Goal: Task Accomplishment & Management: Complete application form

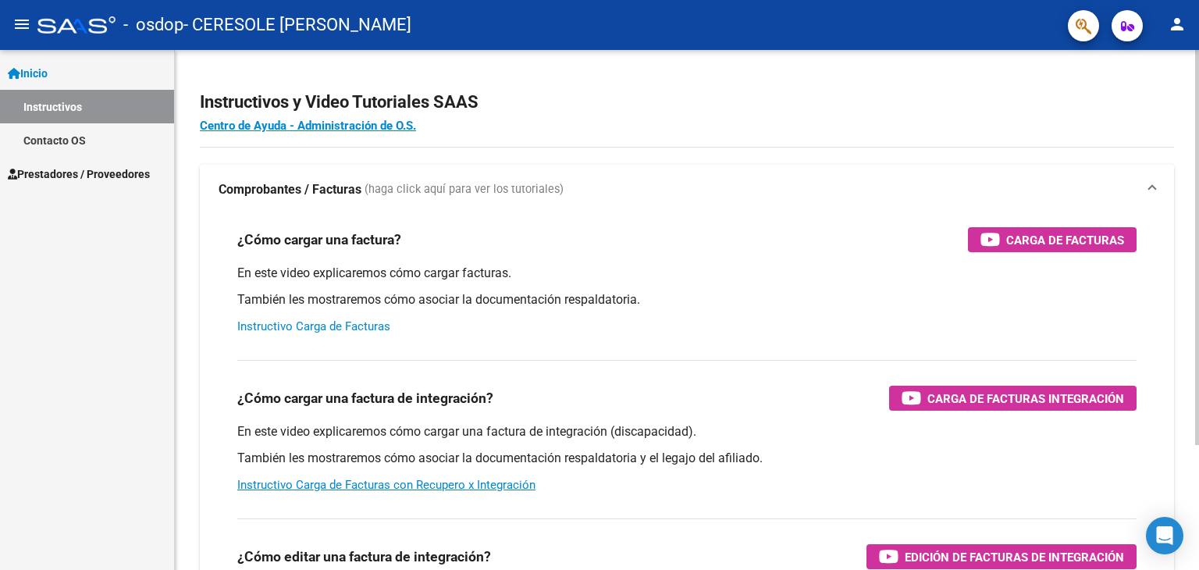
click at [1198, 347] on div at bounding box center [1197, 247] width 4 height 395
click at [1198, 359] on div at bounding box center [1197, 247] width 4 height 395
click at [305, 323] on link "Instructivo Carga de Facturas" at bounding box center [313, 326] width 153 height 14
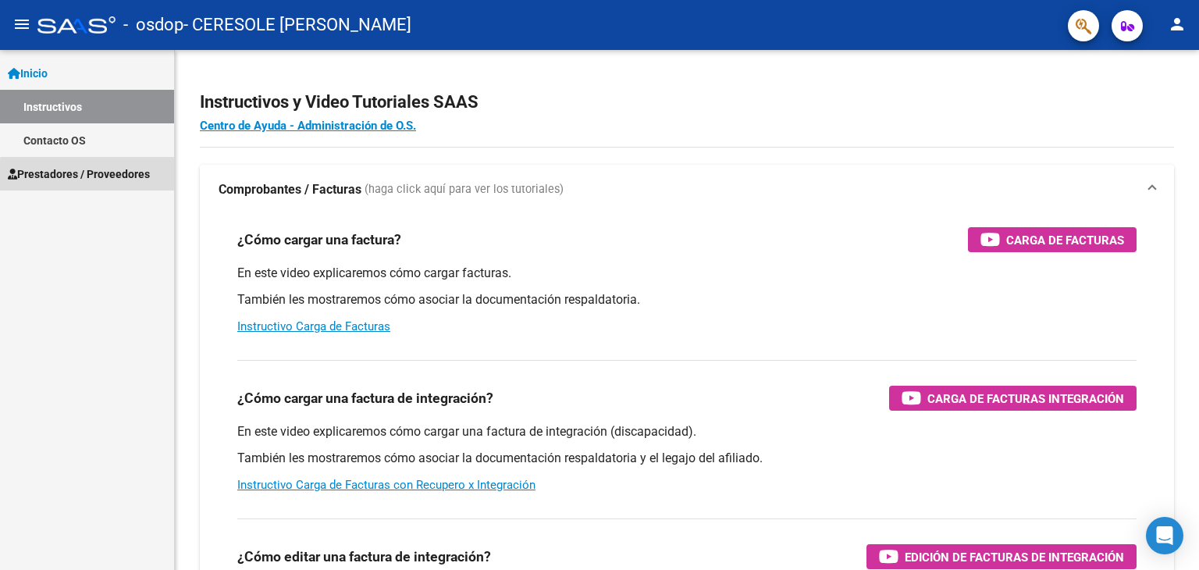
click at [90, 176] on span "Prestadores / Proveedores" at bounding box center [79, 174] width 142 height 17
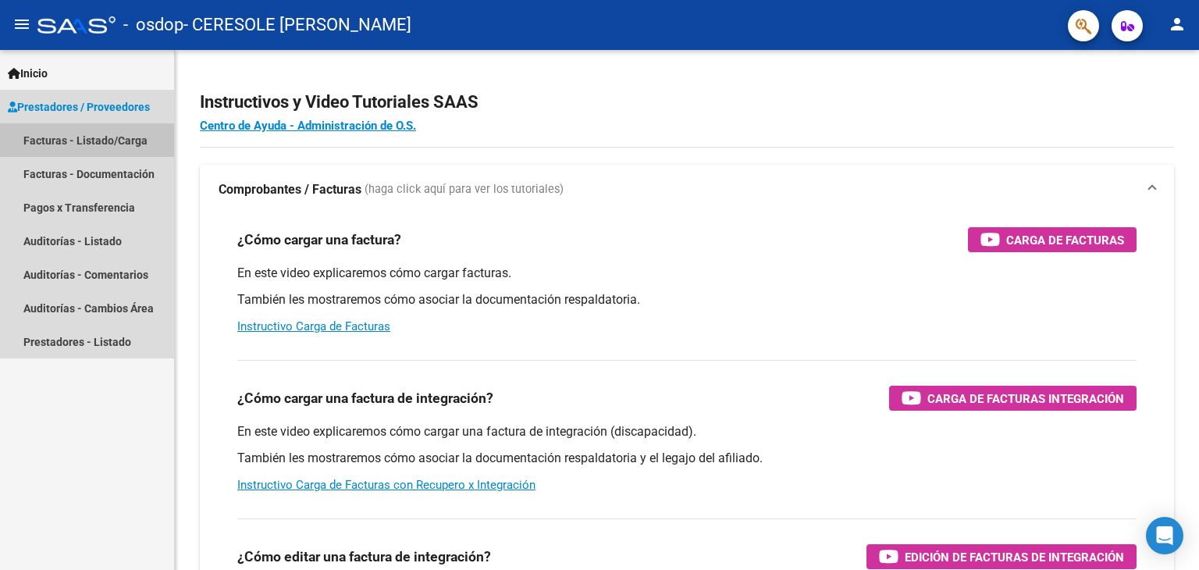
click at [134, 137] on link "Facturas - Listado/Carga" at bounding box center [87, 140] width 174 height 34
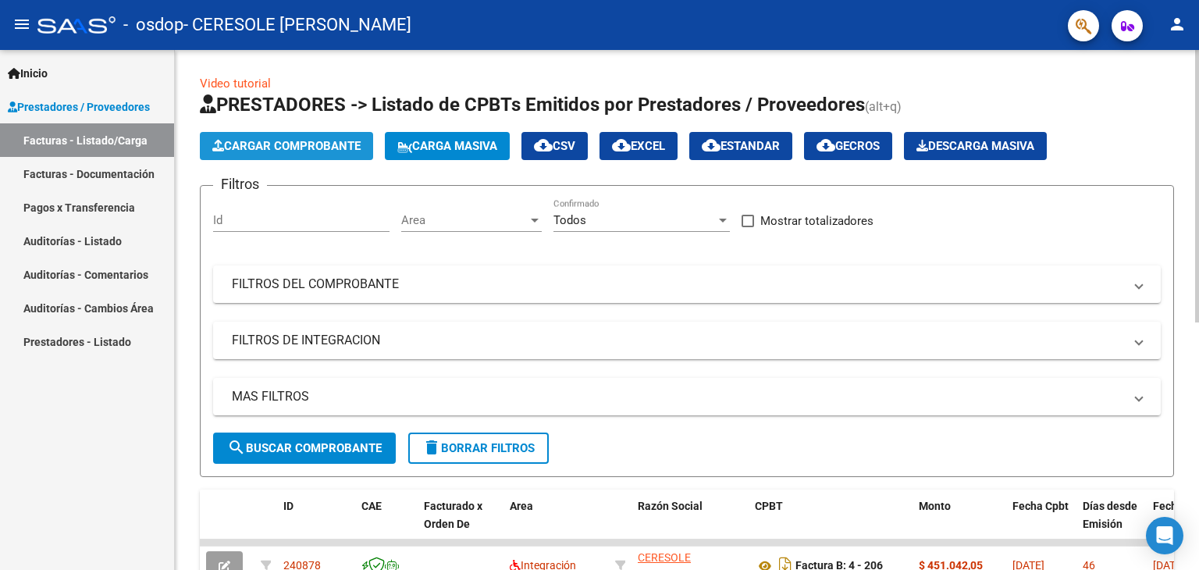
click at [326, 144] on span "Cargar Comprobante" at bounding box center [286, 146] width 148 height 14
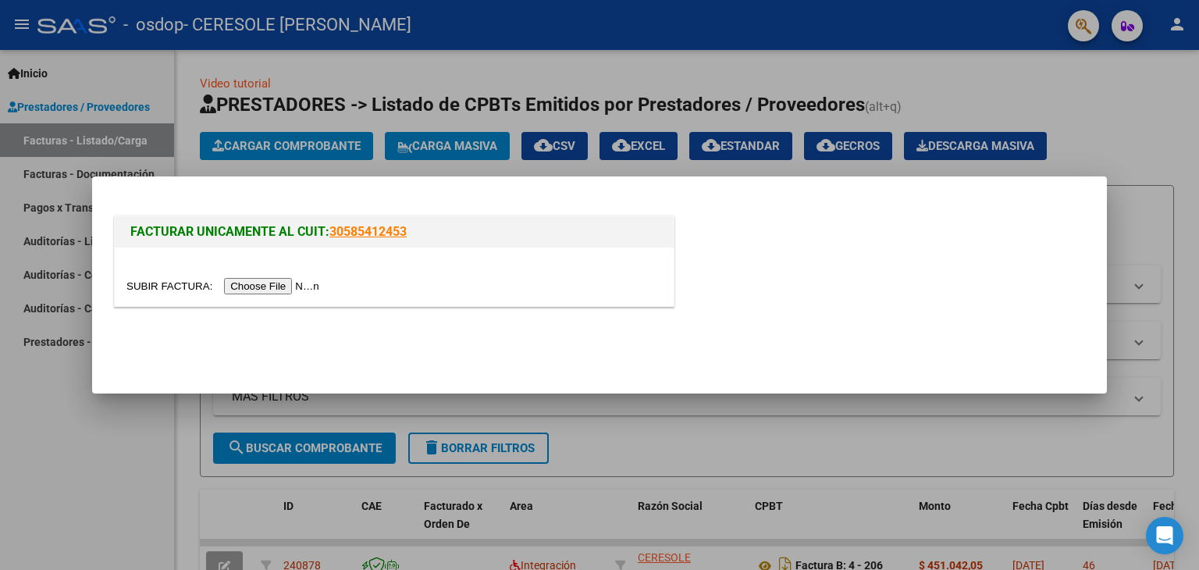
click at [294, 283] on input "file" at bounding box center [225, 286] width 198 height 16
click at [291, 285] on input "file" at bounding box center [225, 286] width 198 height 16
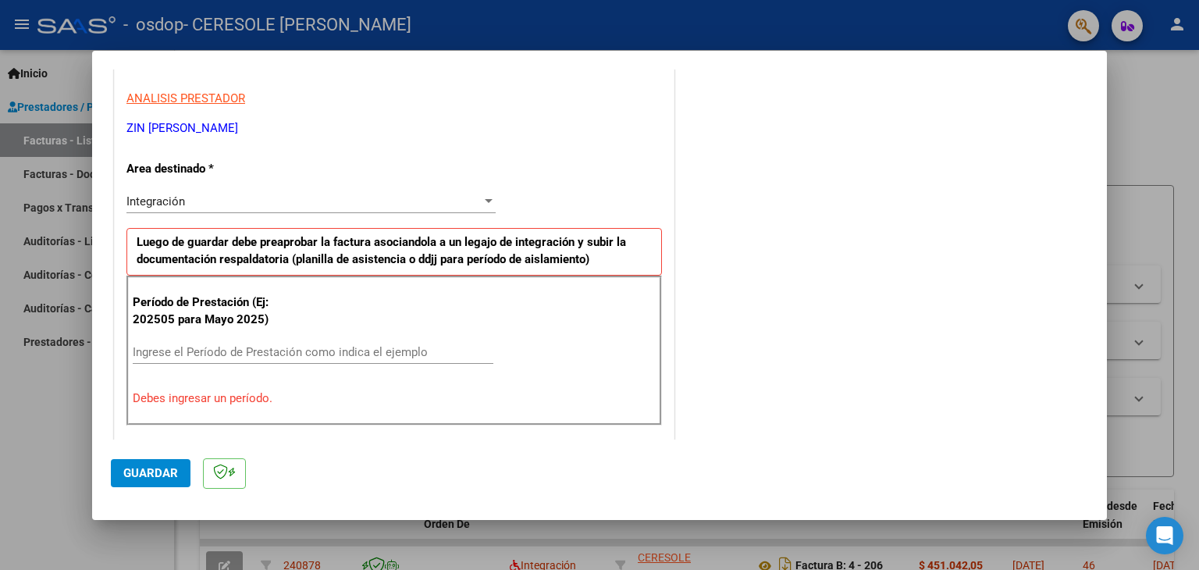
scroll to position [287, 0]
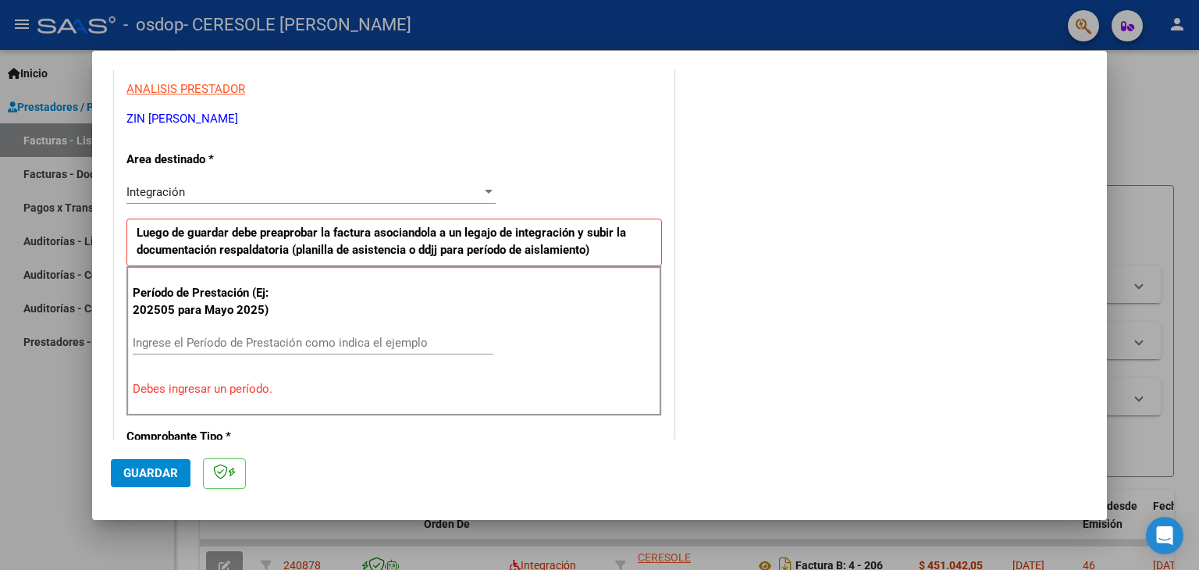
click at [450, 197] on div "Integración" at bounding box center [303, 192] width 355 height 14
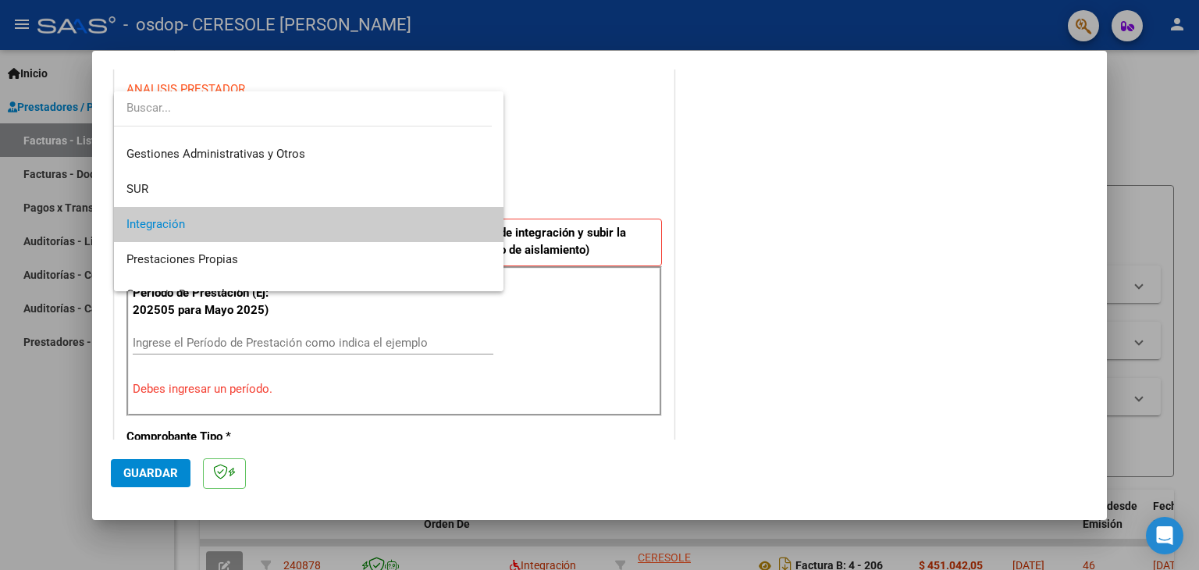
scroll to position [0, 0]
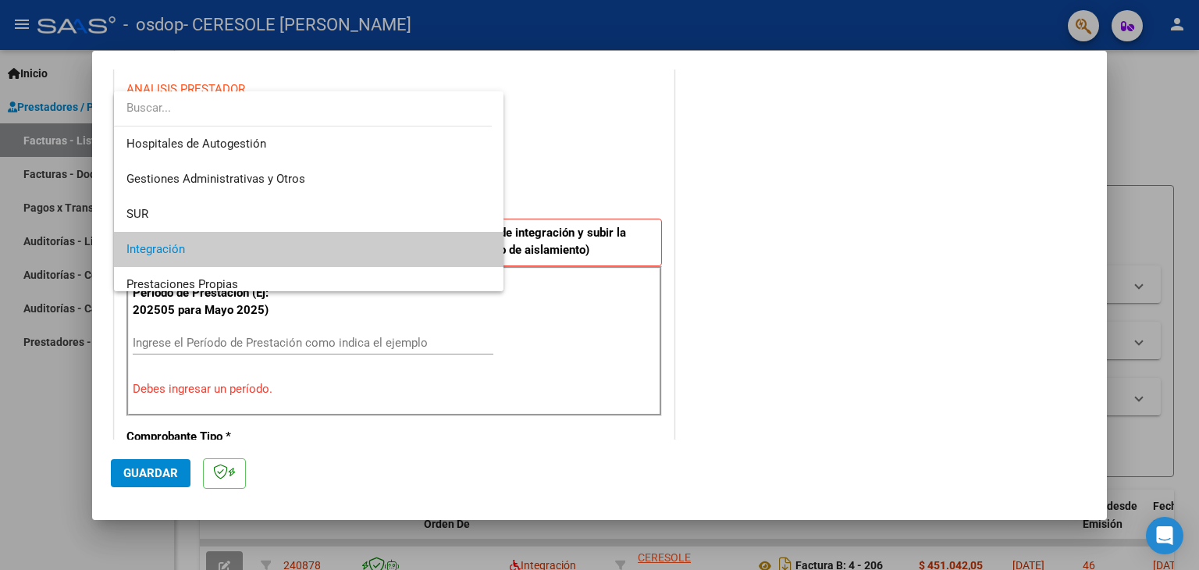
click at [592, 175] on div at bounding box center [599, 285] width 1199 height 570
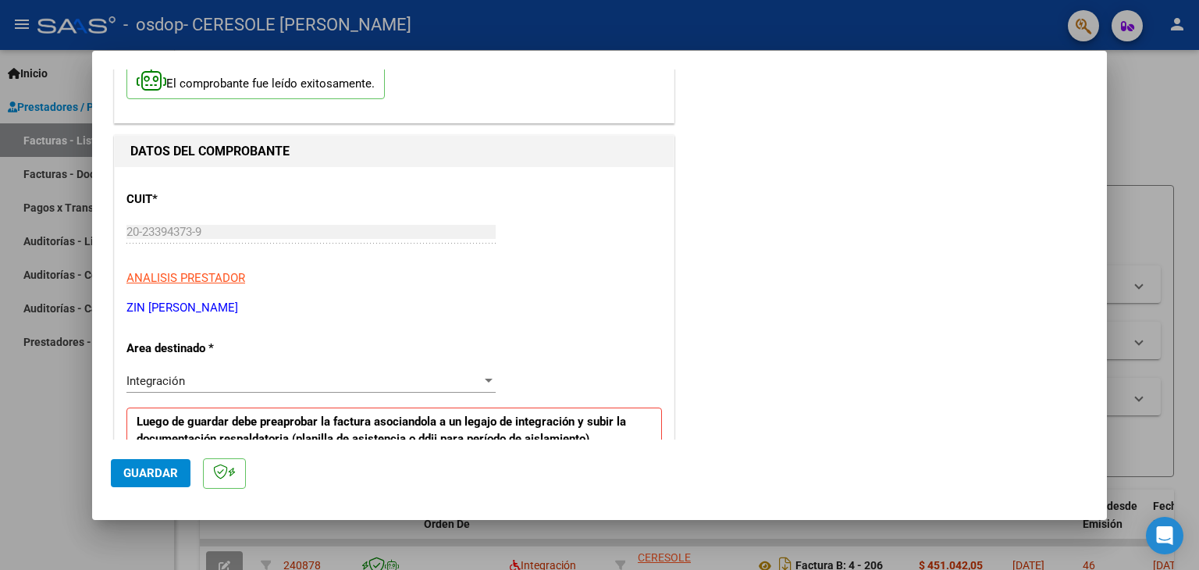
scroll to position [97, 0]
click at [440, 383] on div "Integración" at bounding box center [303, 382] width 355 height 14
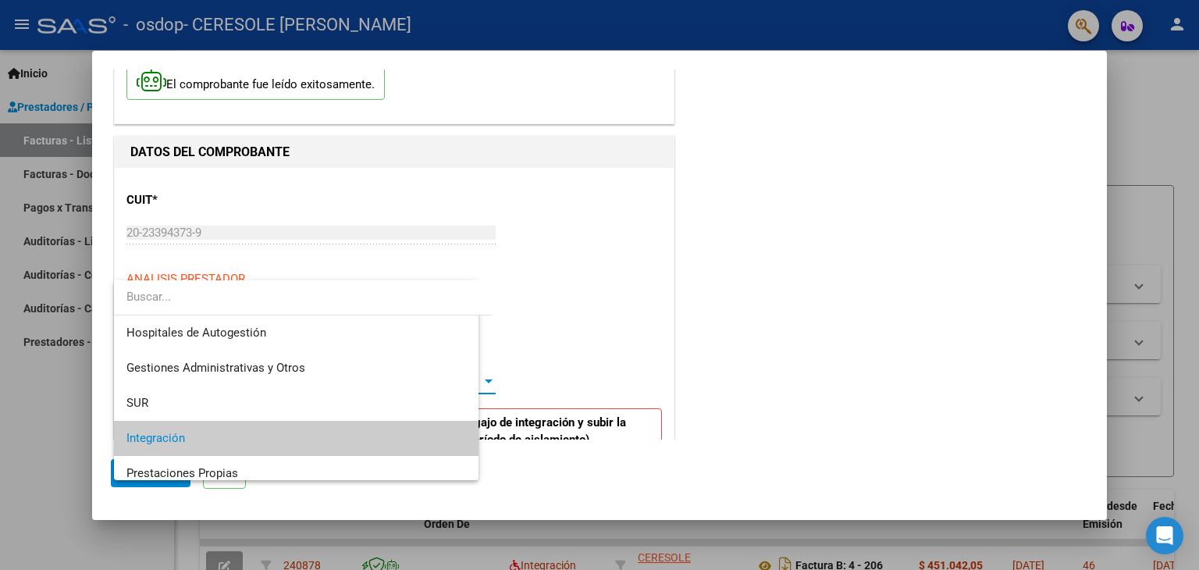
scroll to position [58, 0]
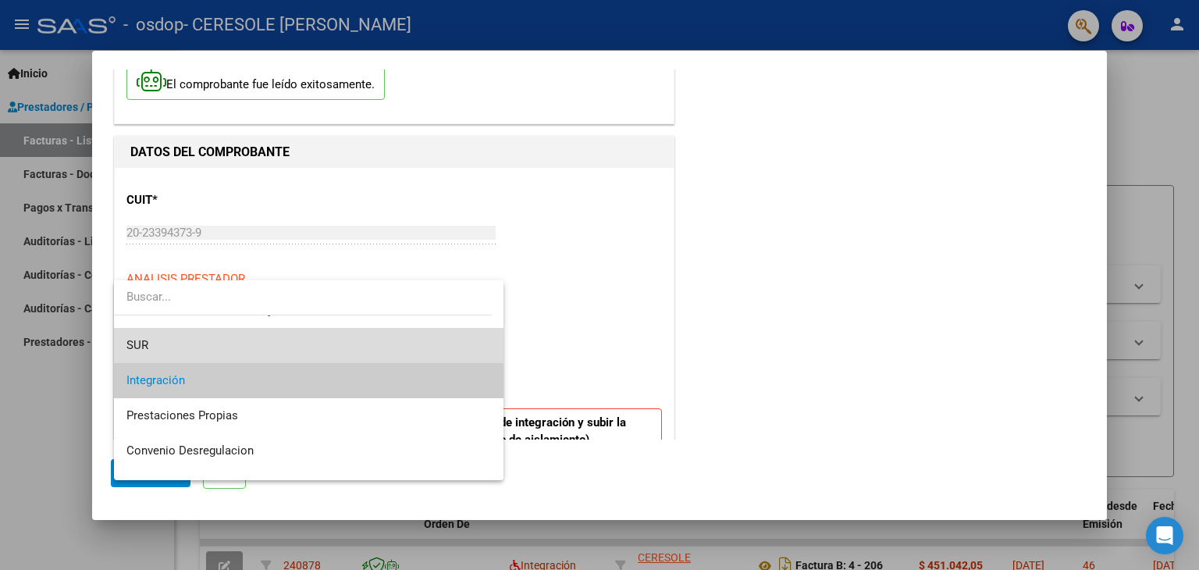
click at [394, 354] on span "SUR" at bounding box center [308, 345] width 365 height 35
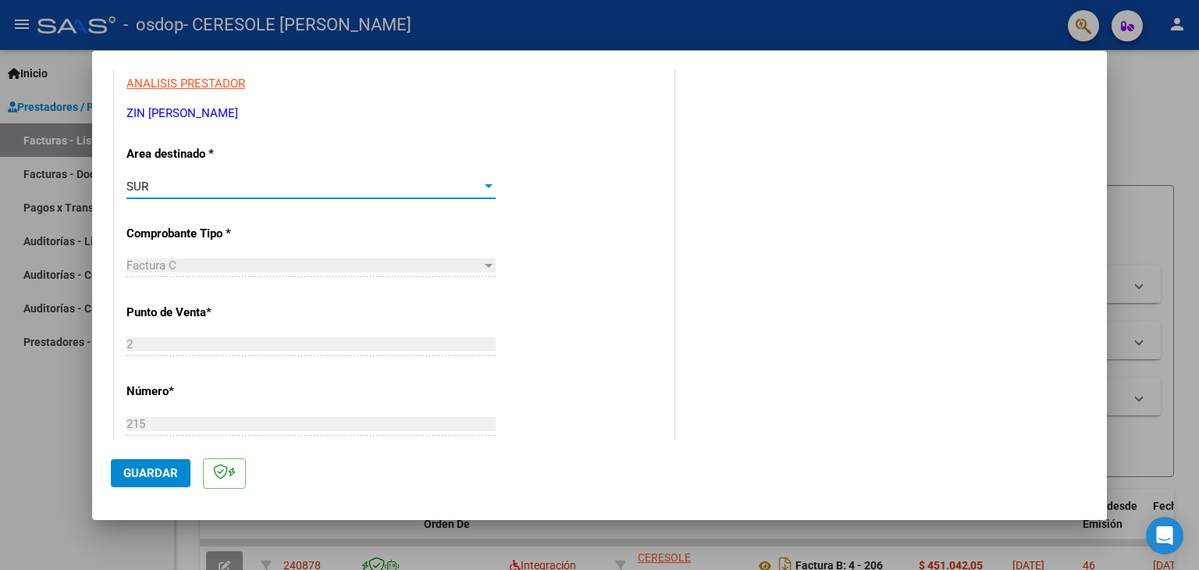
scroll to position [291, 0]
click at [454, 192] on div "SUR" at bounding box center [303, 187] width 355 height 14
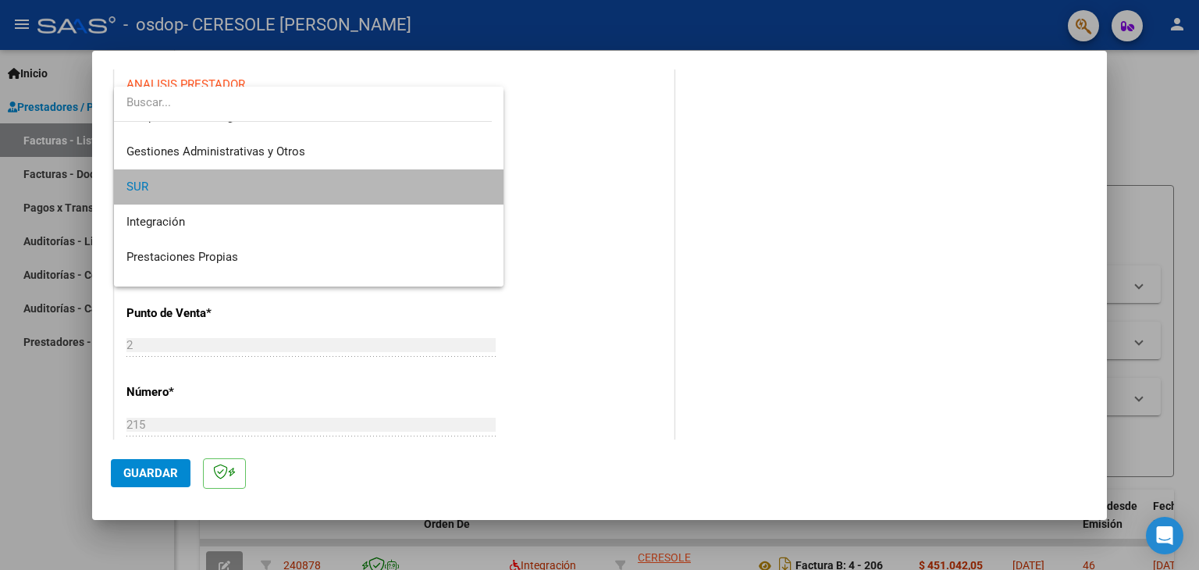
scroll to position [0, 0]
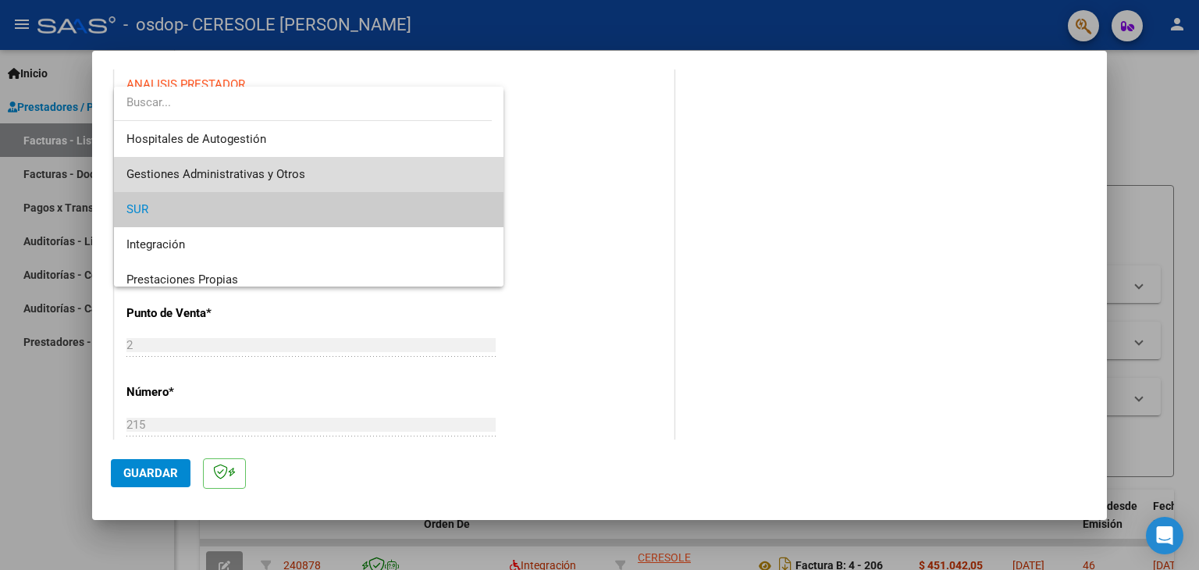
click at [434, 180] on span "Gestiones Administrativas y Otros" at bounding box center [308, 174] width 365 height 35
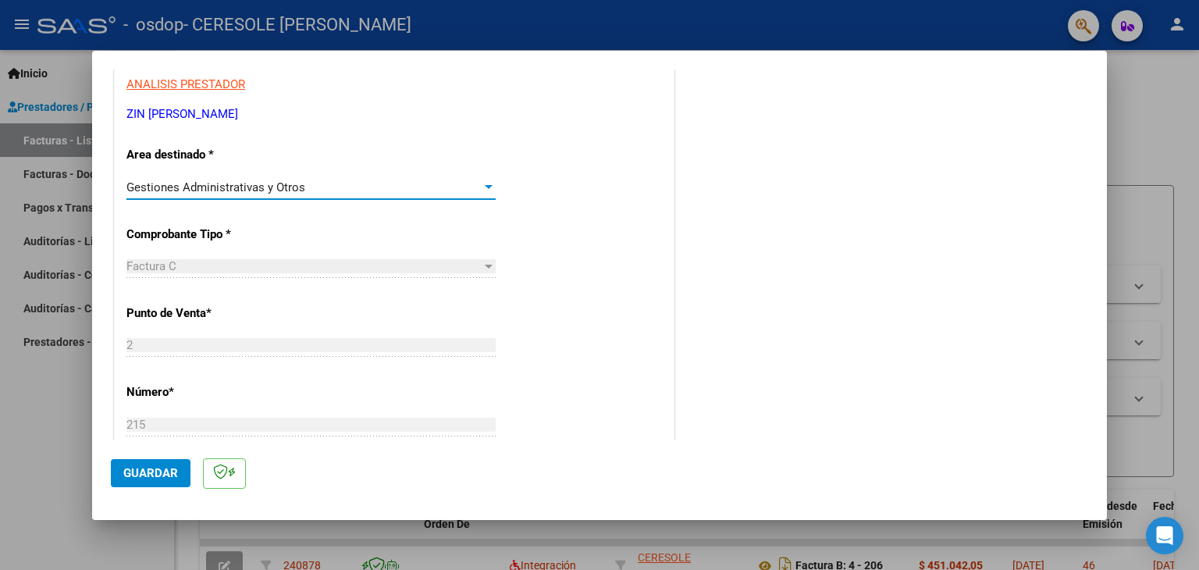
click at [432, 190] on div "Gestiones Administrativas y Otros" at bounding box center [303, 187] width 355 height 14
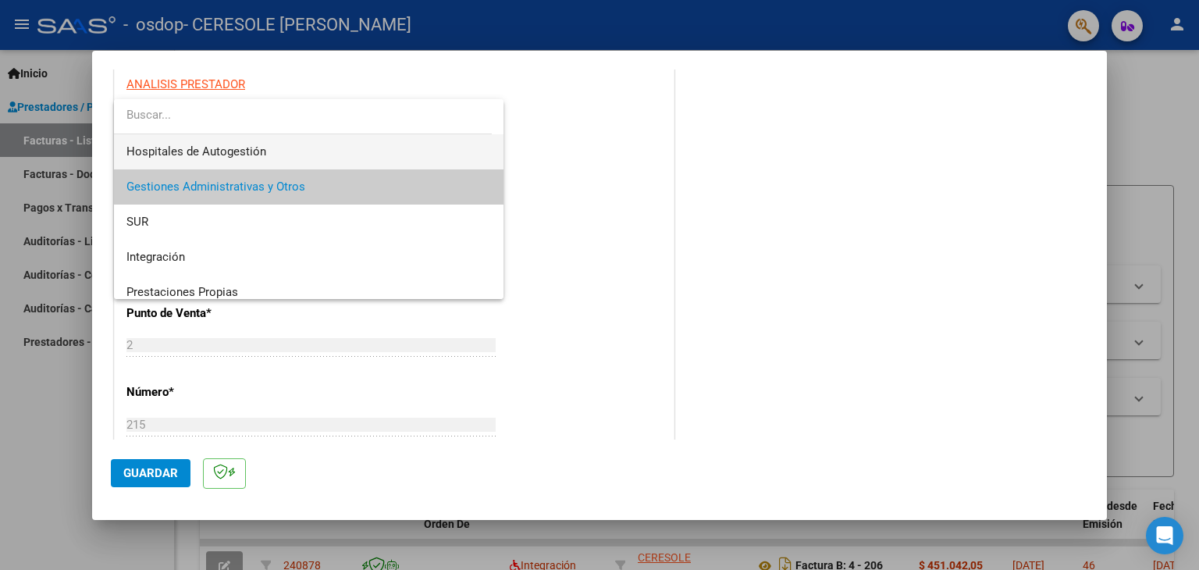
click at [429, 163] on span "Hospitales de Autogestión" at bounding box center [308, 151] width 365 height 35
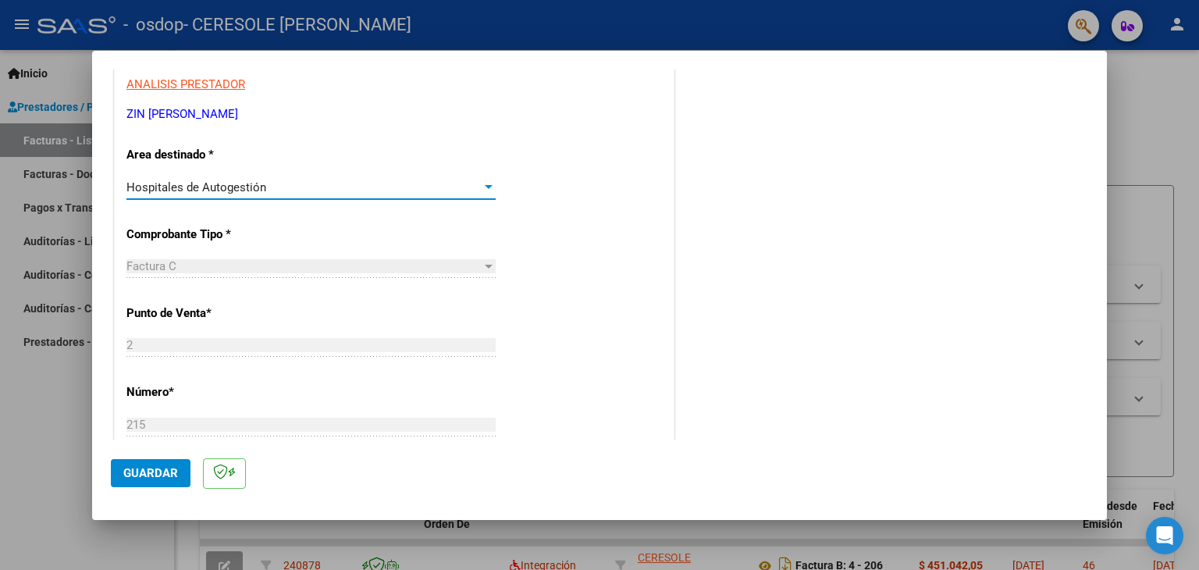
click at [423, 198] on div "Hospitales de Autogestión Seleccionar Area" at bounding box center [310, 187] width 369 height 23
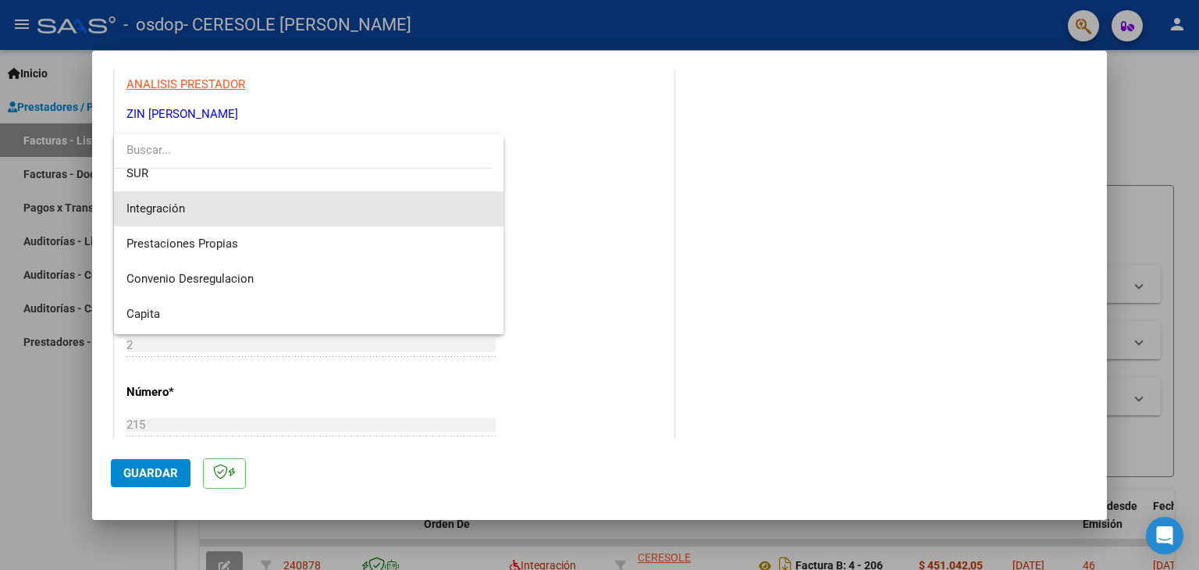
scroll to position [90, 0]
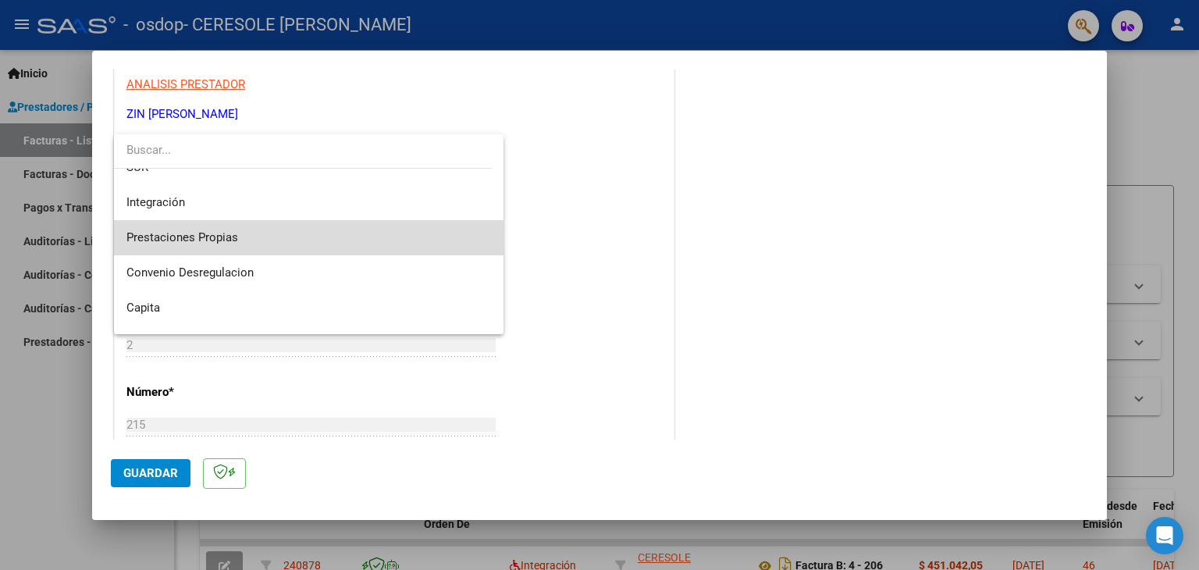
click at [387, 242] on span "Prestaciones Propias" at bounding box center [308, 237] width 365 height 35
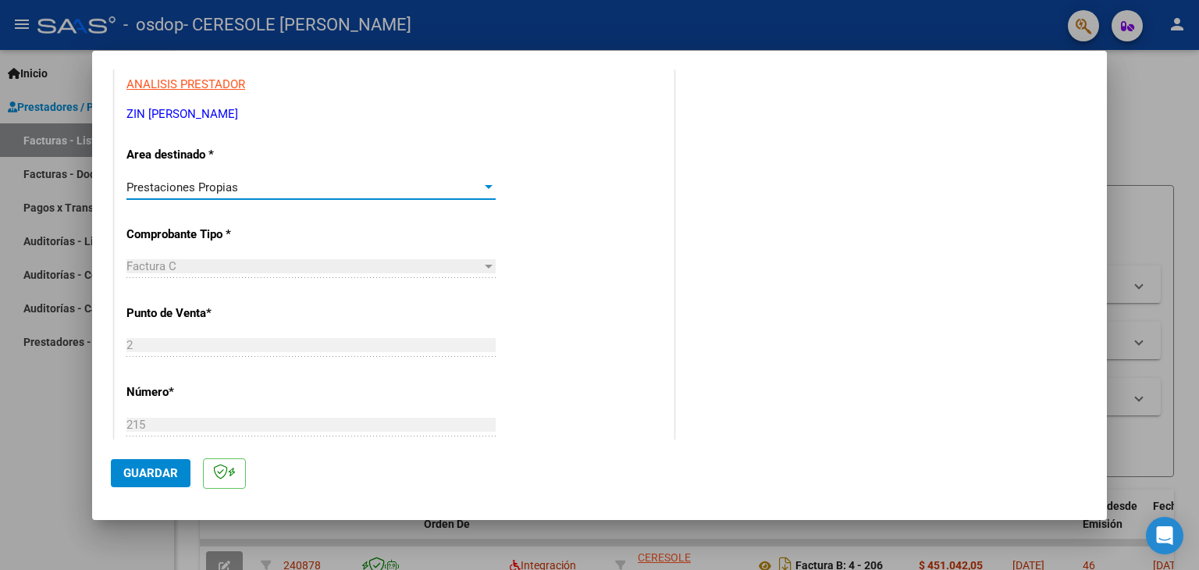
click at [411, 190] on div "Prestaciones Propias" at bounding box center [303, 187] width 355 height 14
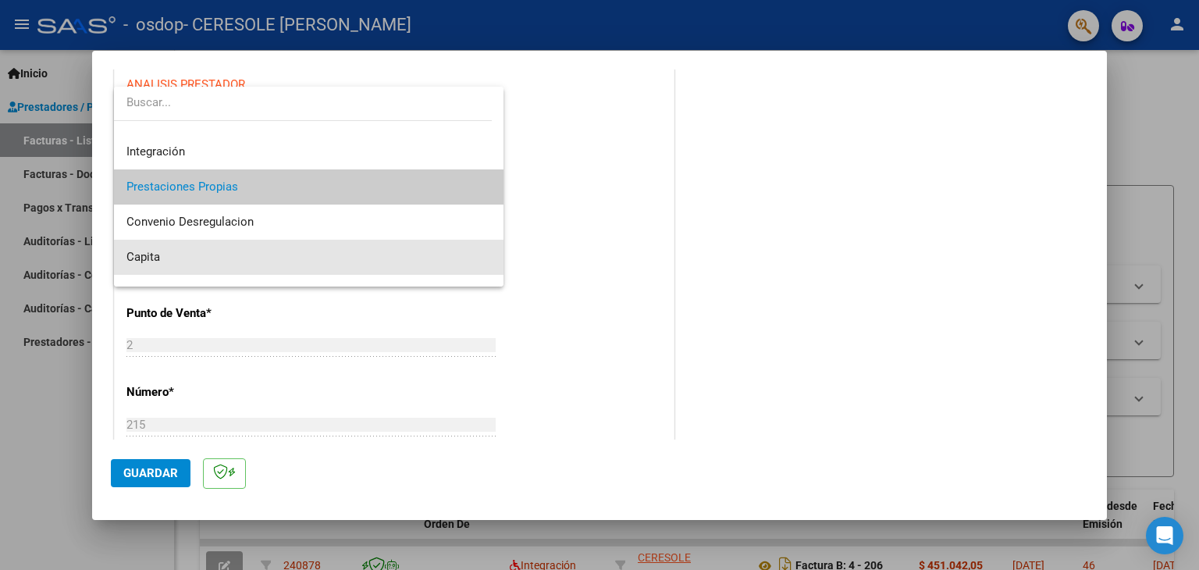
scroll to position [116, 0]
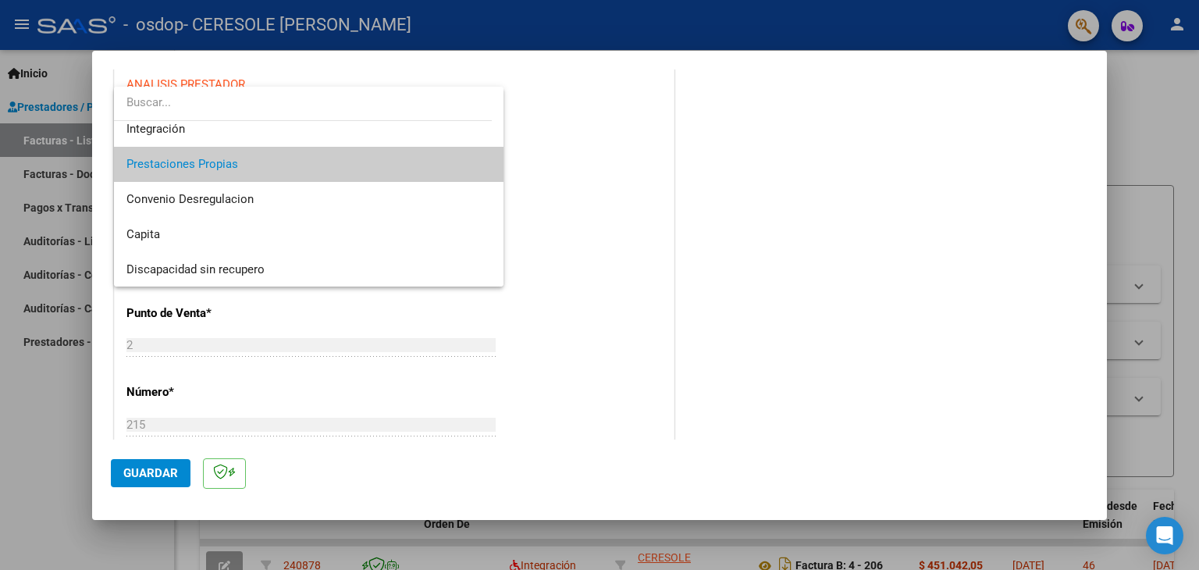
click at [553, 254] on div at bounding box center [599, 285] width 1199 height 570
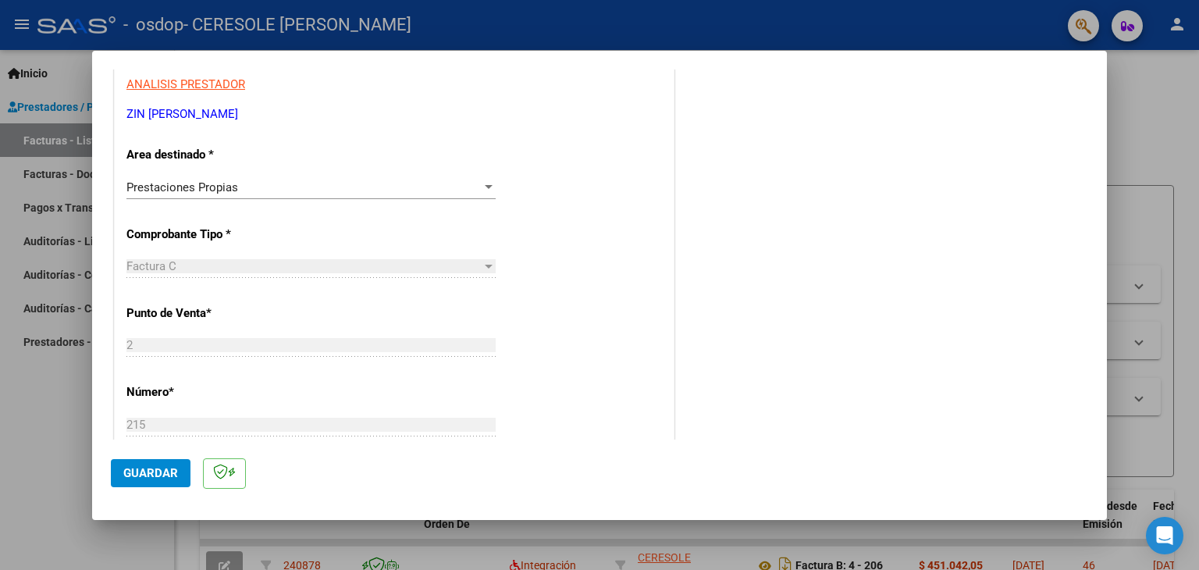
click at [423, 271] on div "Factura C" at bounding box center [303, 266] width 355 height 14
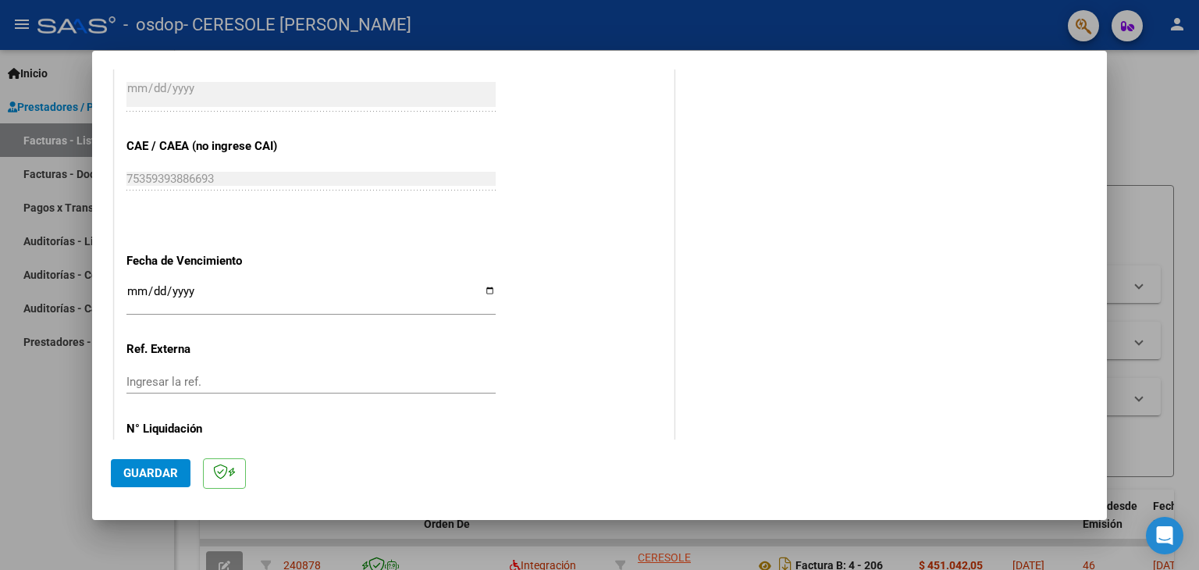
scroll to position [846, 0]
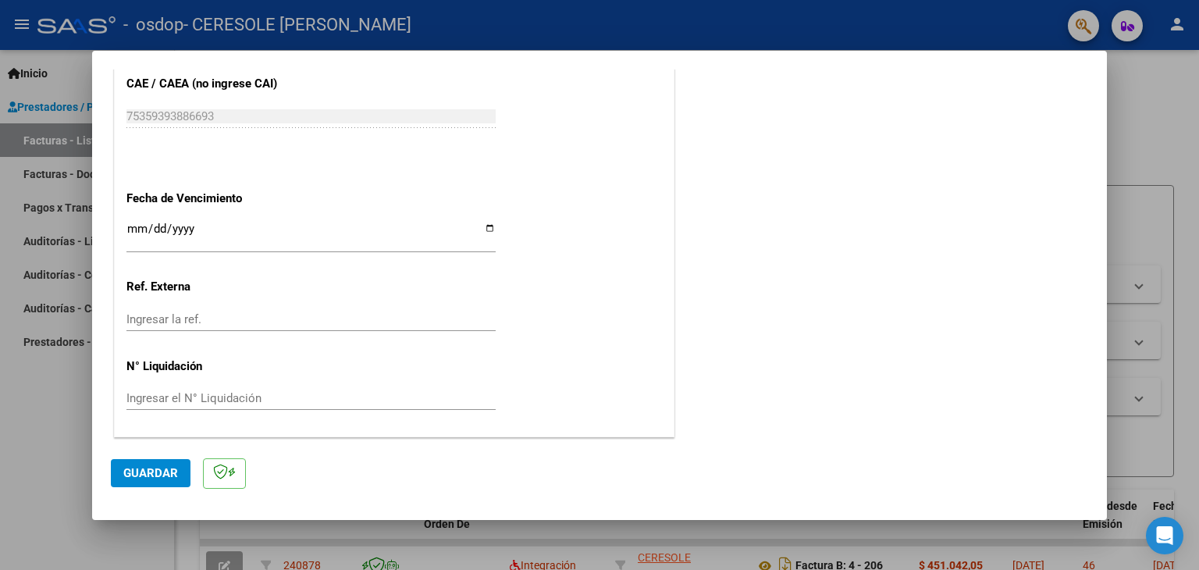
click at [144, 462] on button "Guardar" at bounding box center [151, 473] width 80 height 28
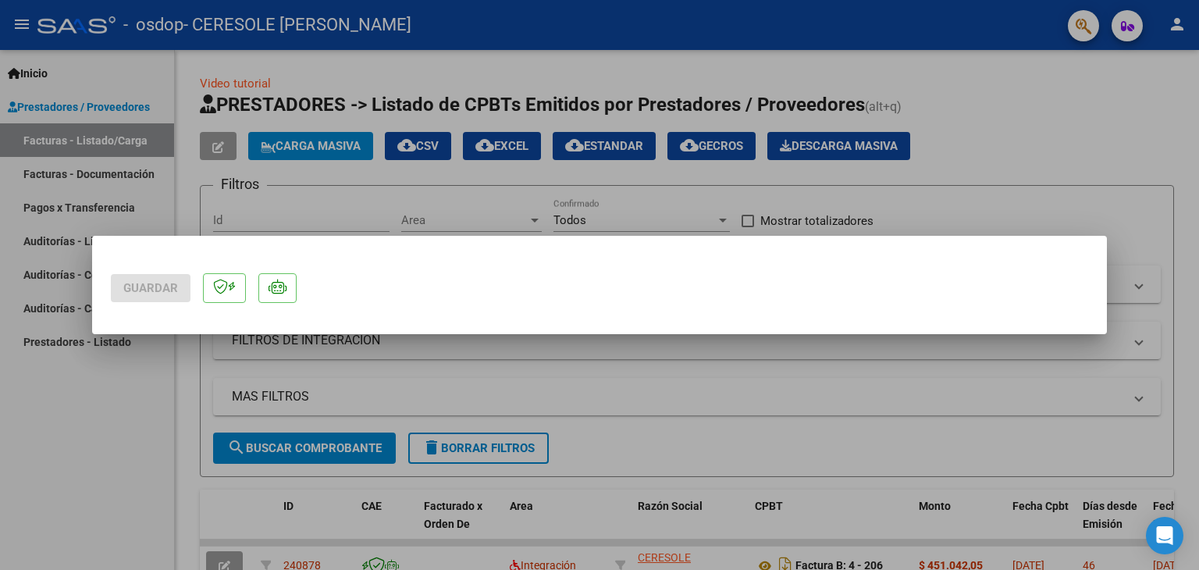
click at [157, 407] on div at bounding box center [599, 285] width 1199 height 570
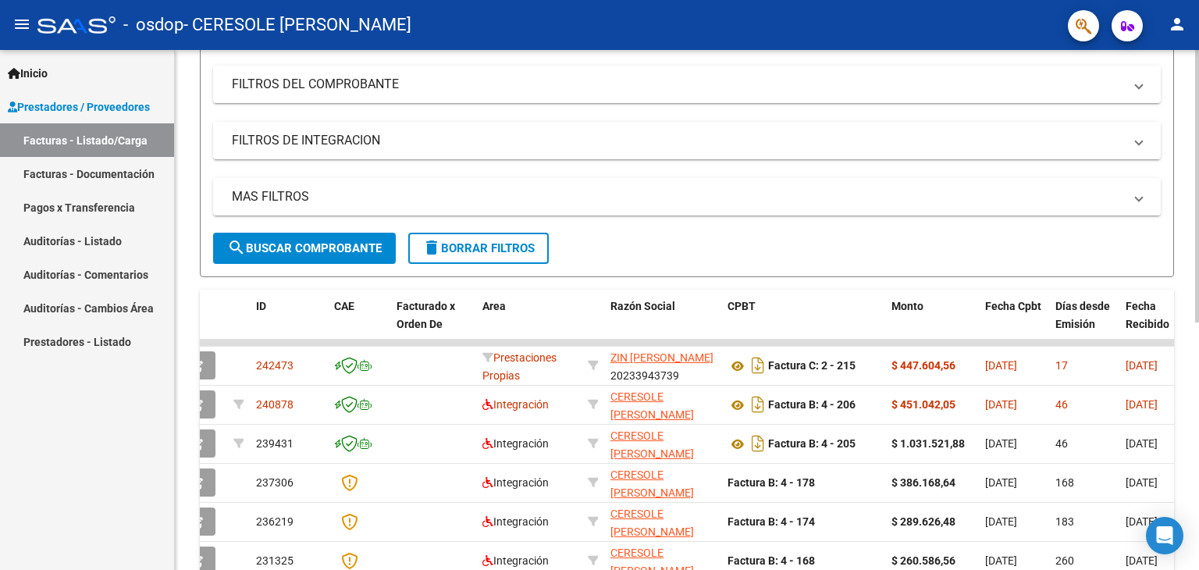
scroll to position [0, 27]
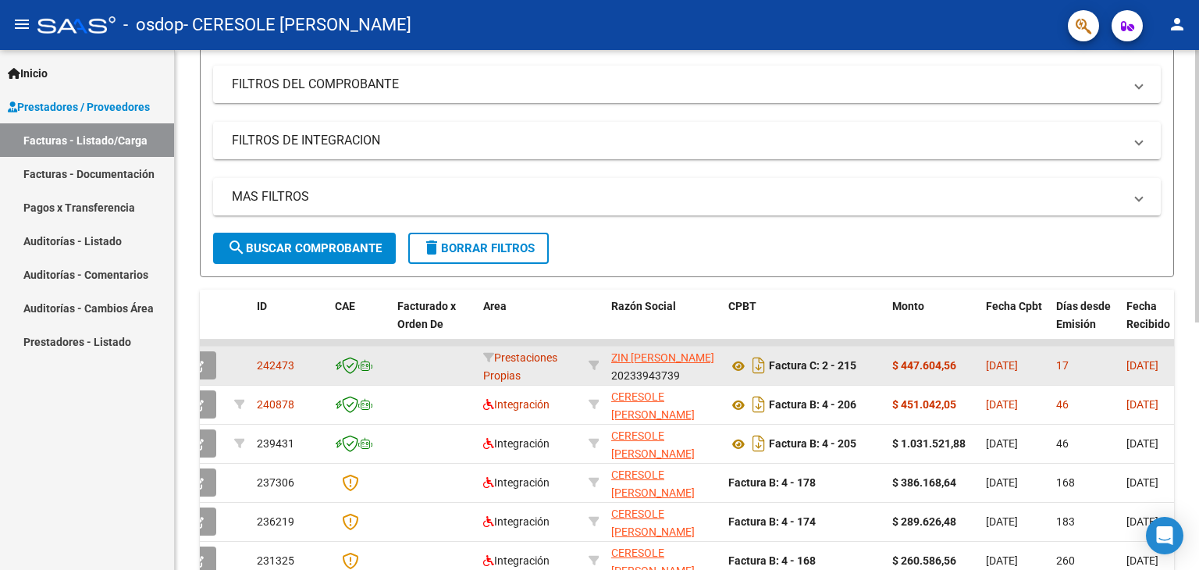
click at [504, 358] on span "Prestaciones Propias" at bounding box center [520, 366] width 74 height 30
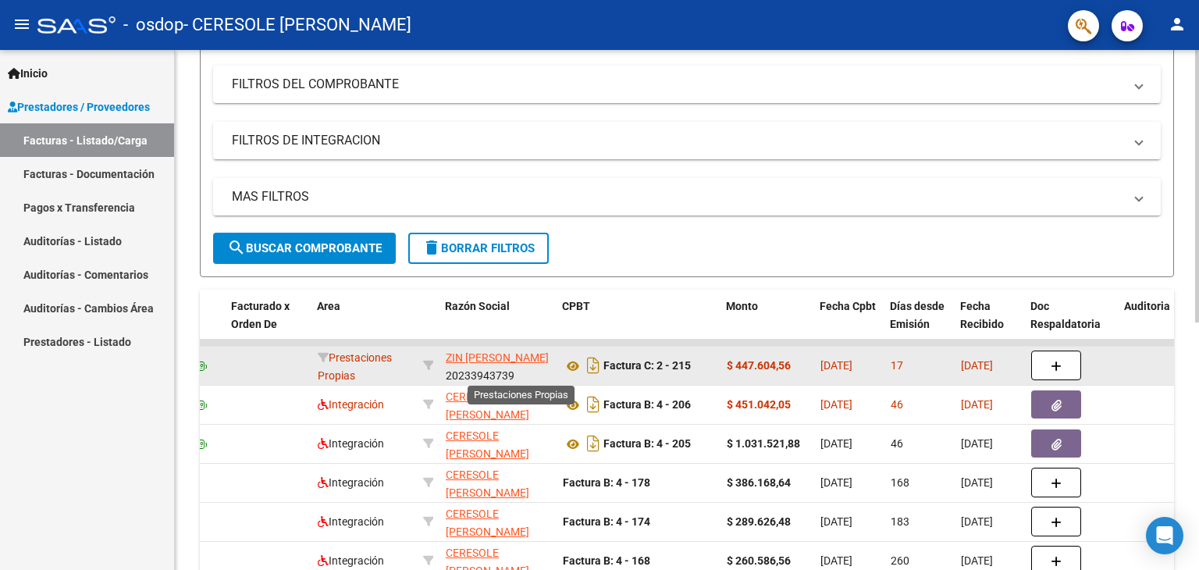
scroll to position [0, 193]
click at [1052, 371] on button "button" at bounding box center [1055, 366] width 50 height 30
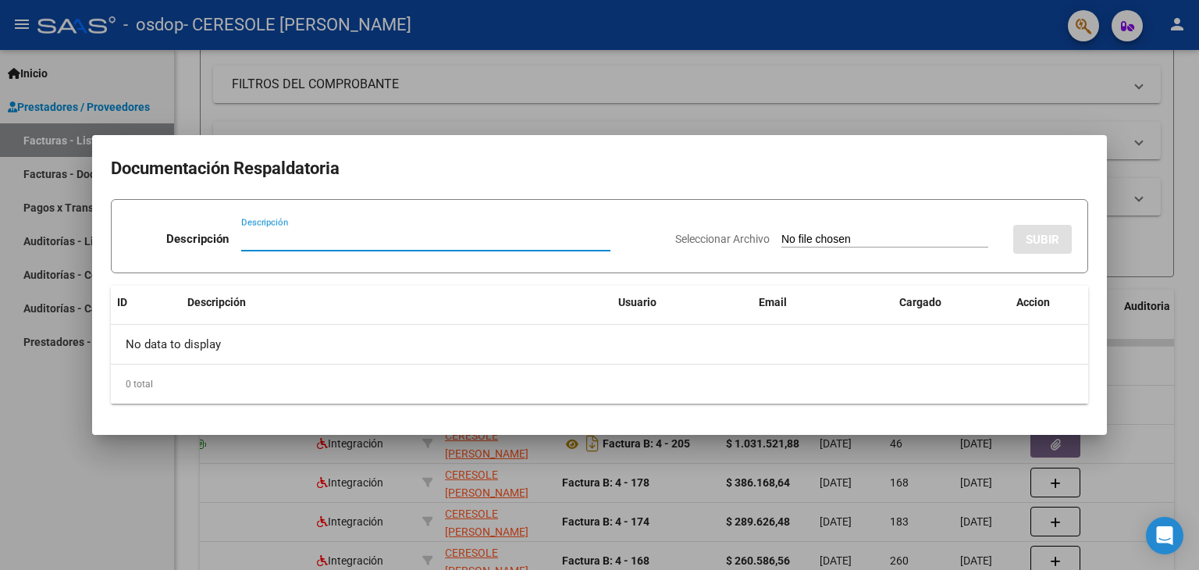
click at [1015, 500] on div at bounding box center [599, 285] width 1199 height 570
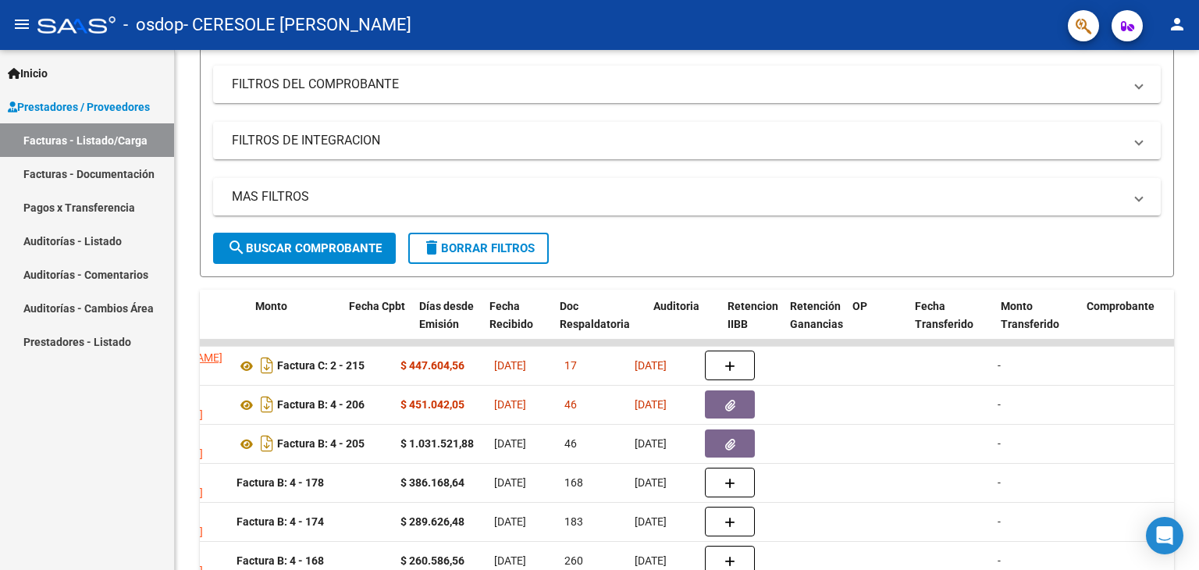
scroll to position [0, 0]
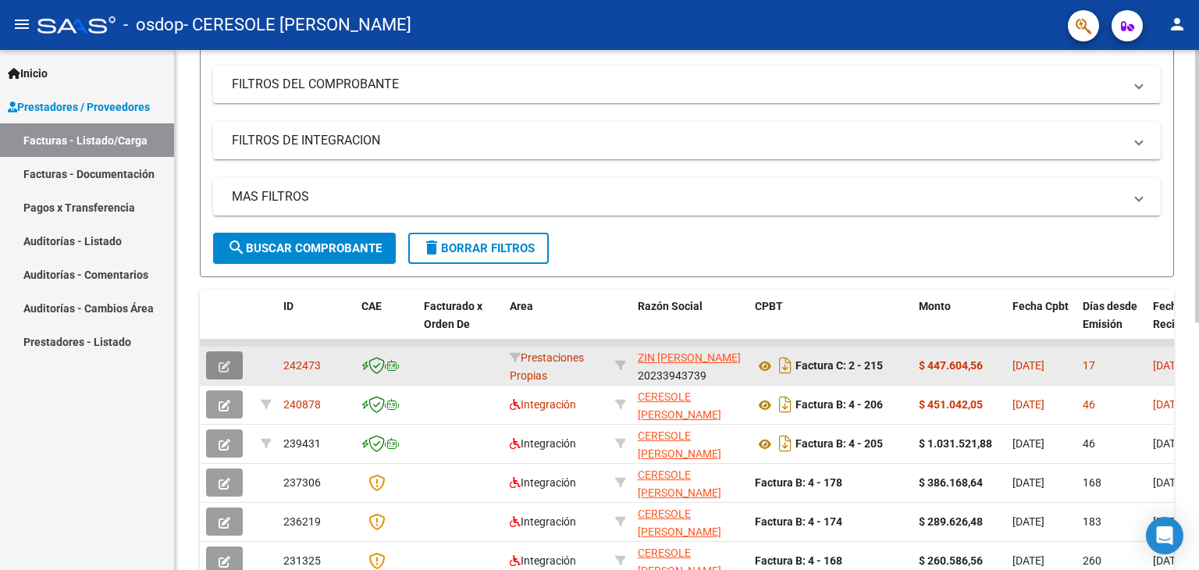
click at [217, 359] on button "button" at bounding box center [224, 365] width 37 height 28
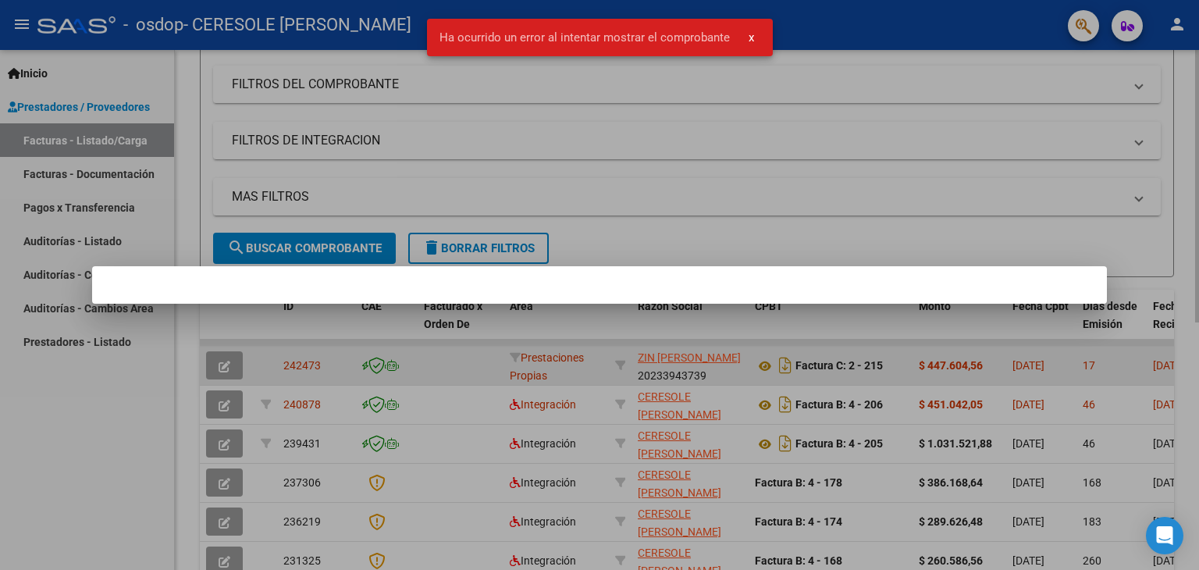
click at [217, 359] on div at bounding box center [599, 285] width 1199 height 570
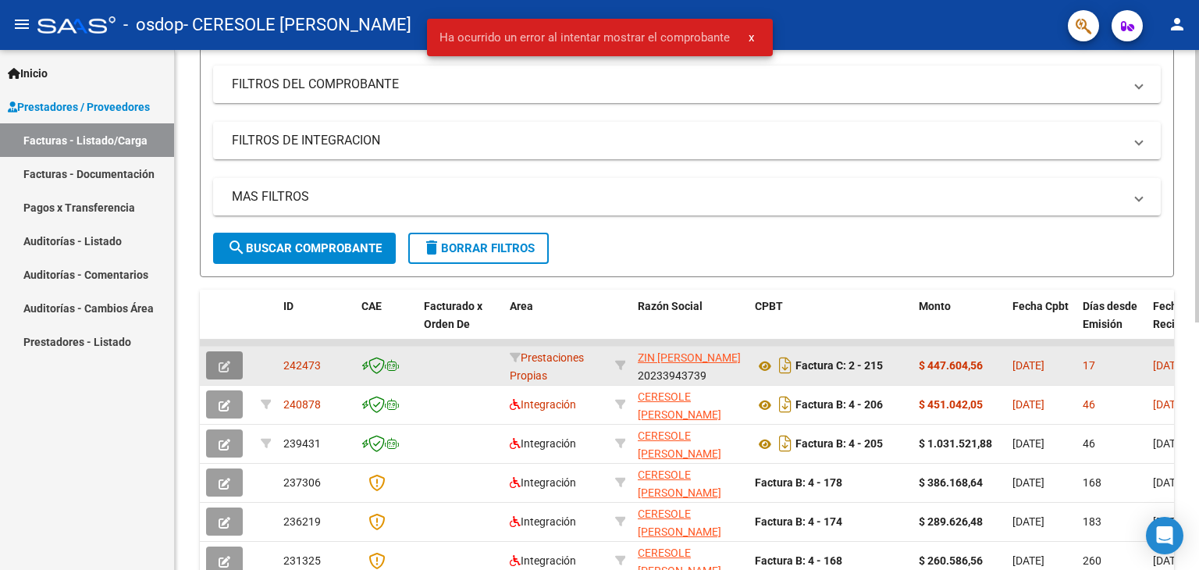
click at [228, 361] on icon "button" at bounding box center [225, 367] width 12 height 12
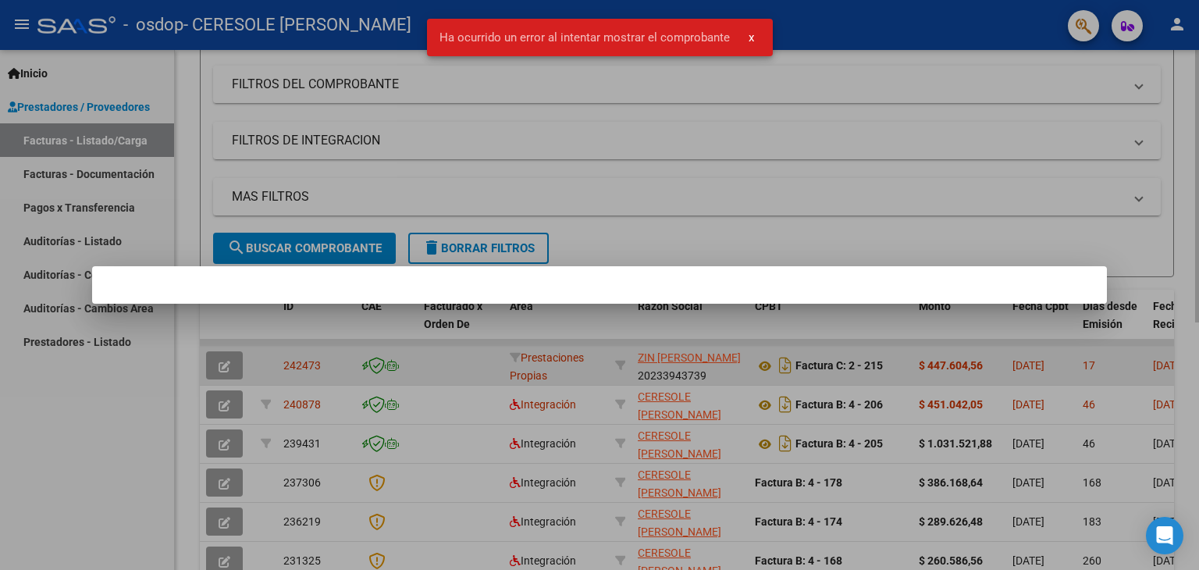
click at [228, 360] on div at bounding box center [599, 285] width 1199 height 570
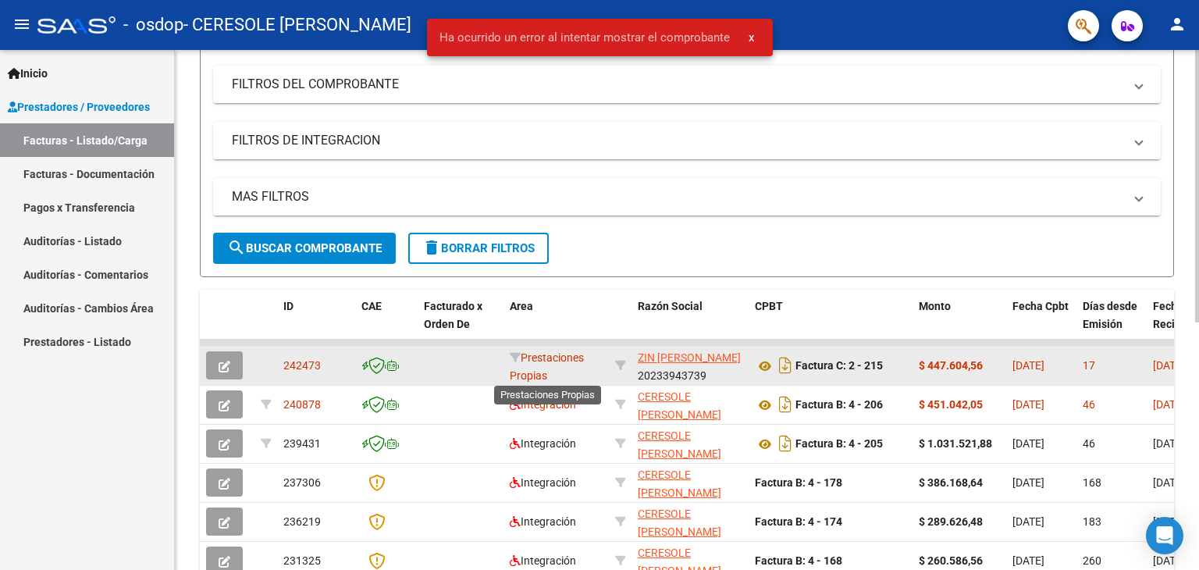
click at [536, 356] on span "Prestaciones Propias" at bounding box center [547, 366] width 74 height 30
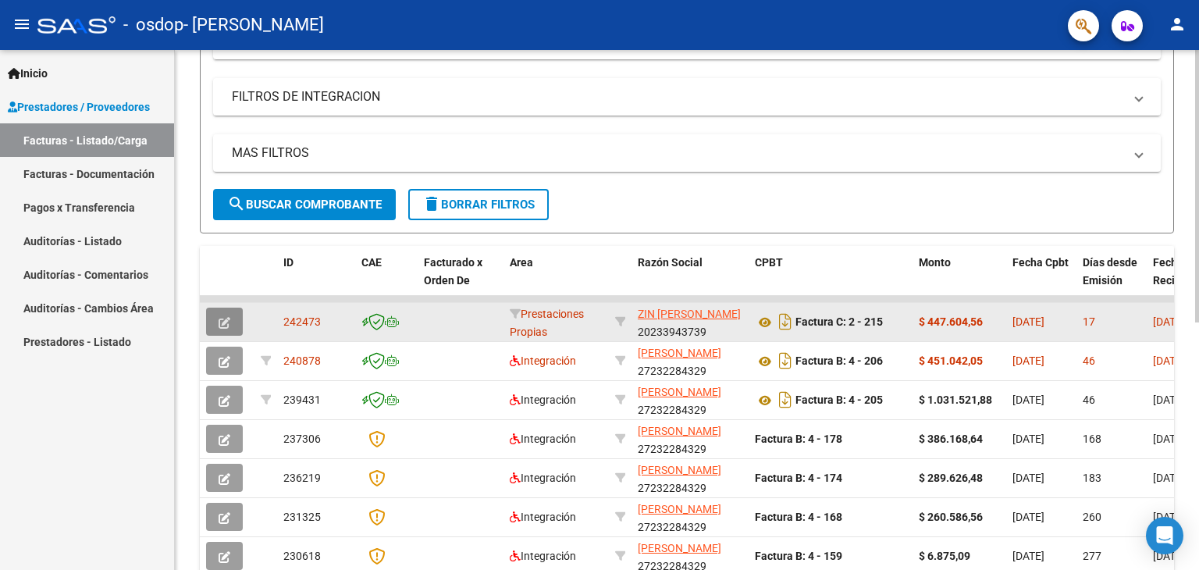
click at [219, 315] on span "button" at bounding box center [225, 322] width 12 height 14
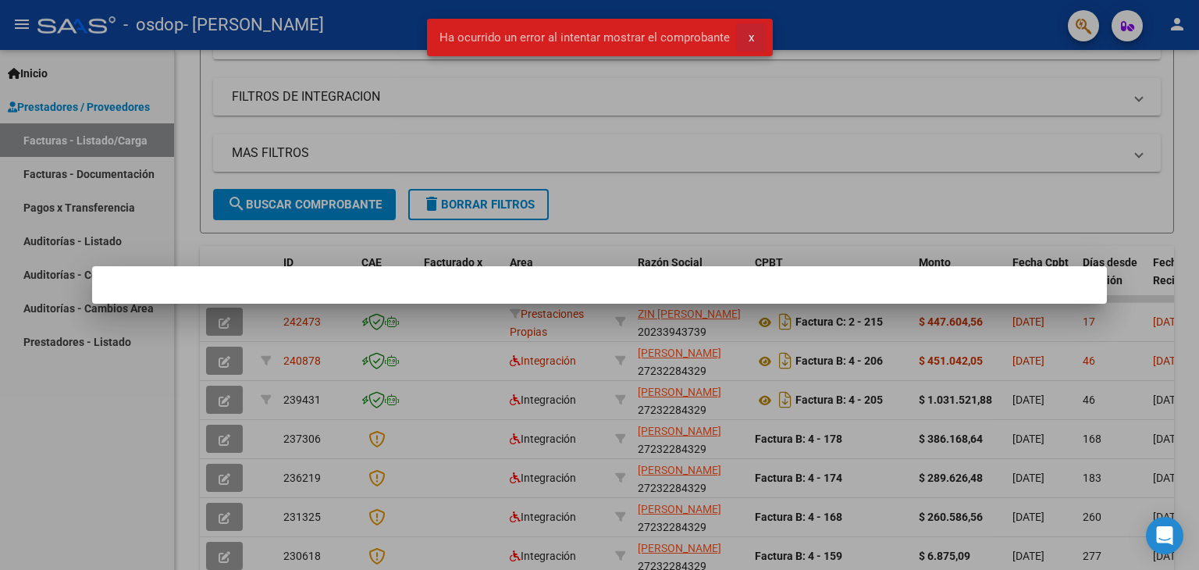
click at [749, 38] on span "x" at bounding box center [751, 37] width 5 height 14
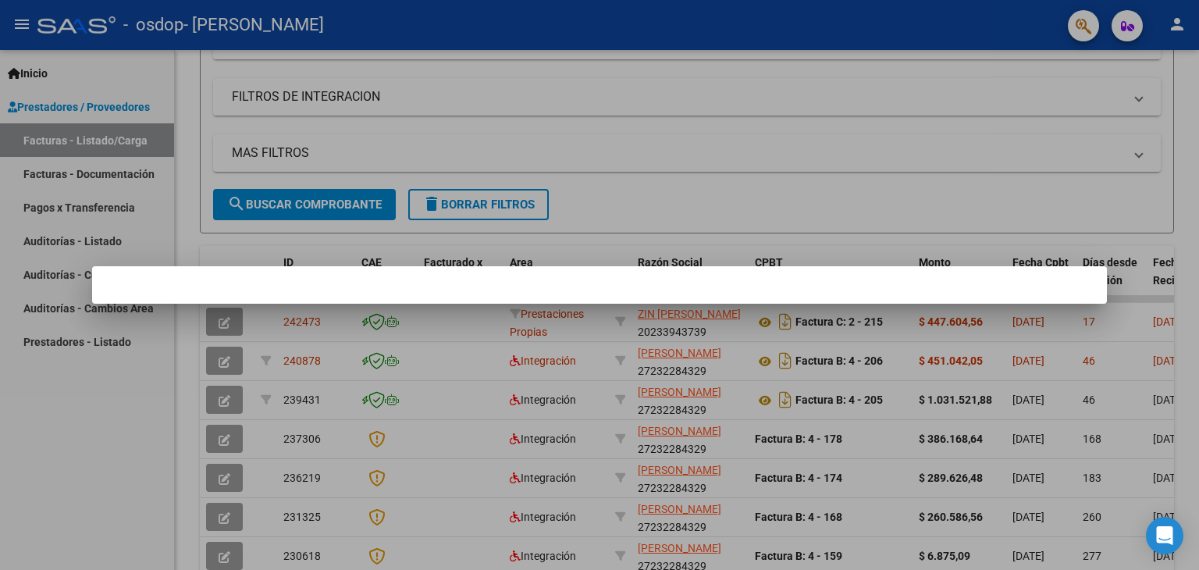
click at [769, 79] on div at bounding box center [599, 285] width 1199 height 570
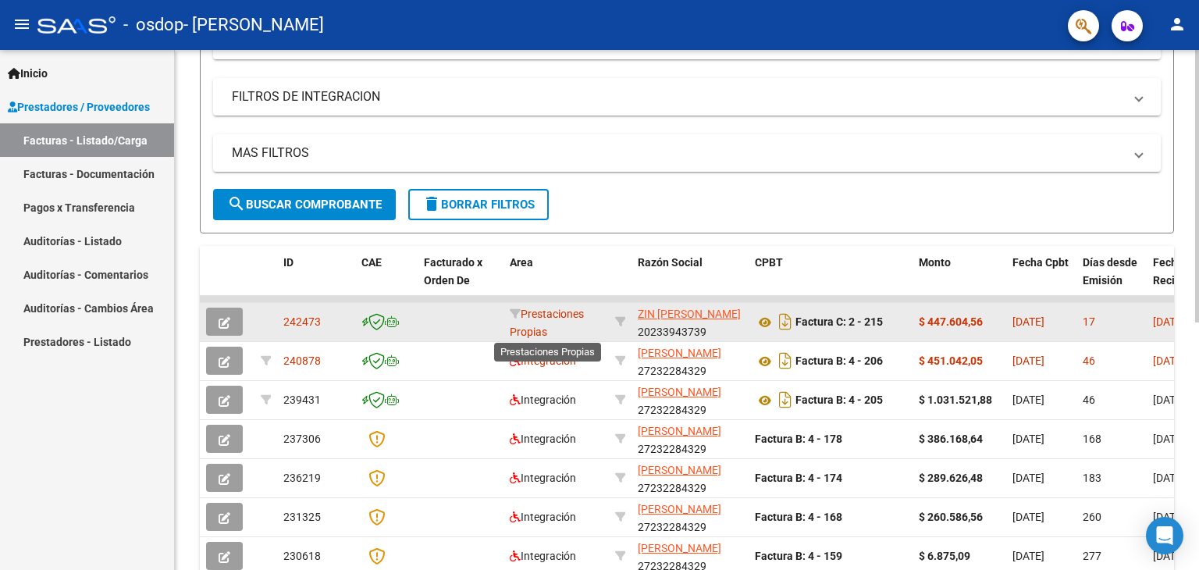
click at [582, 319] on span "Prestaciones Propias" at bounding box center [547, 323] width 74 height 30
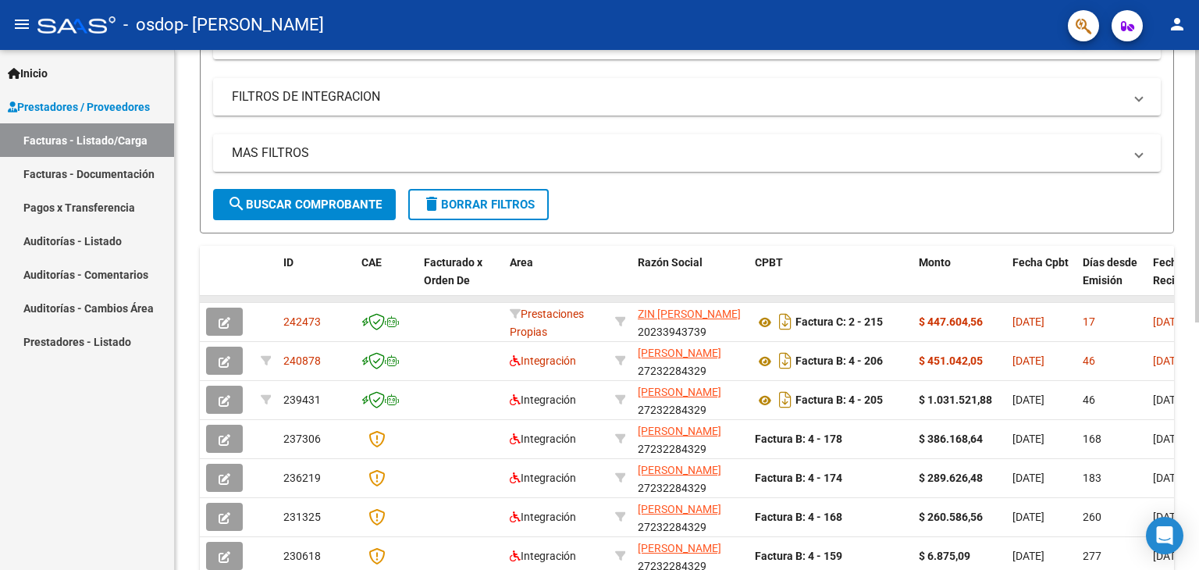
drag, startPoint x: 582, startPoint y: 319, endPoint x: 518, endPoint y: 297, distance: 67.6
click at [518, 297] on datatable-scroller "242473 Prestaciones Propias ZIN [PERSON_NAME] 20233943739 Factura C: 2 - 215 $ …" at bounding box center [687, 494] width 974 height 397
click at [232, 269] on datatable-header-cell at bounding box center [227, 280] width 55 height 69
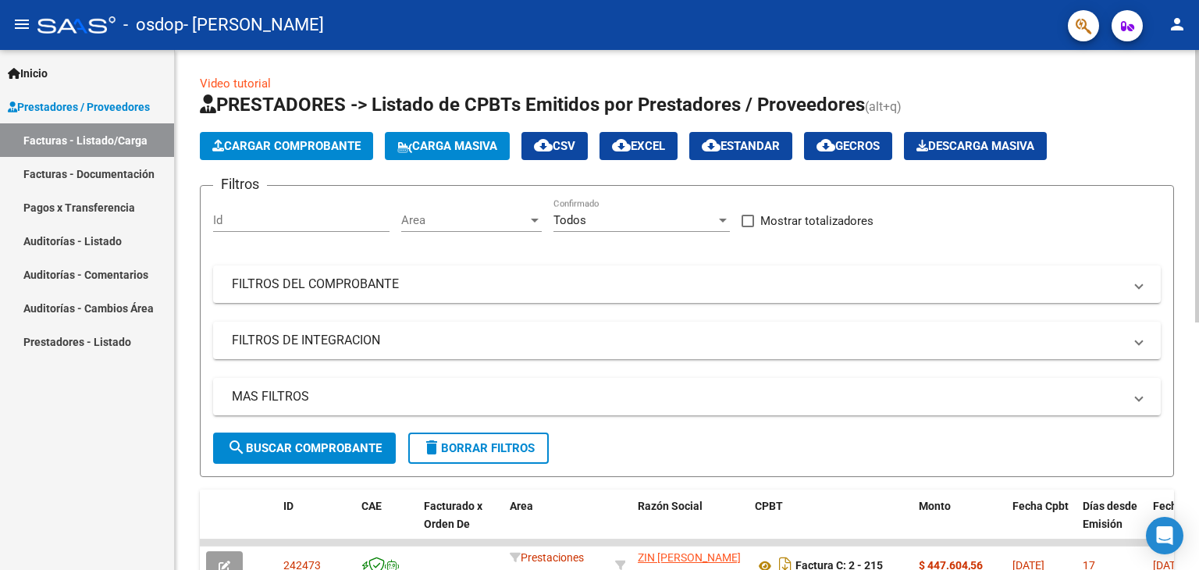
click at [322, 147] on span "Cargar Comprobante" at bounding box center [286, 146] width 148 height 14
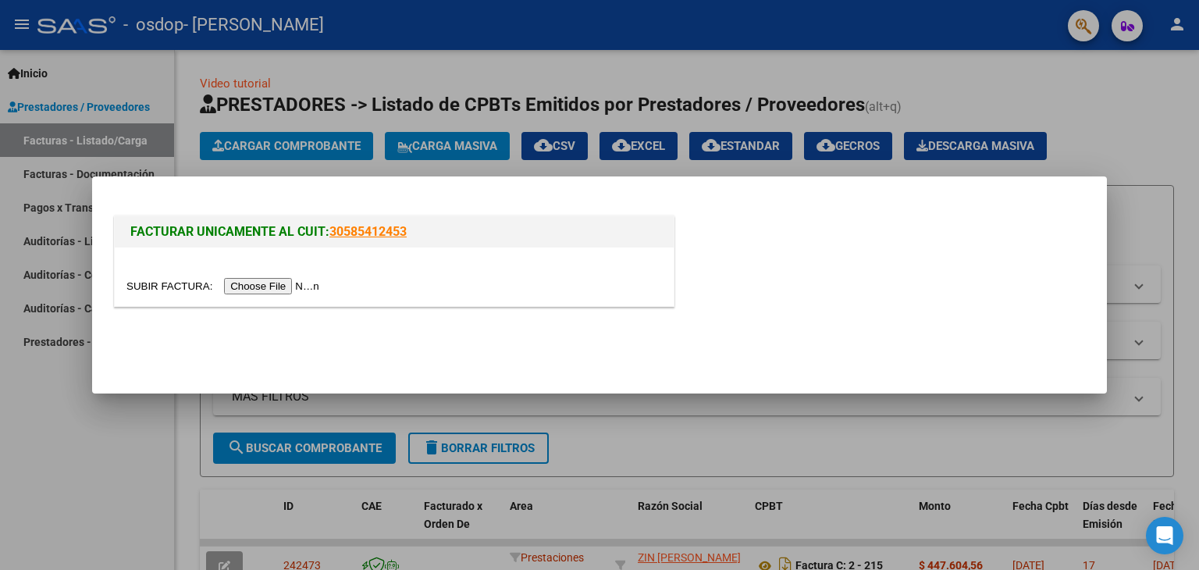
click at [303, 281] on input "file" at bounding box center [225, 286] width 198 height 16
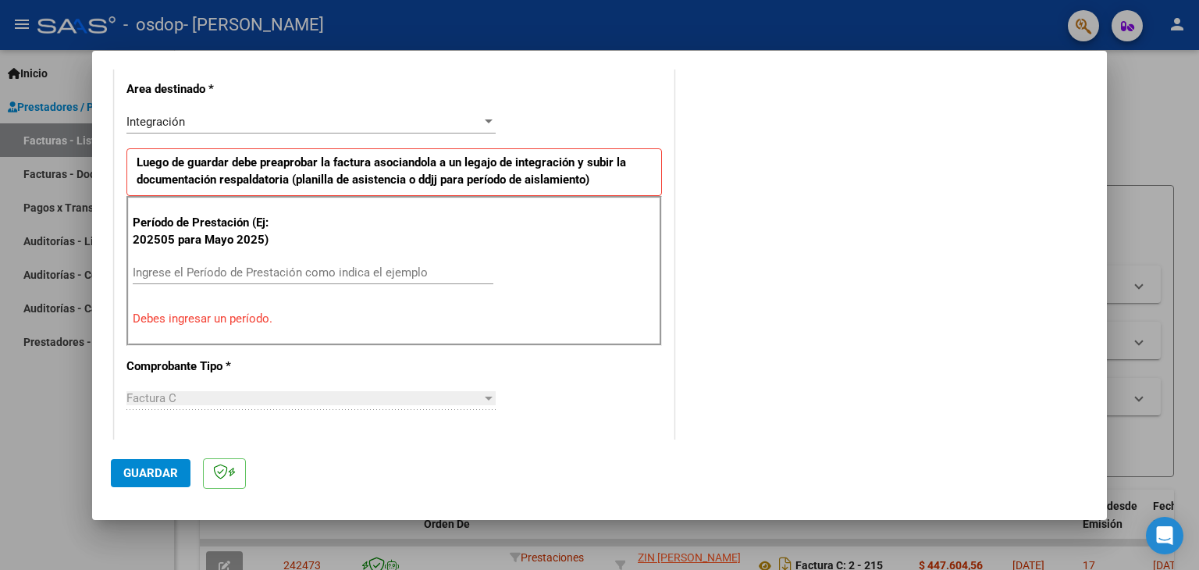
scroll to position [358, 0]
click at [408, 278] on div "Ingrese el Período de Prestación como indica el ejemplo" at bounding box center [313, 271] width 361 height 23
click at [22, 334] on div at bounding box center [599, 285] width 1199 height 570
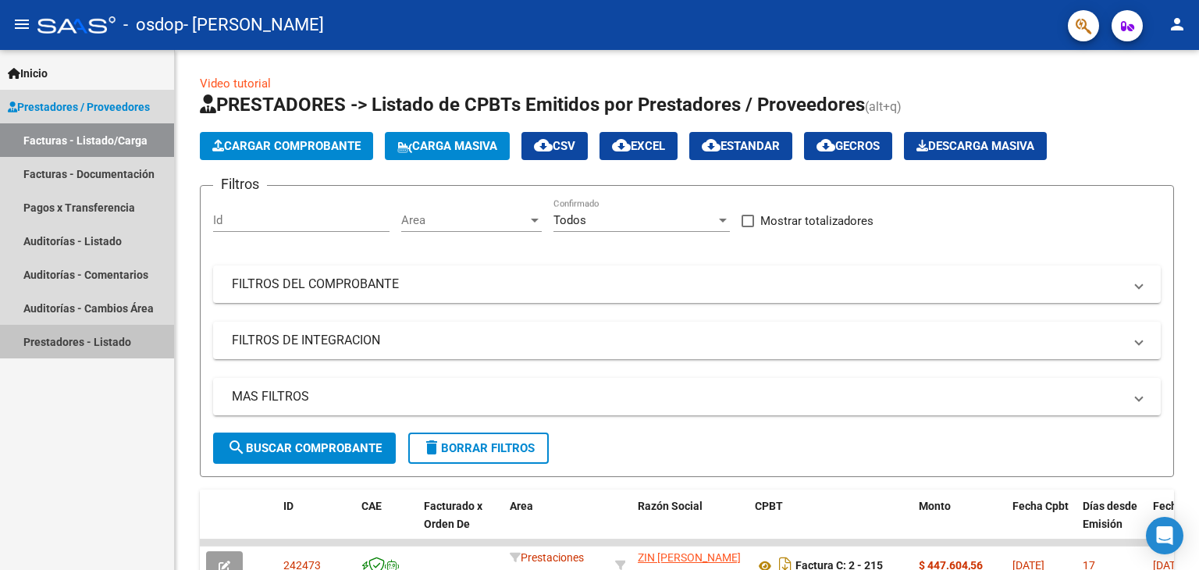
click at [22, 334] on link "Prestadores - Listado" at bounding box center [87, 342] width 174 height 34
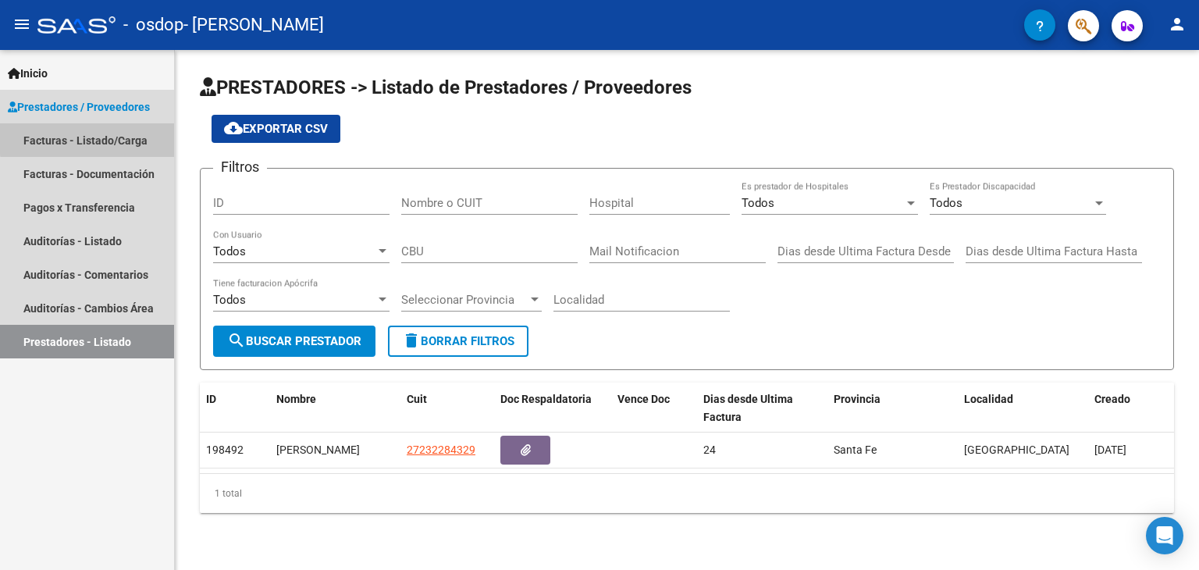
click at [115, 137] on link "Facturas - Listado/Carga" at bounding box center [87, 140] width 174 height 34
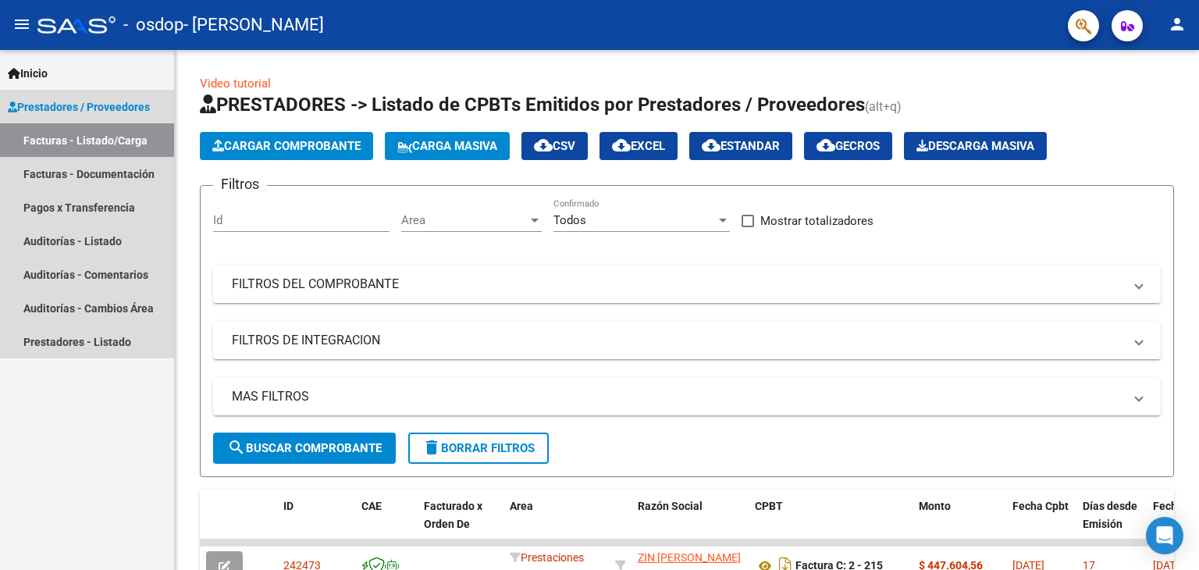
click at [115, 137] on link "Facturas - Listado/Carga" at bounding box center [87, 140] width 174 height 34
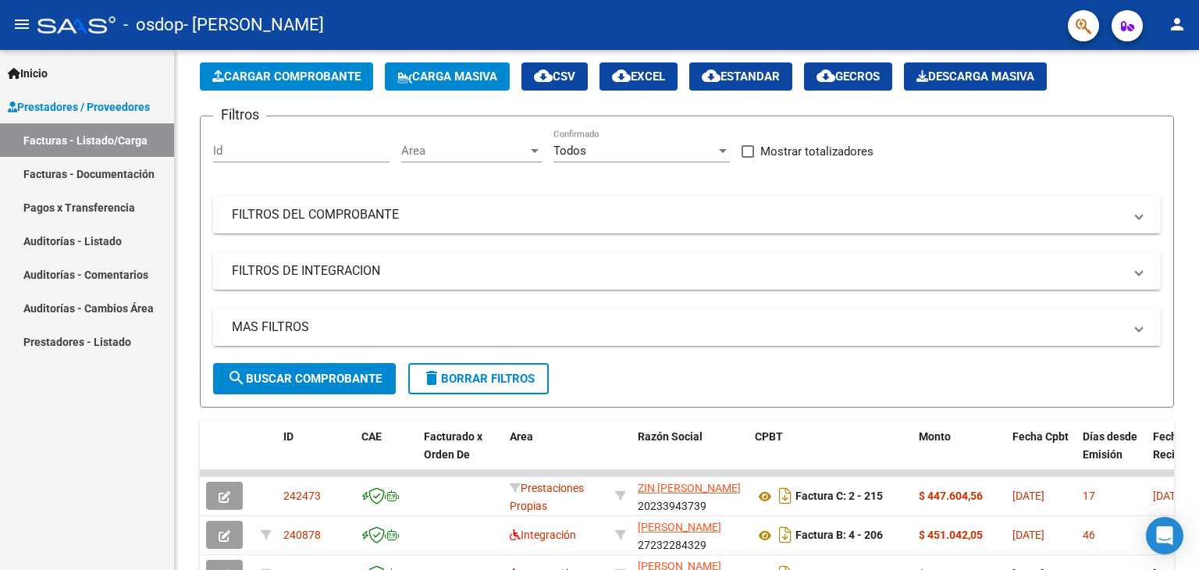
scroll to position [142, 0]
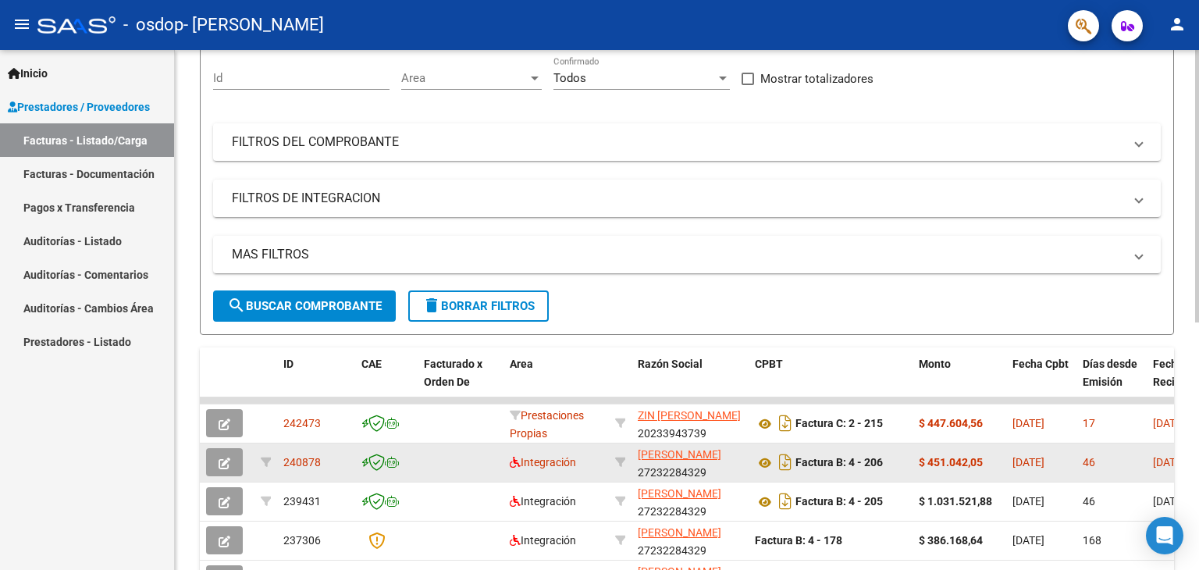
click at [673, 461] on span "[PERSON_NAME]" at bounding box center [680, 454] width 84 height 12
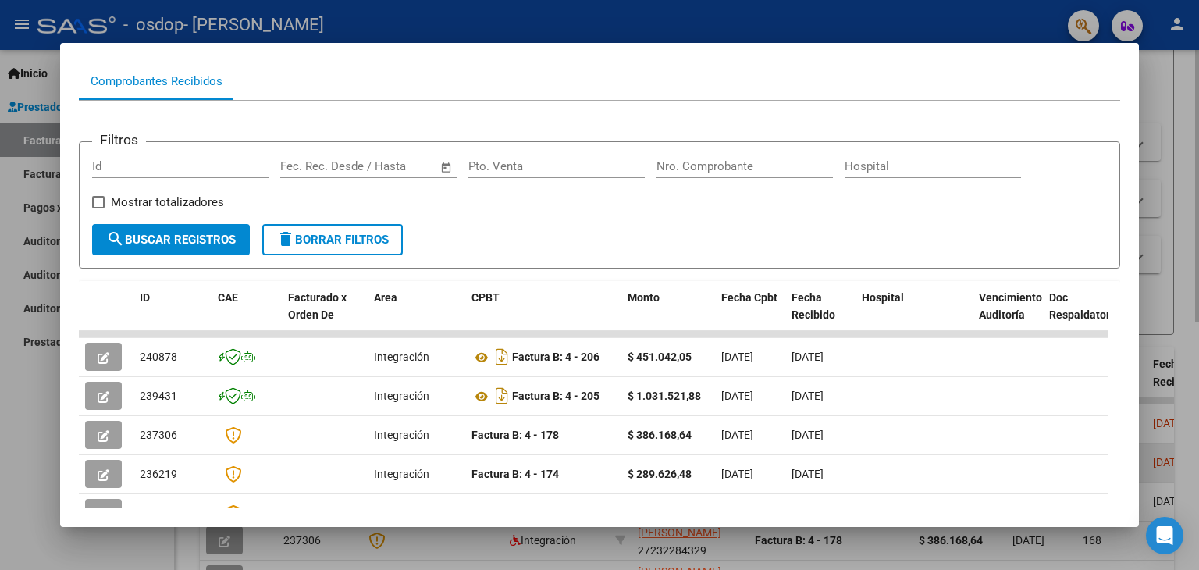
scroll to position [0, 0]
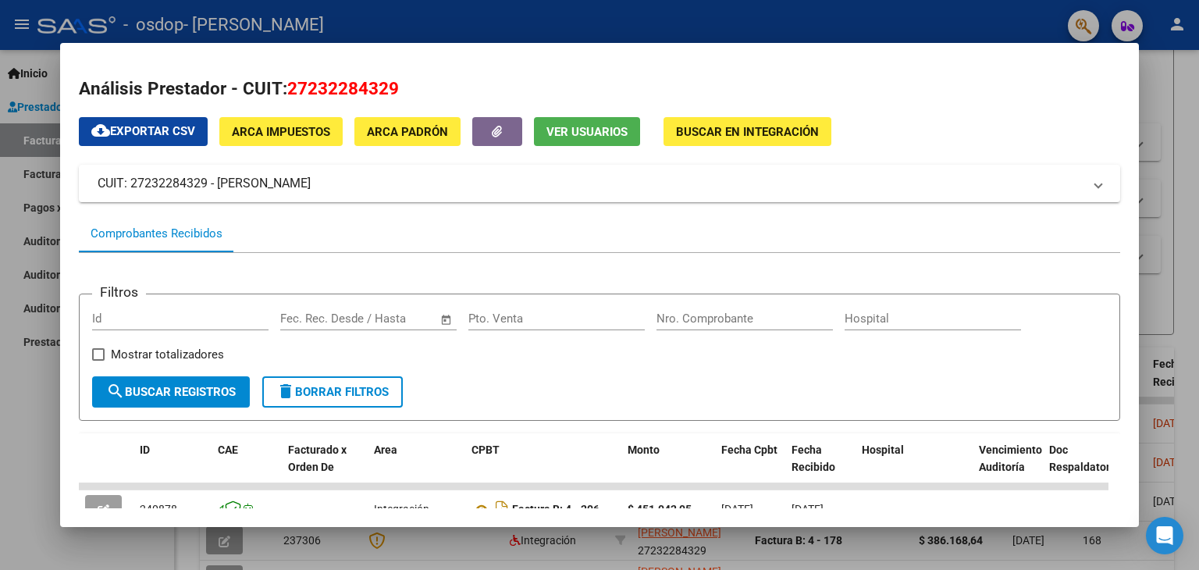
click at [1163, 120] on div at bounding box center [599, 285] width 1199 height 570
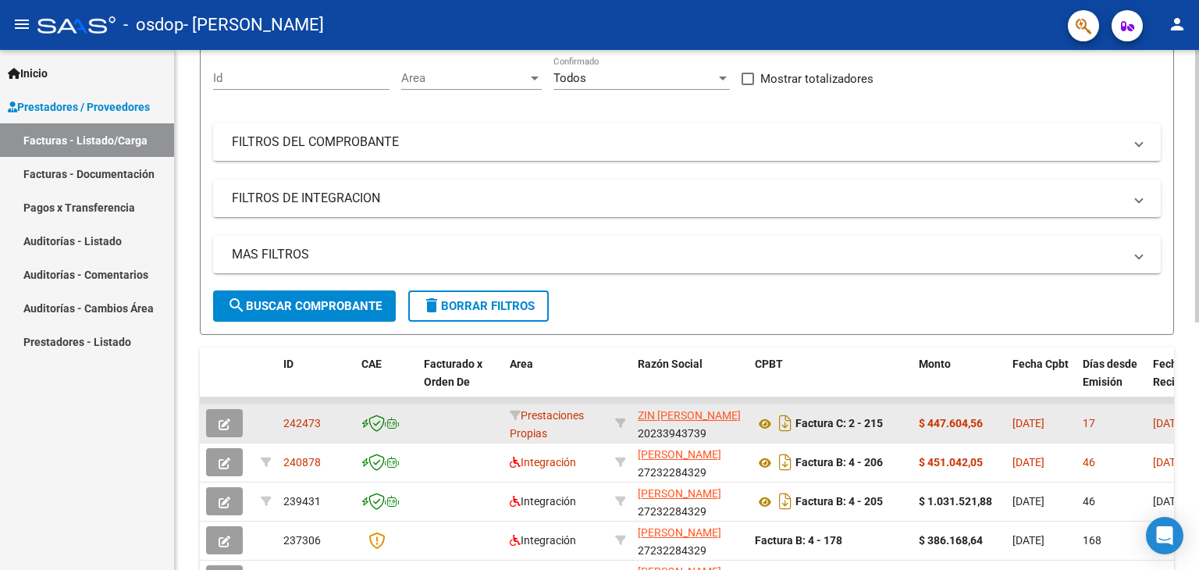
click at [558, 418] on span "Prestaciones Propias" at bounding box center [547, 424] width 74 height 30
click at [689, 418] on span "ZIN [PERSON_NAME]" at bounding box center [689, 415] width 103 height 12
type textarea "20233943739"
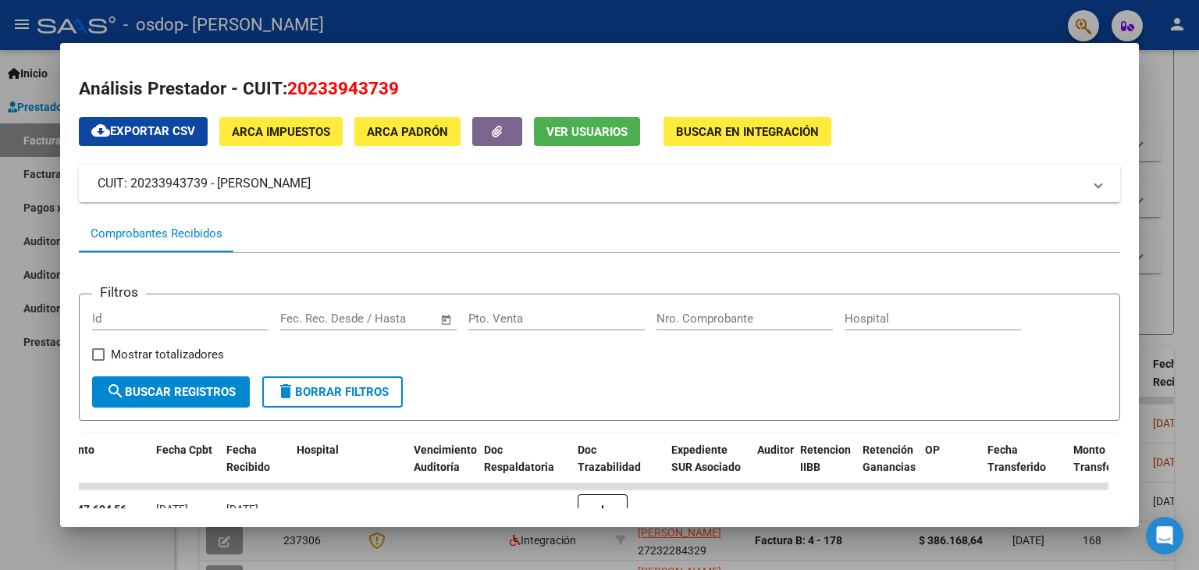
click at [1168, 276] on div at bounding box center [599, 285] width 1199 height 570
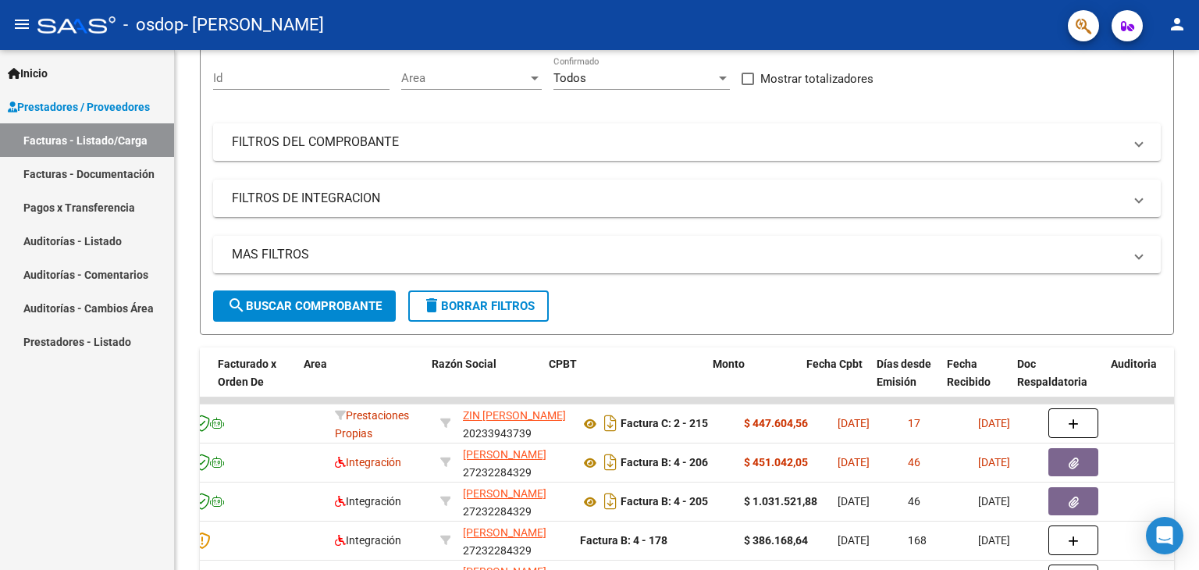
scroll to position [0, 209]
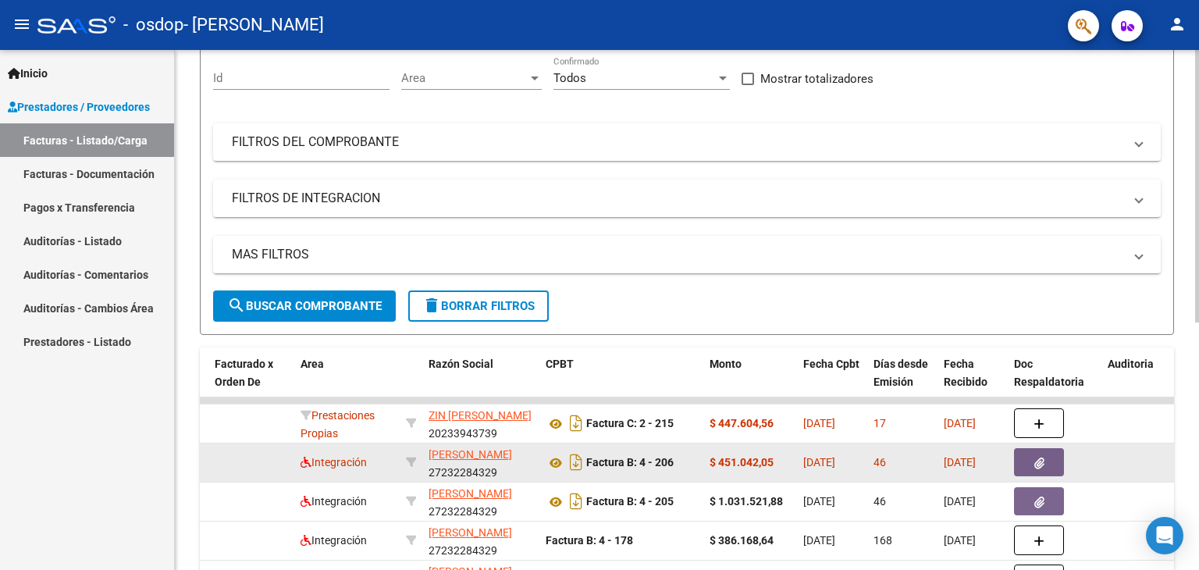
click at [1037, 468] on button "button" at bounding box center [1039, 462] width 50 height 28
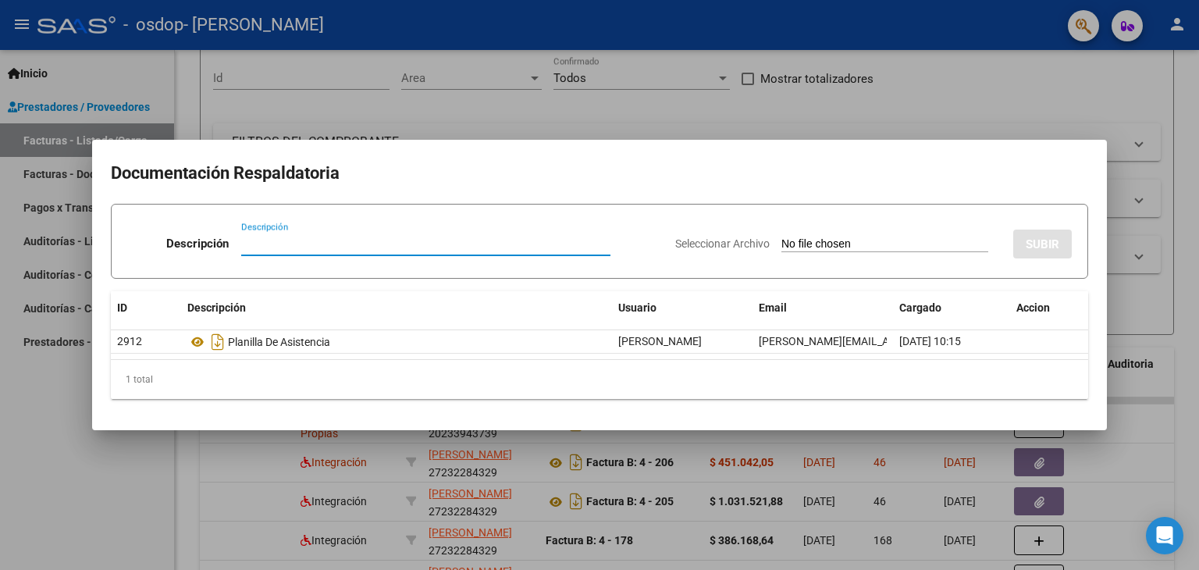
click at [1150, 143] on div at bounding box center [599, 285] width 1199 height 570
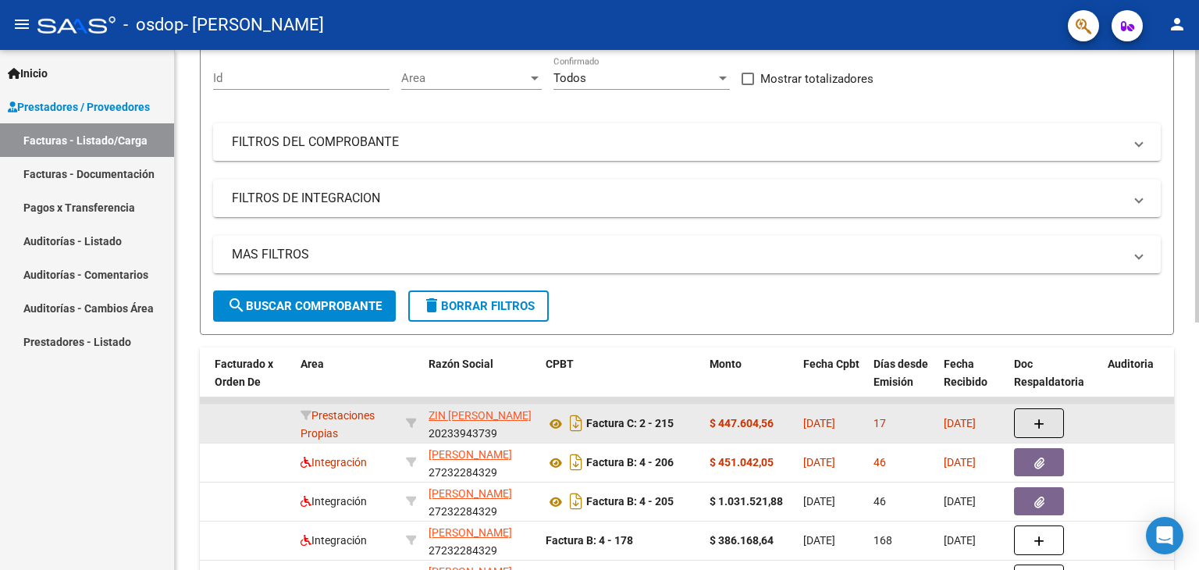
click at [1040, 425] on icon "button" at bounding box center [1039, 424] width 11 height 12
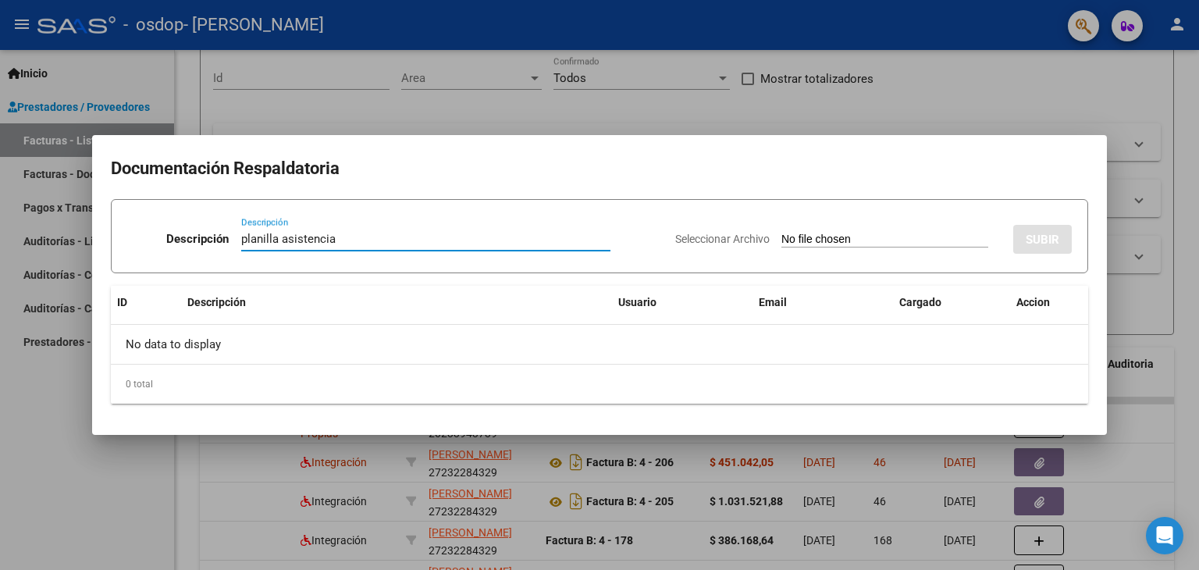
type input "planilla asistencia"
click at [923, 241] on input "Seleccionar Archivo" at bounding box center [884, 240] width 207 height 15
type input "C:\fakepath\planilla [PERSON_NAME][DATE].pdf"
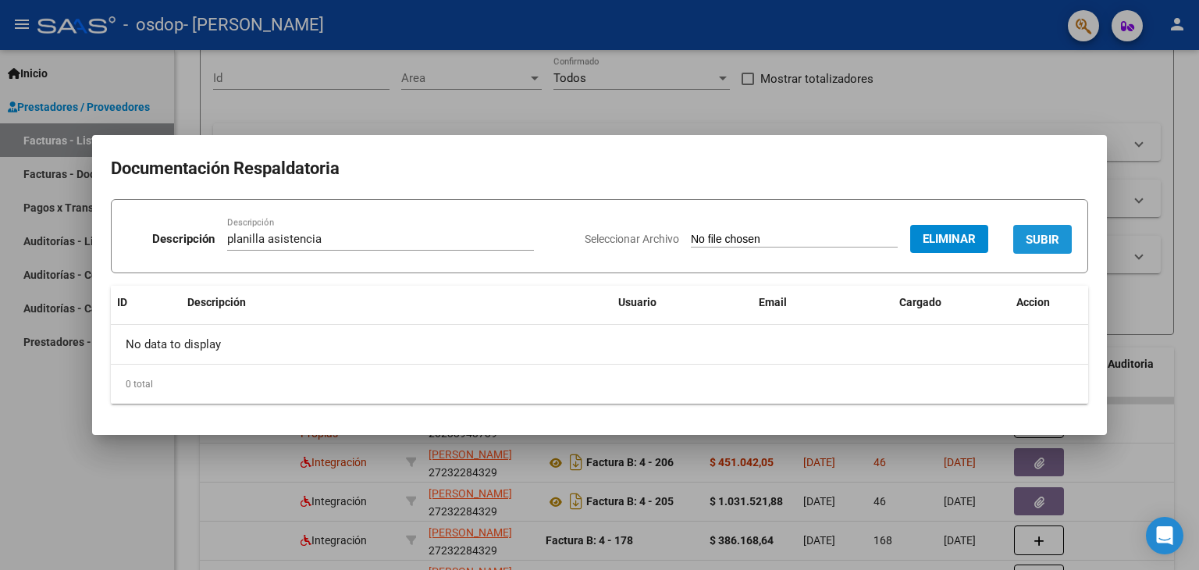
click at [1034, 233] on span "SUBIR" at bounding box center [1043, 240] width 34 height 14
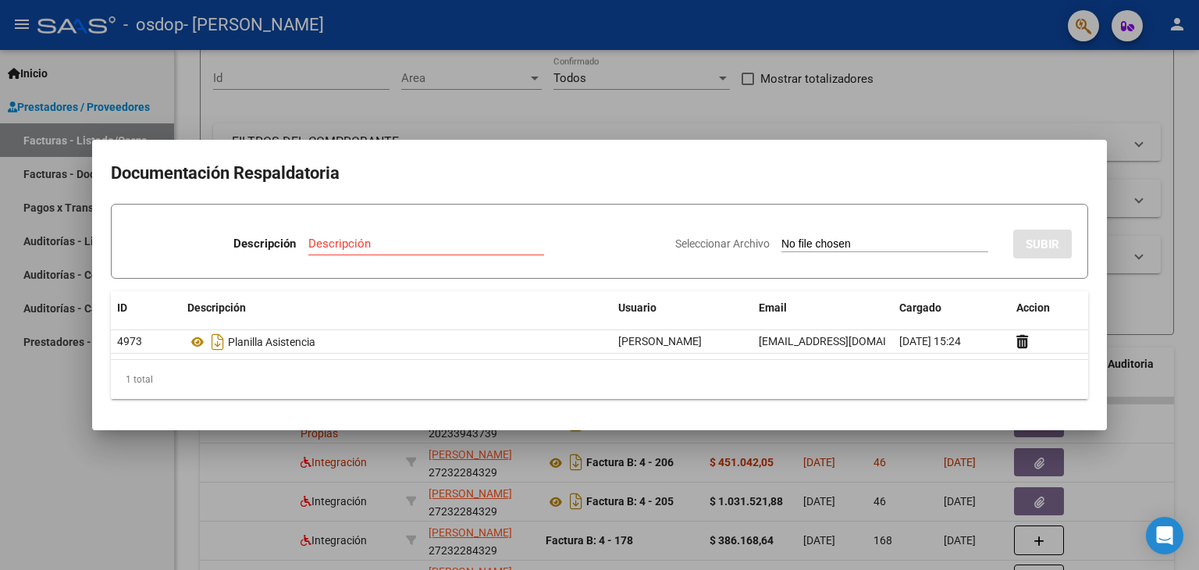
click at [1142, 376] on div at bounding box center [599, 285] width 1199 height 570
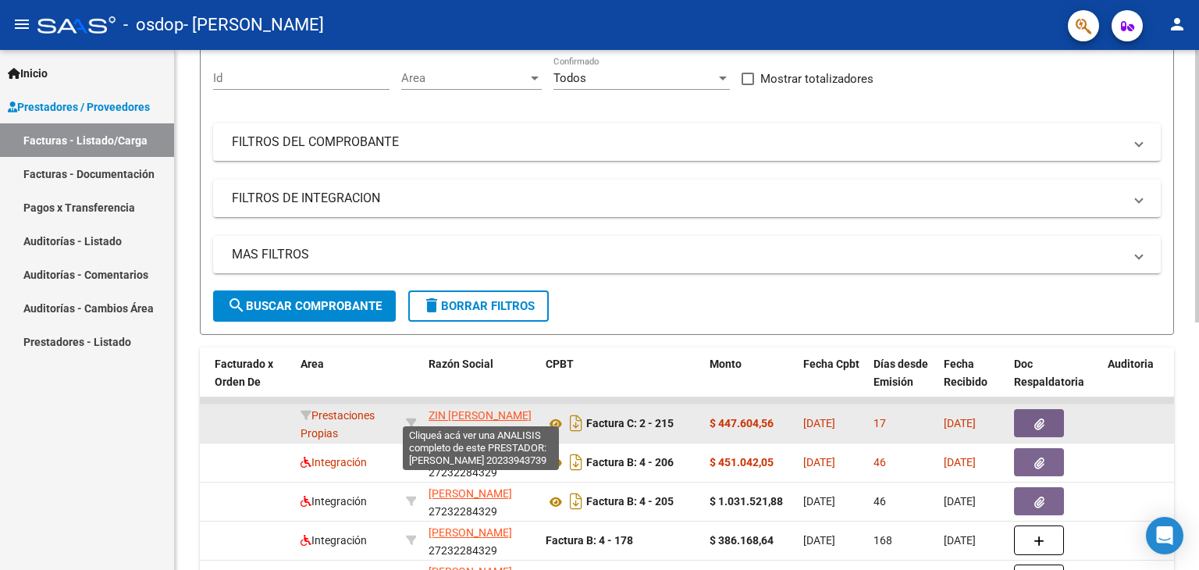
click at [475, 411] on span "ZIN [PERSON_NAME]" at bounding box center [480, 415] width 103 height 12
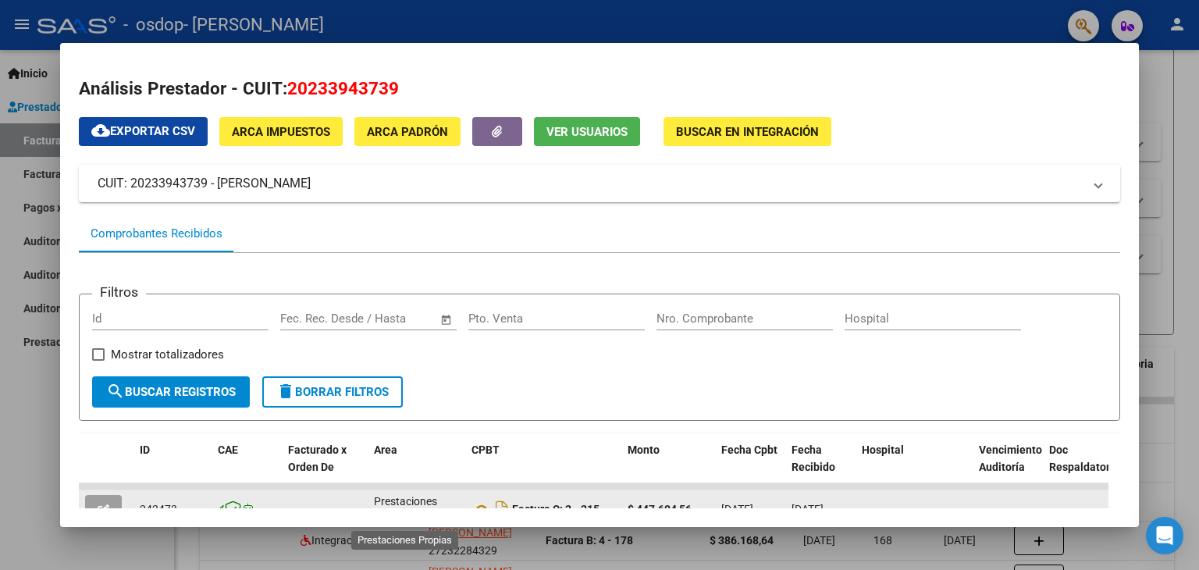
click at [424, 501] on span "Prestaciones Propias" at bounding box center [405, 510] width 63 height 30
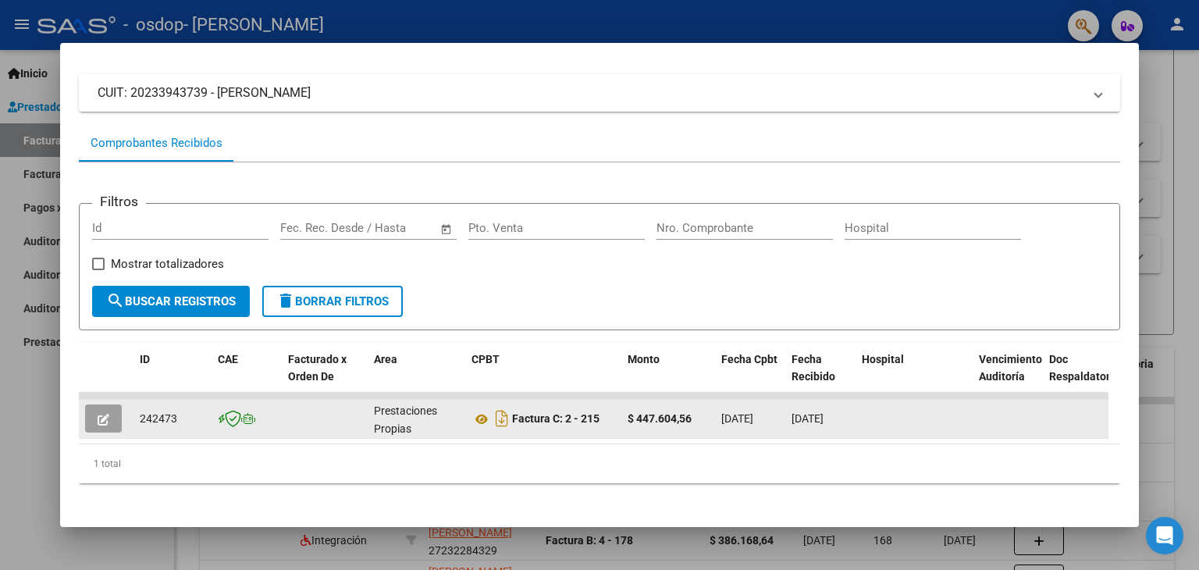
scroll to position [106, 0]
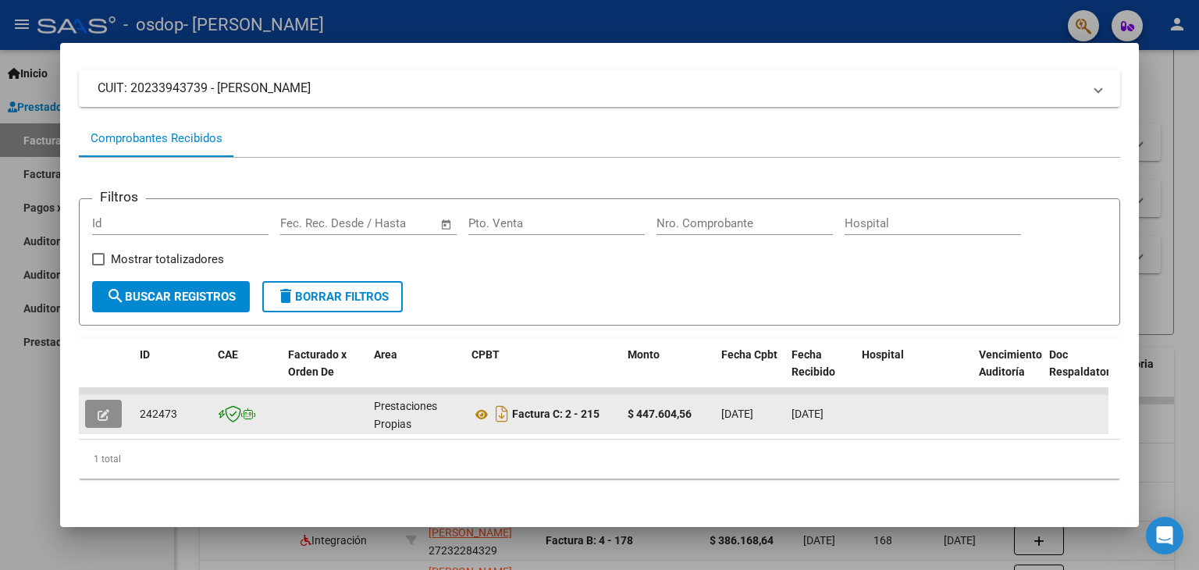
click at [103, 409] on icon "button" at bounding box center [104, 415] width 12 height 12
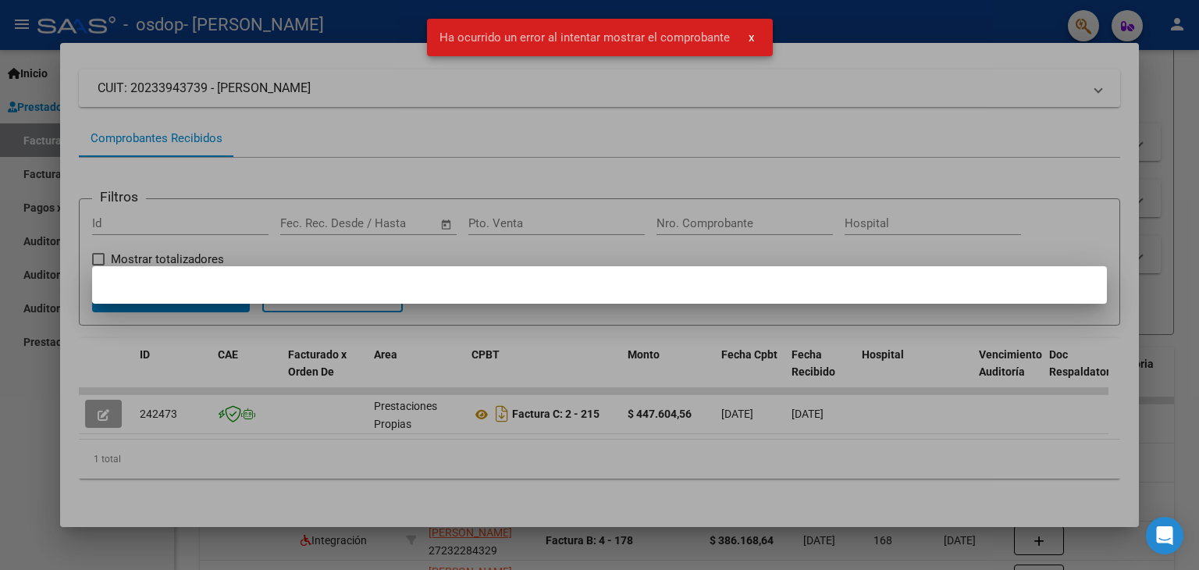
click at [910, 97] on div at bounding box center [599, 285] width 1199 height 570
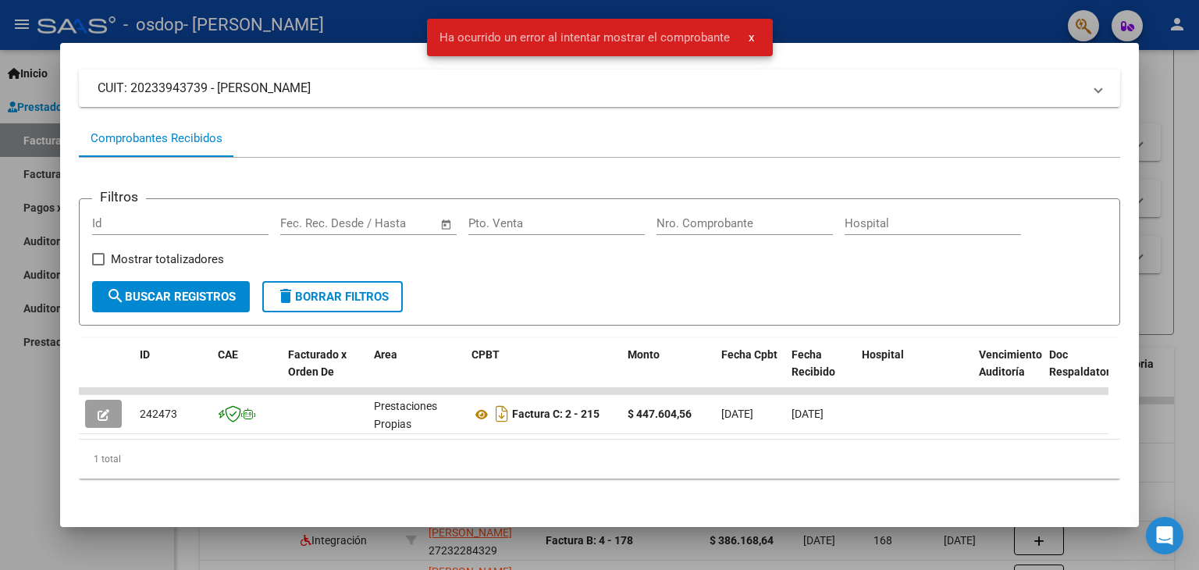
click at [1187, 115] on div at bounding box center [599, 285] width 1199 height 570
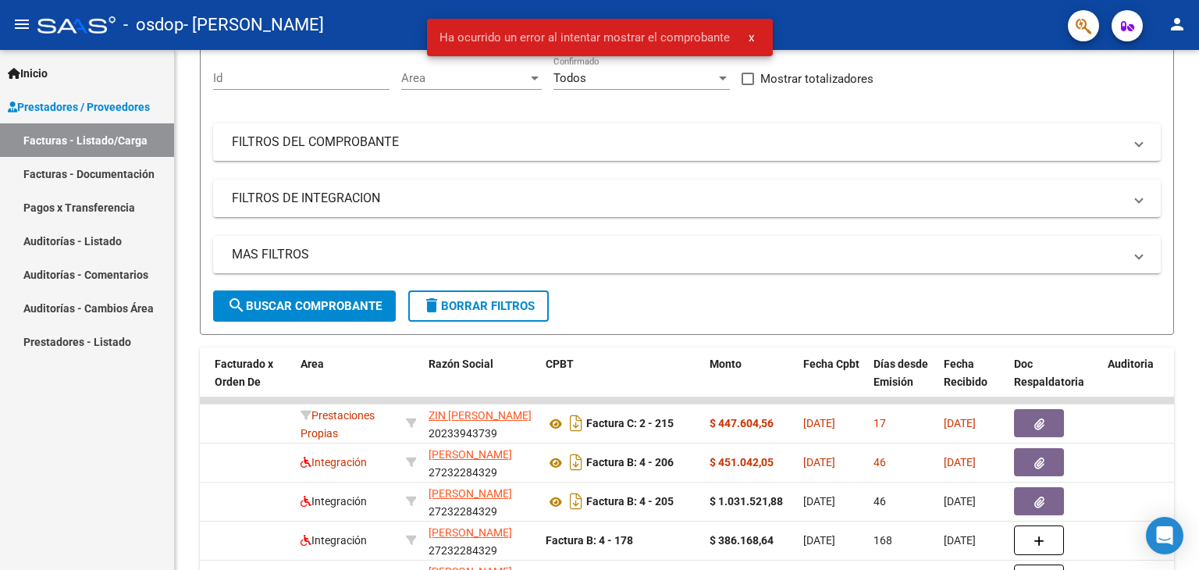
scroll to position [0, 0]
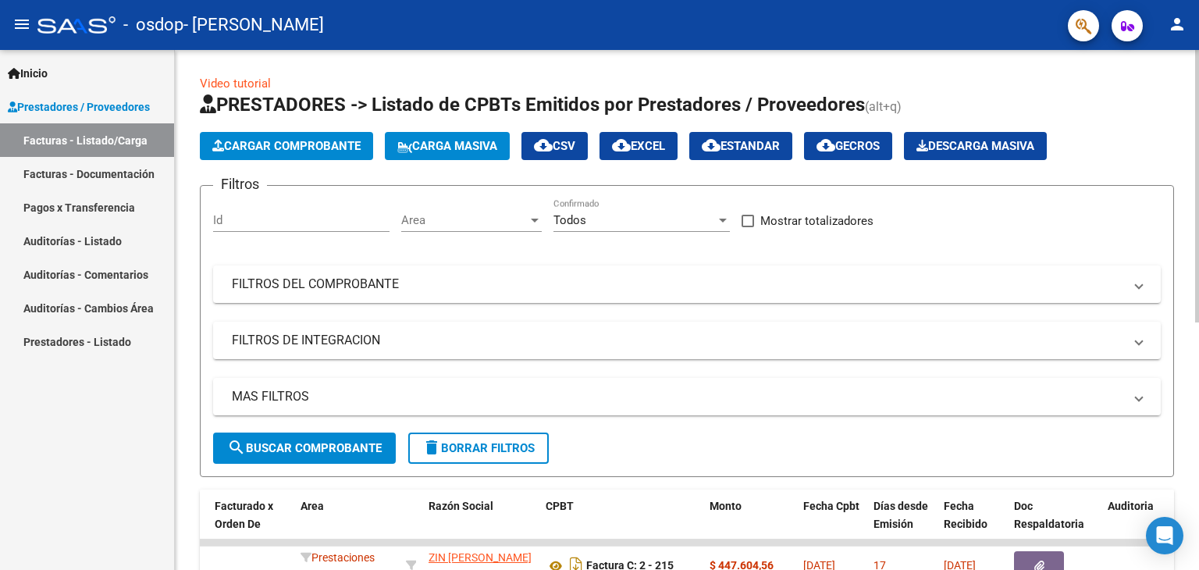
click at [315, 141] on span "Cargar Comprobante" at bounding box center [286, 146] width 148 height 14
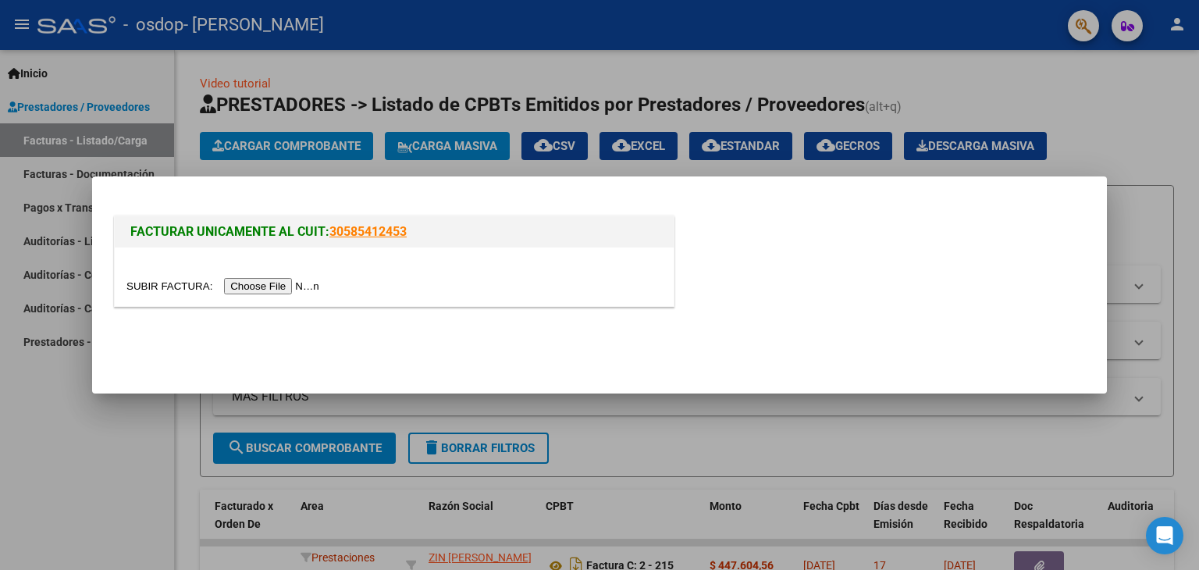
click at [287, 294] on input "file" at bounding box center [225, 286] width 198 height 16
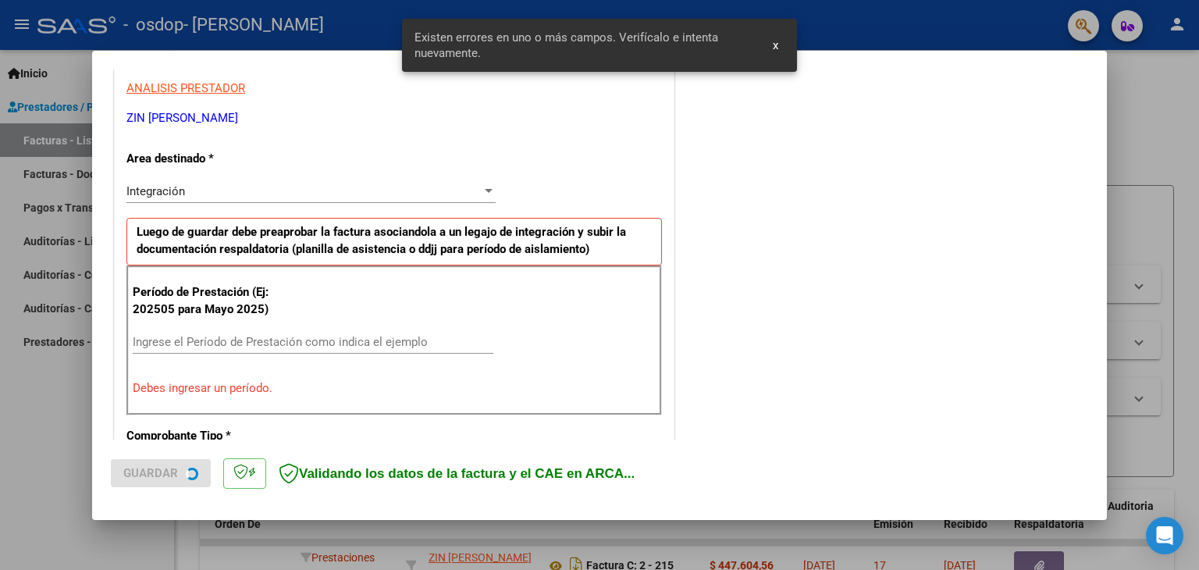
scroll to position [328, 0]
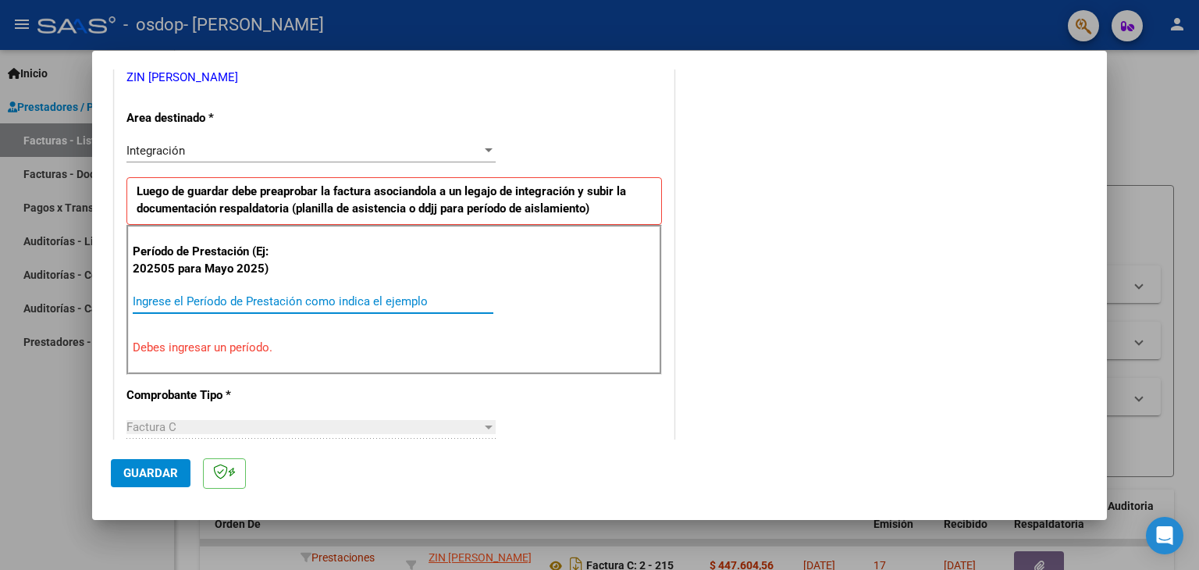
click at [369, 303] on input "Ingrese el Período de Prestación como indica el ejemplo" at bounding box center [313, 301] width 361 height 14
click at [440, 428] on div "Factura C" at bounding box center [303, 427] width 355 height 14
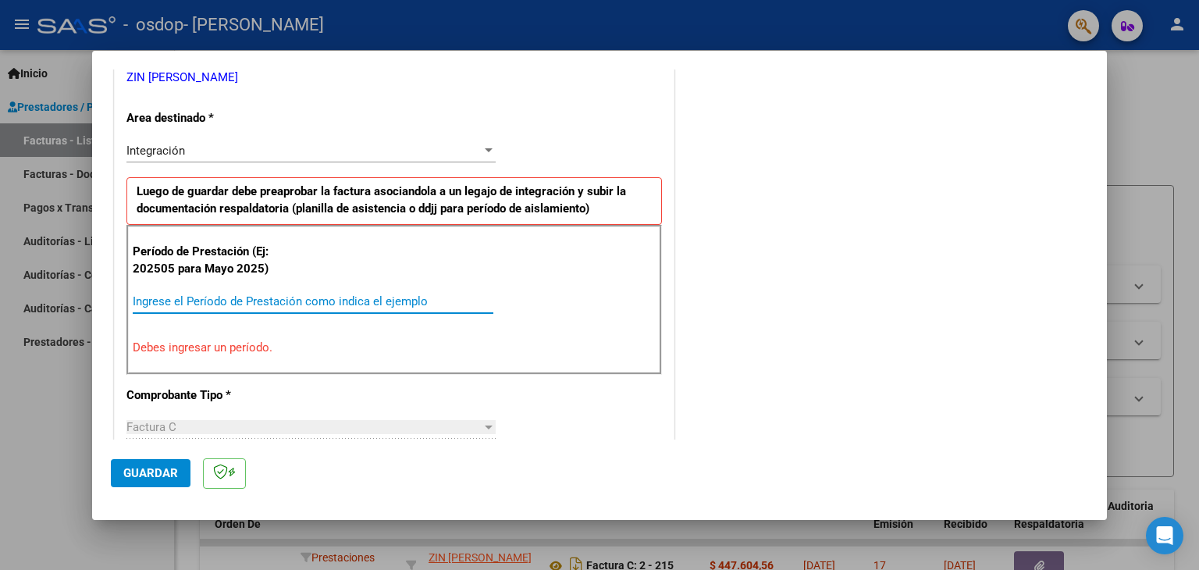
click at [376, 301] on input "Ingrese el Período de Prestación como indica el ejemplo" at bounding box center [313, 301] width 361 height 14
type input "2"
type input "0"
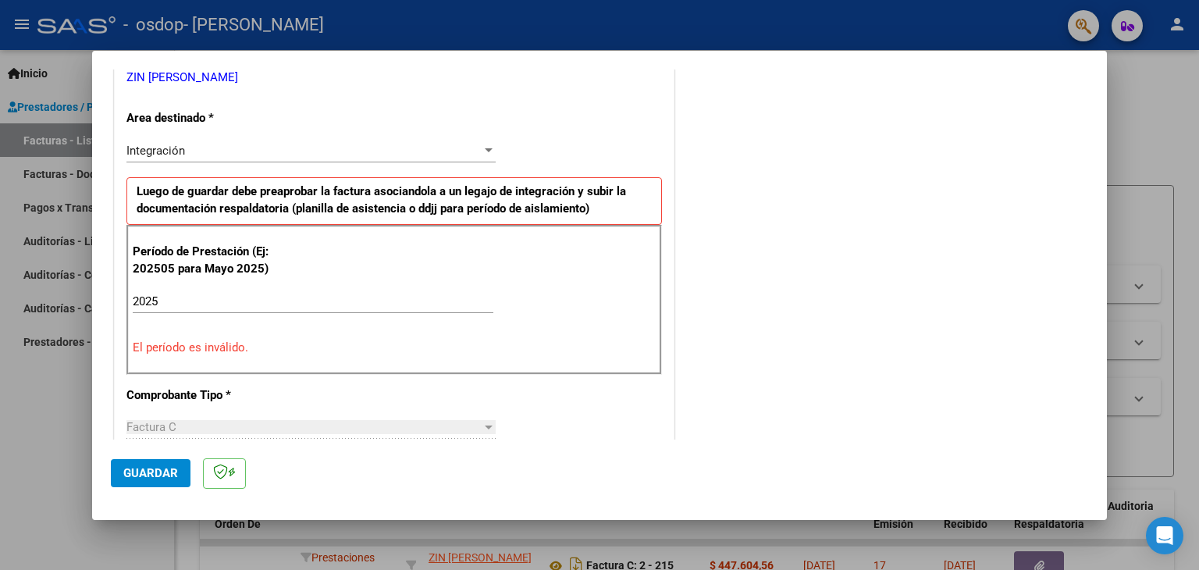
click at [483, 422] on div at bounding box center [489, 427] width 14 height 12
click at [403, 304] on input "2025" at bounding box center [313, 301] width 361 height 14
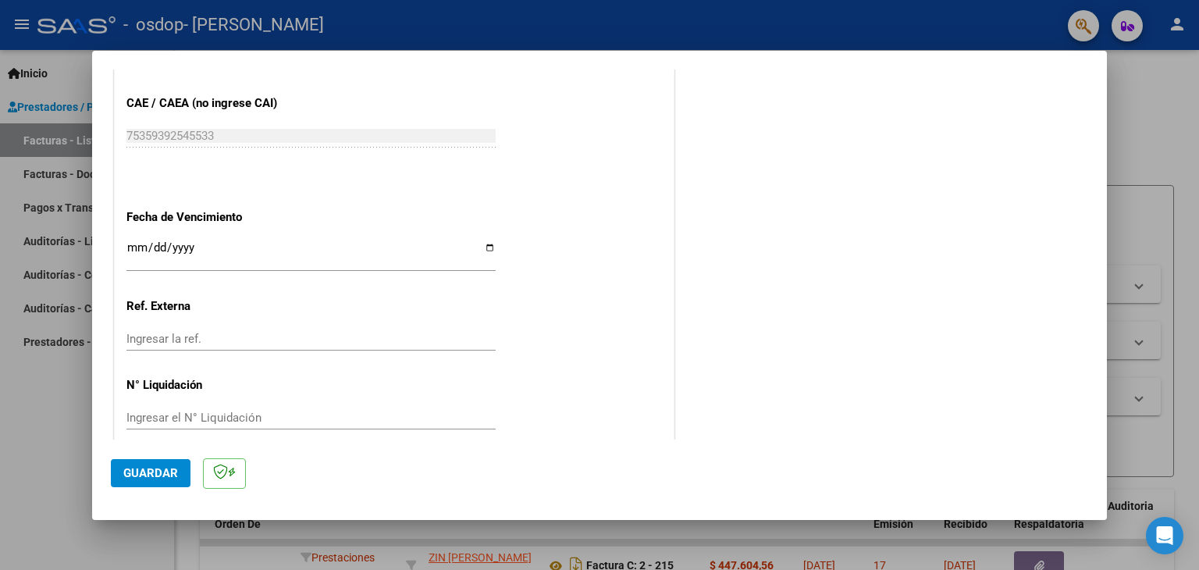
scroll to position [1002, 0]
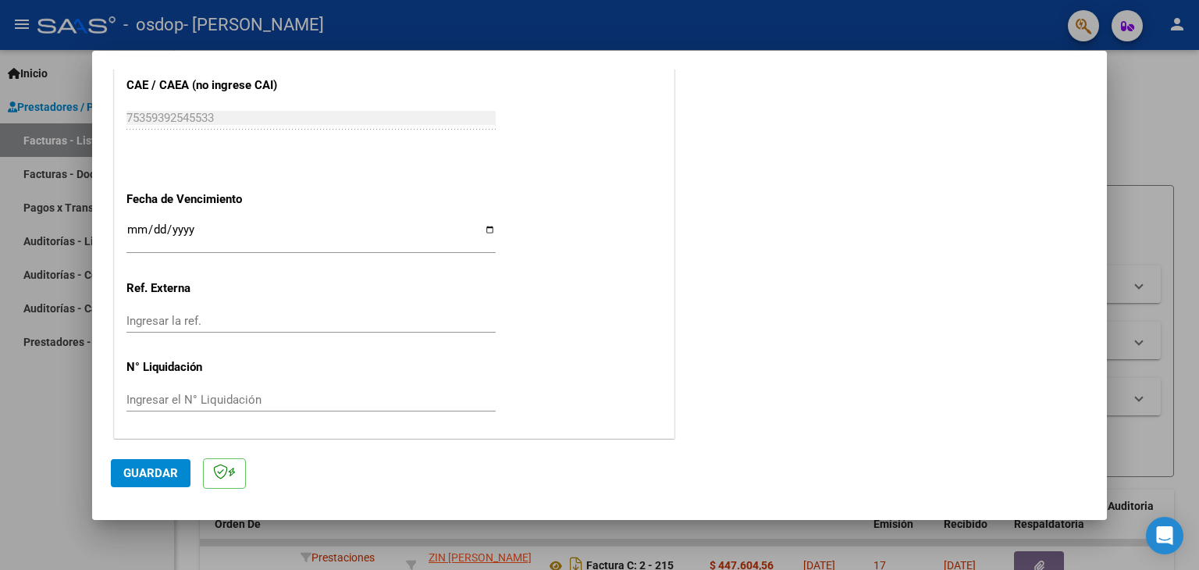
type input "202508"
click at [154, 472] on span "Guardar" at bounding box center [150, 473] width 55 height 14
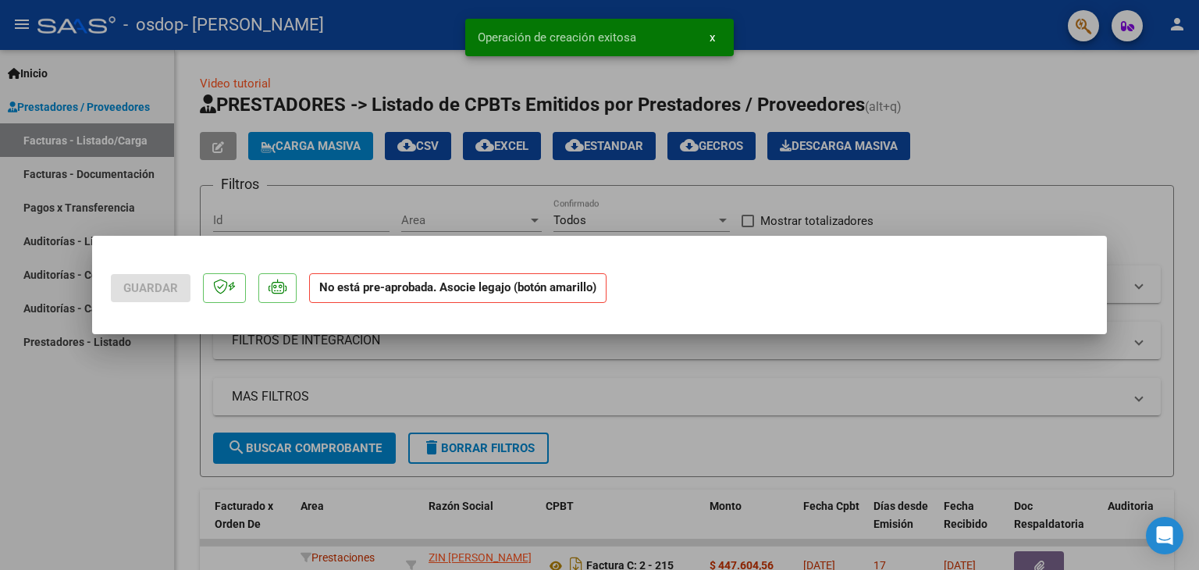
scroll to position [0, 0]
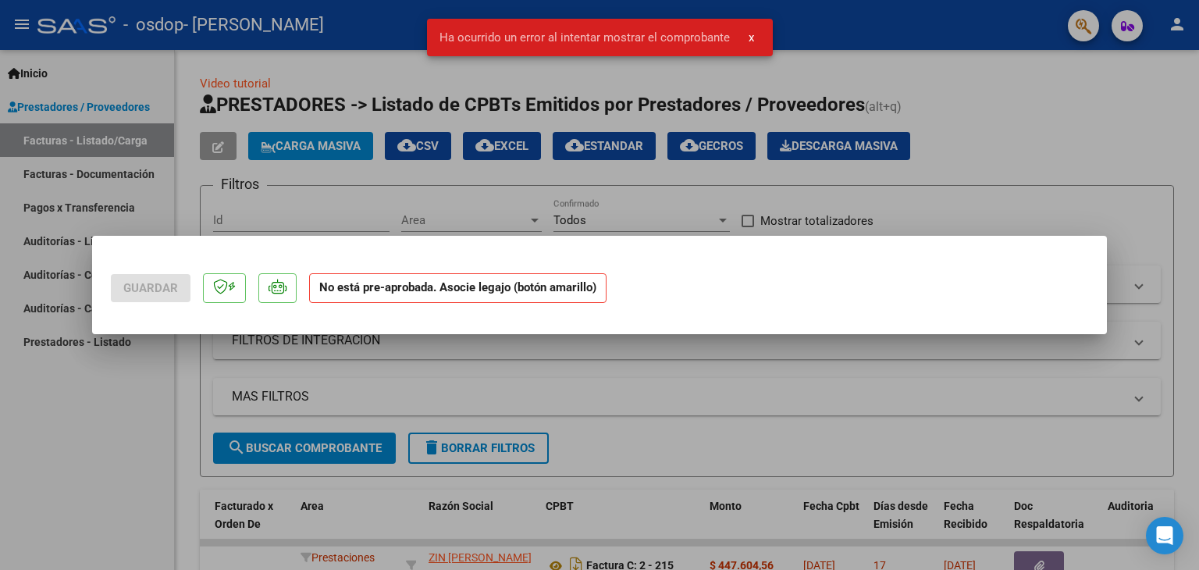
click at [529, 298] on strong "No está pre-aprobada. Asocie legajo (botón amarillo)" at bounding box center [457, 288] width 297 height 30
click at [541, 297] on strong "No está pre-aprobada. Asocie legajo (botón amarillo)" at bounding box center [457, 288] width 297 height 30
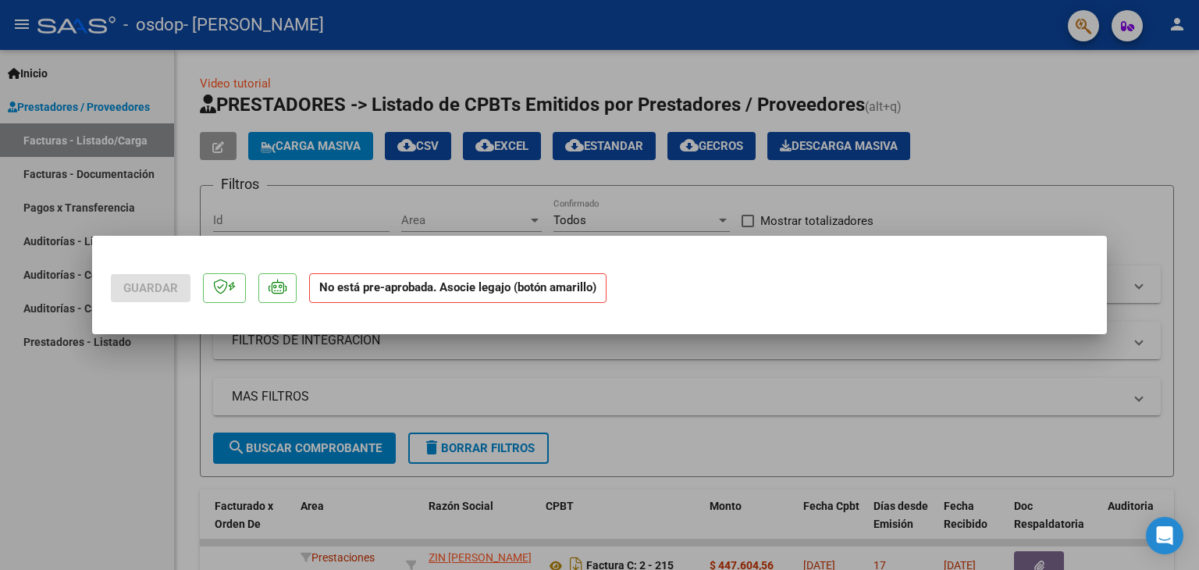
click at [537, 298] on strong "No está pre-aprobada. Asocie legajo (botón amarillo)" at bounding box center [457, 288] width 297 height 30
click at [542, 288] on strong "No está pre-aprobada. Asocie legajo (botón amarillo)" at bounding box center [457, 288] width 297 height 30
click at [535, 298] on strong "No está pre-aprobada. Asocie legajo (botón amarillo)" at bounding box center [457, 288] width 297 height 30
click at [281, 289] on icon at bounding box center [278, 287] width 18 height 16
click at [222, 300] on p at bounding box center [224, 288] width 43 height 30
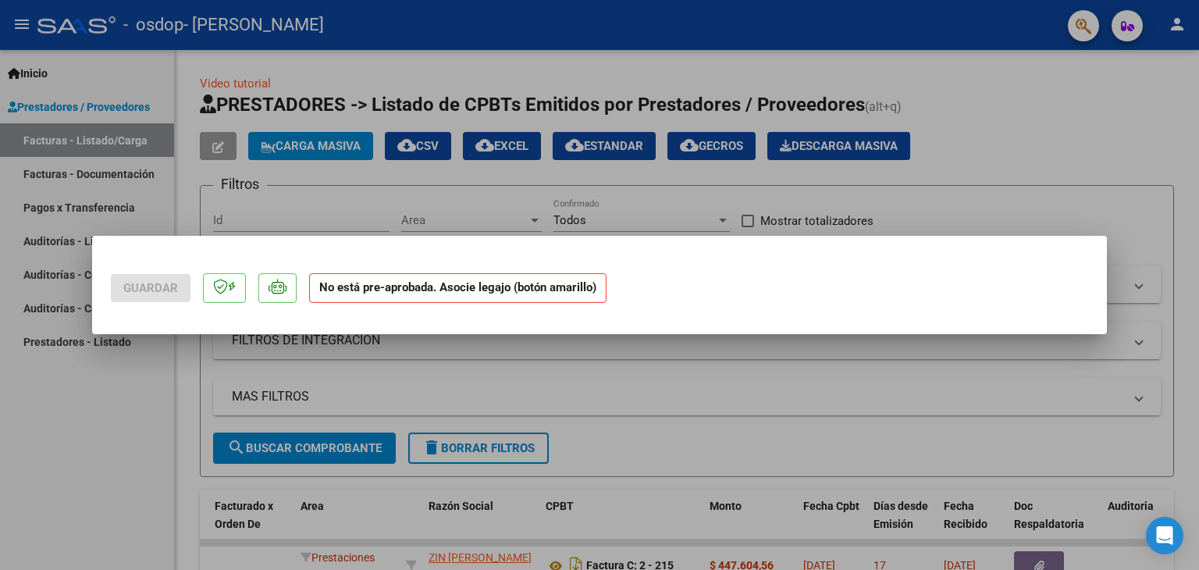
click at [500, 169] on div at bounding box center [599, 285] width 1199 height 570
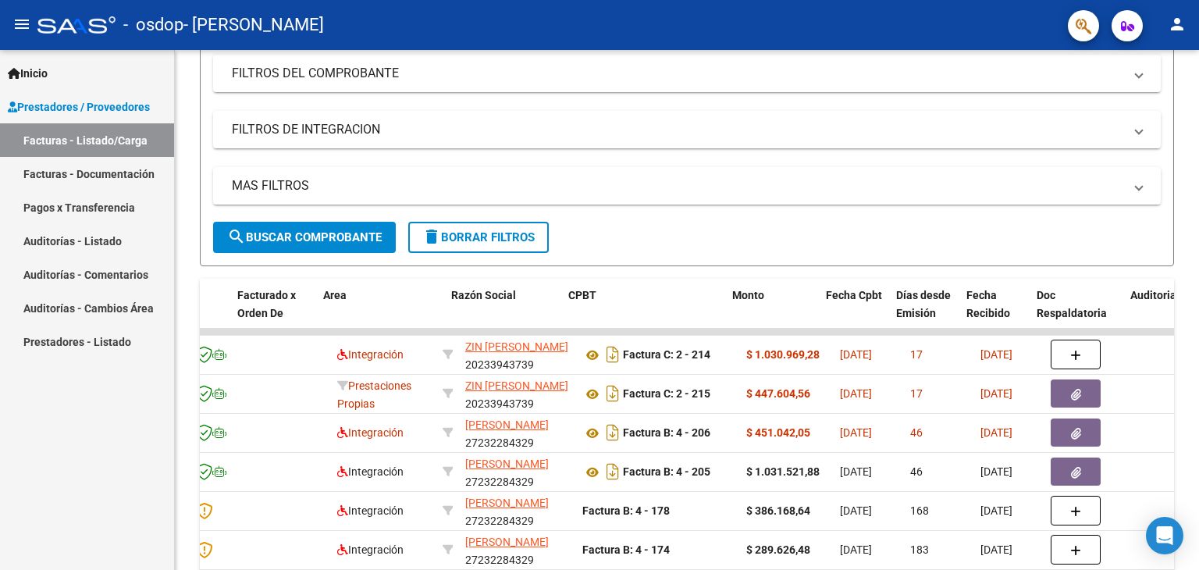
scroll to position [0, 189]
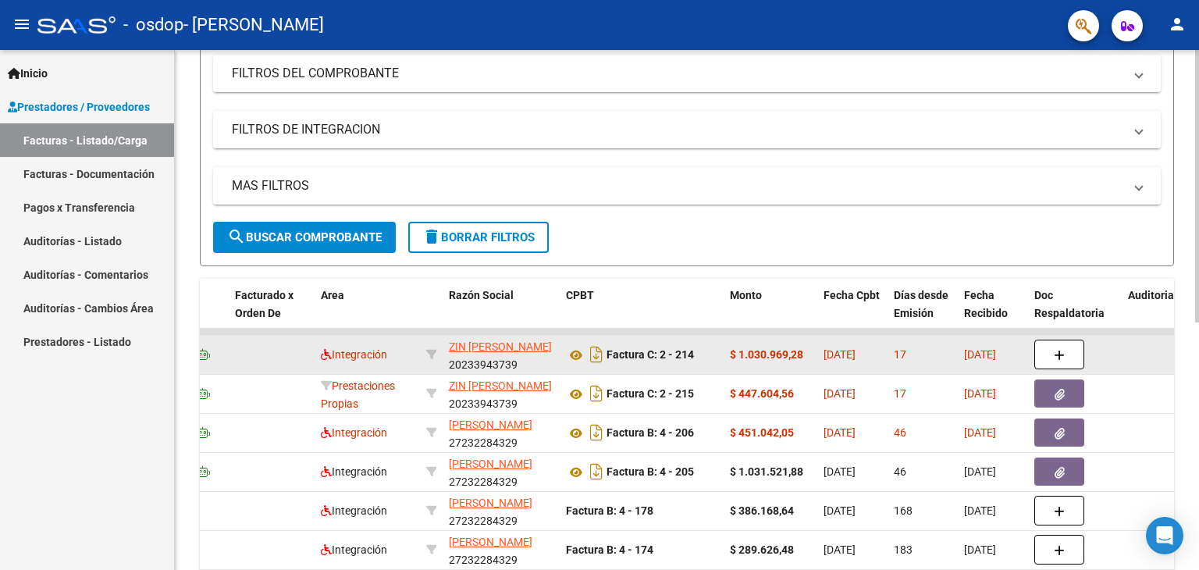
click at [1054, 362] on button "button" at bounding box center [1059, 355] width 50 height 30
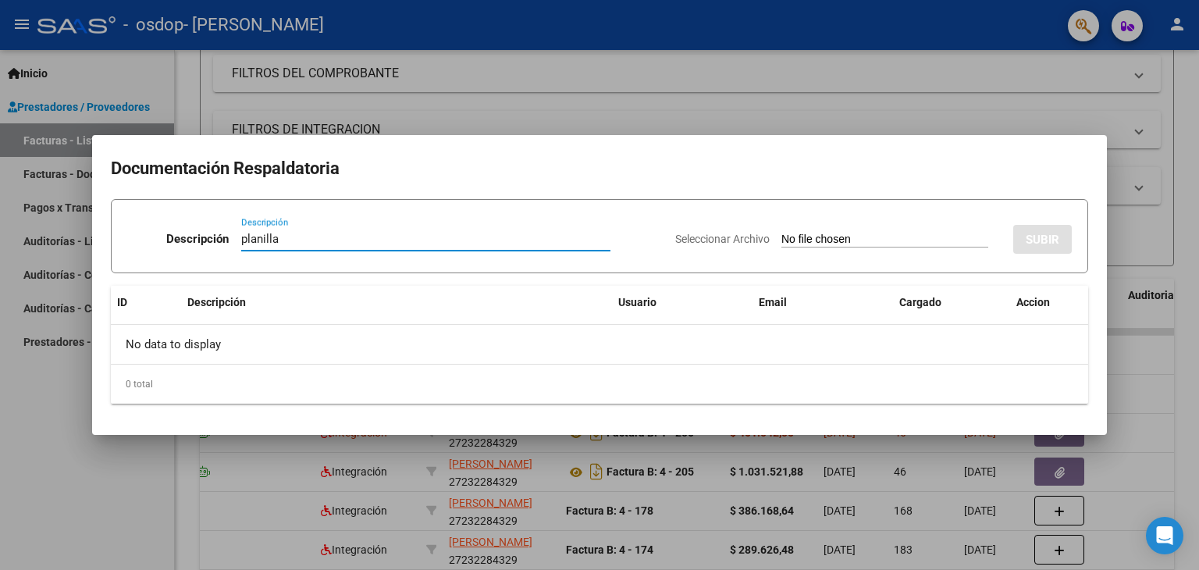
type input "planilla"
click at [840, 244] on input "Seleccionar Archivo" at bounding box center [884, 240] width 207 height 15
type input "C:\fakepath\planilla agosto [PERSON_NAME] 2025.pdf"
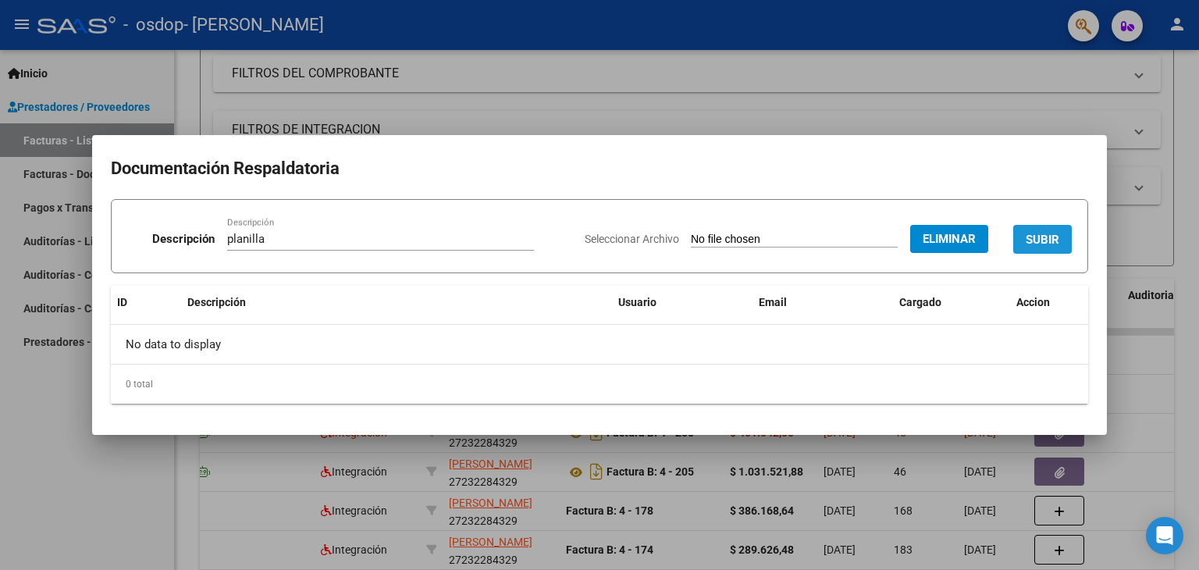
click at [1047, 228] on button "SUBIR" at bounding box center [1042, 239] width 59 height 29
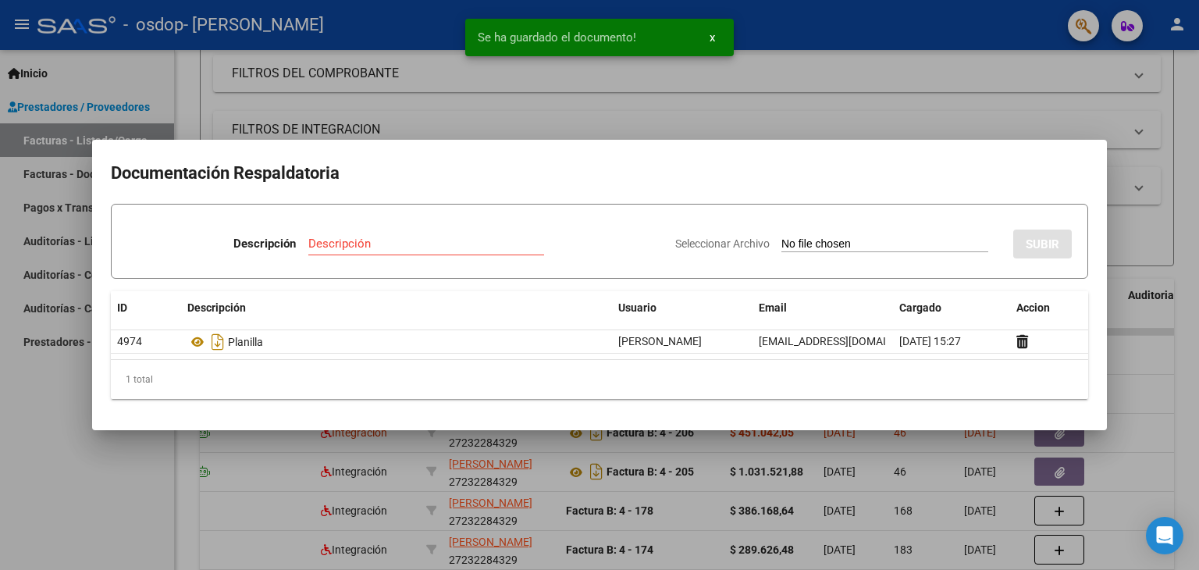
click at [1159, 191] on div at bounding box center [599, 285] width 1199 height 570
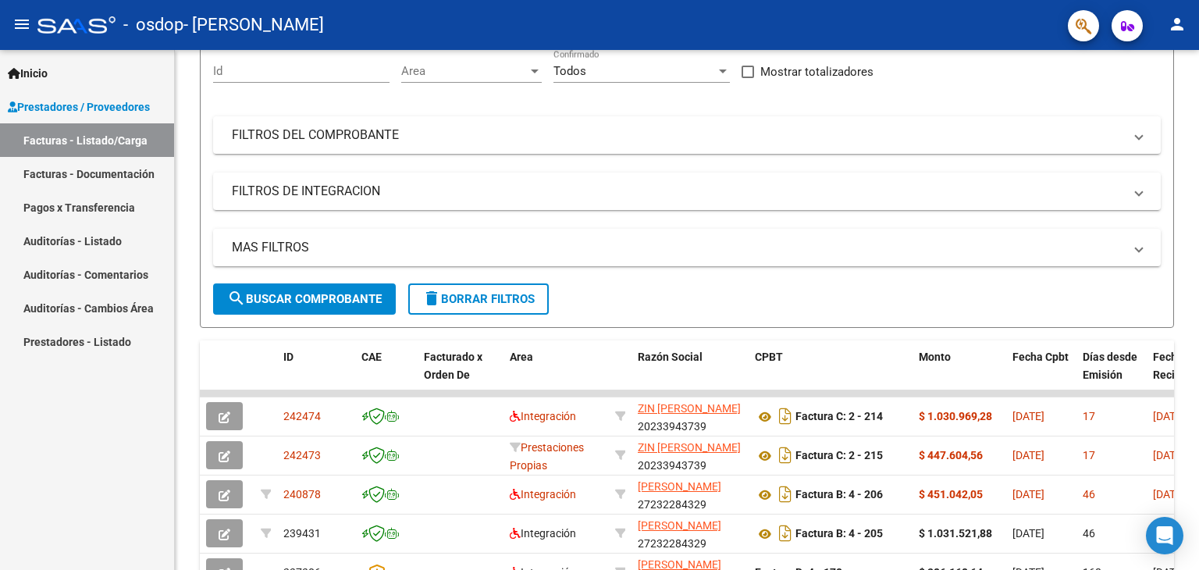
scroll to position [150, 0]
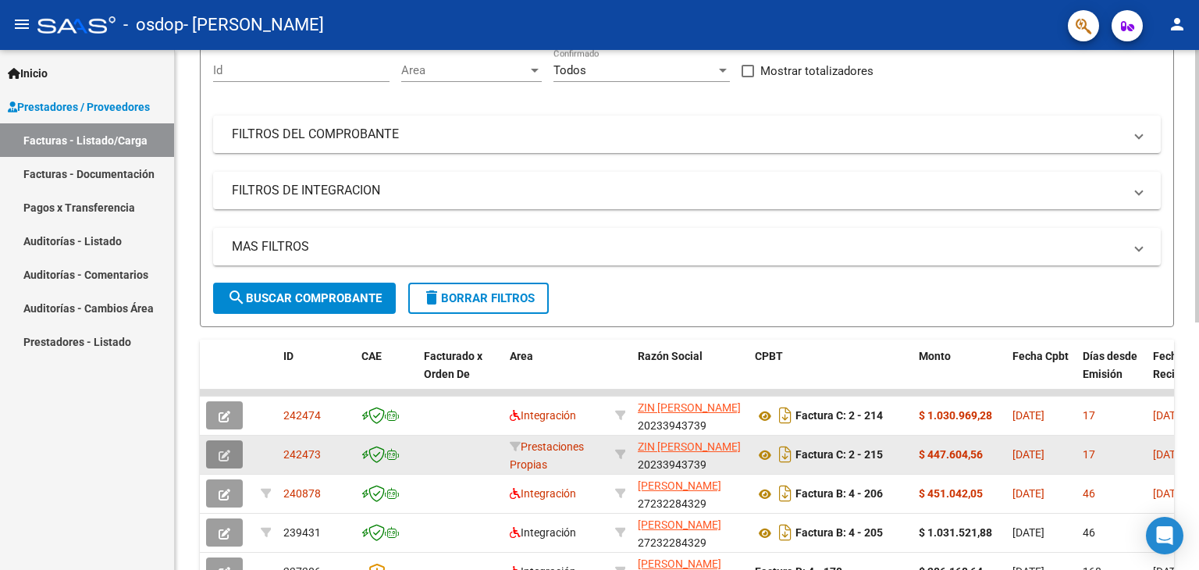
click at [227, 450] on icon "button" at bounding box center [225, 456] width 12 height 12
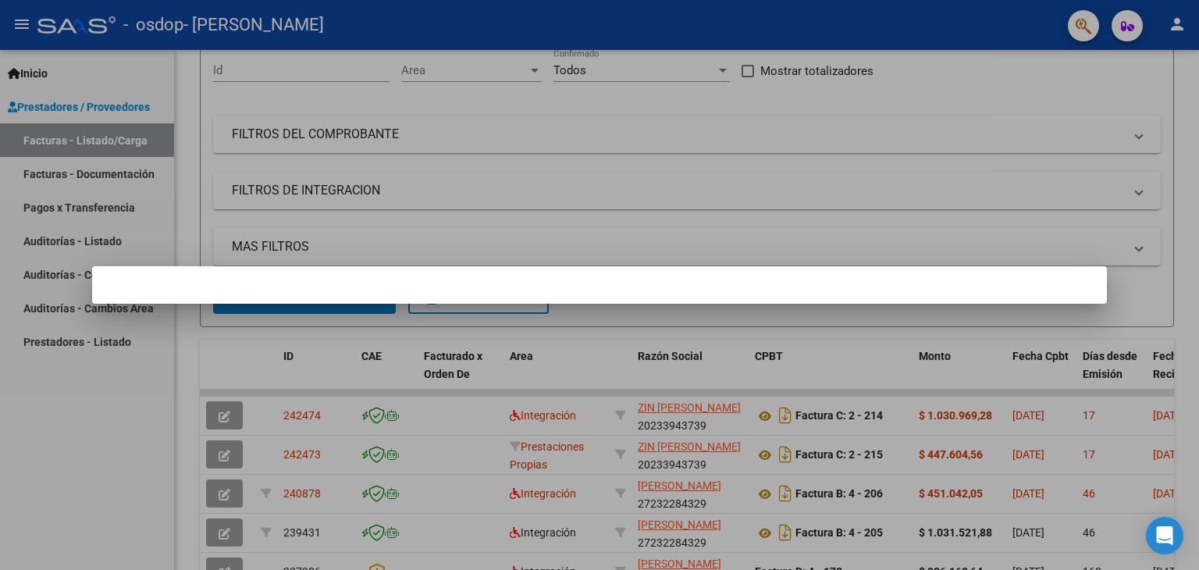
click at [91, 512] on div at bounding box center [599, 285] width 1199 height 570
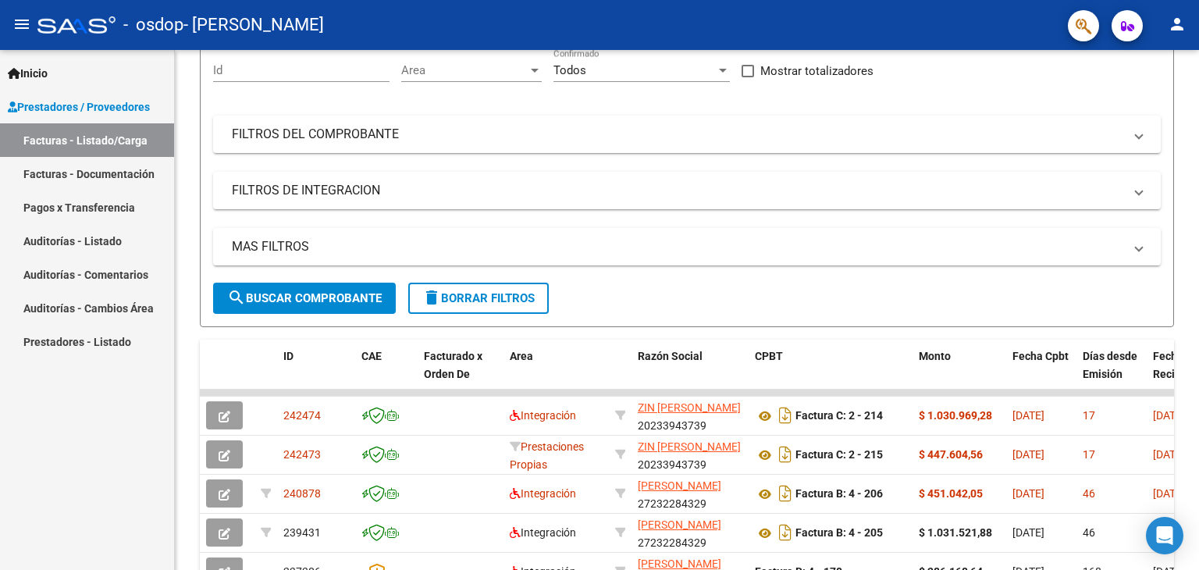
click at [91, 512] on div "Inicio Instructivos Contacto OS Prestadores / Proveedores Facturas - Listado/Ca…" at bounding box center [87, 310] width 174 height 520
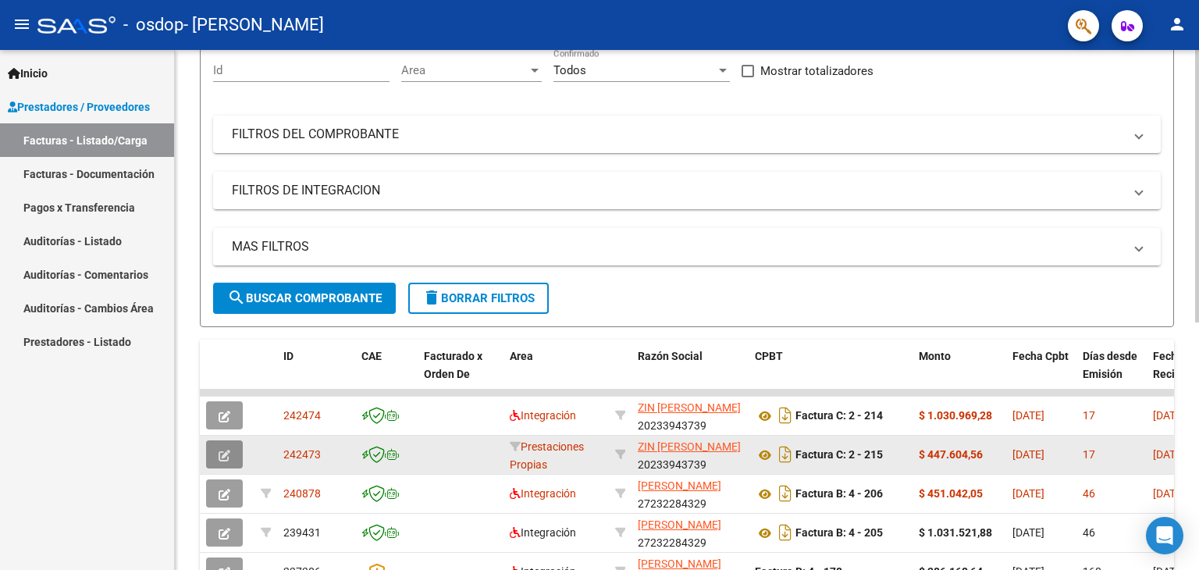
click at [222, 447] on span "button" at bounding box center [225, 454] width 12 height 14
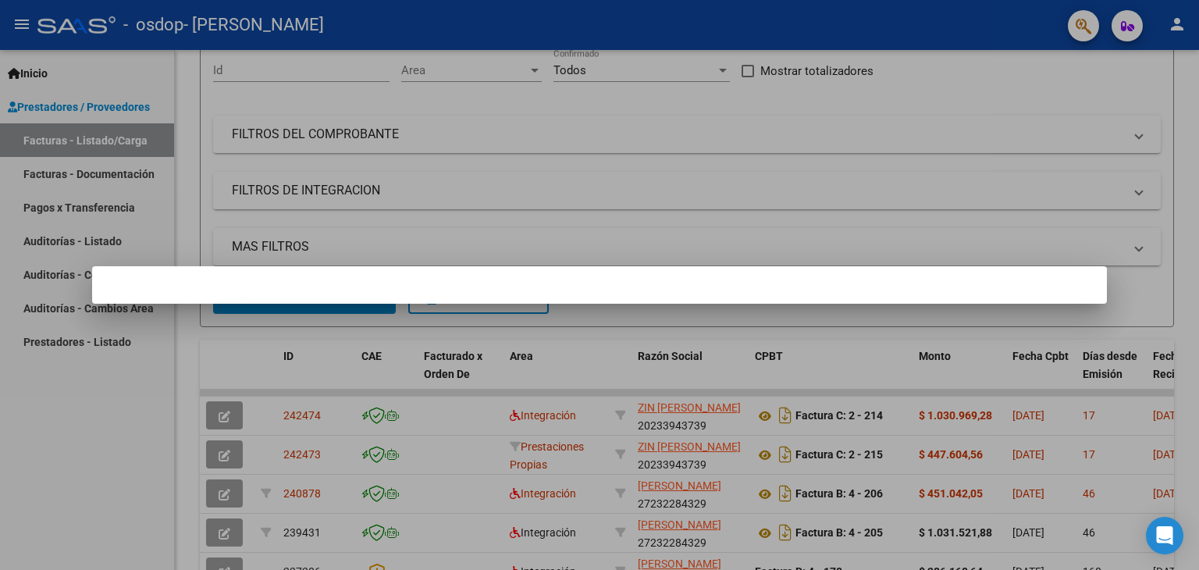
click at [19, 532] on div at bounding box center [599, 285] width 1199 height 570
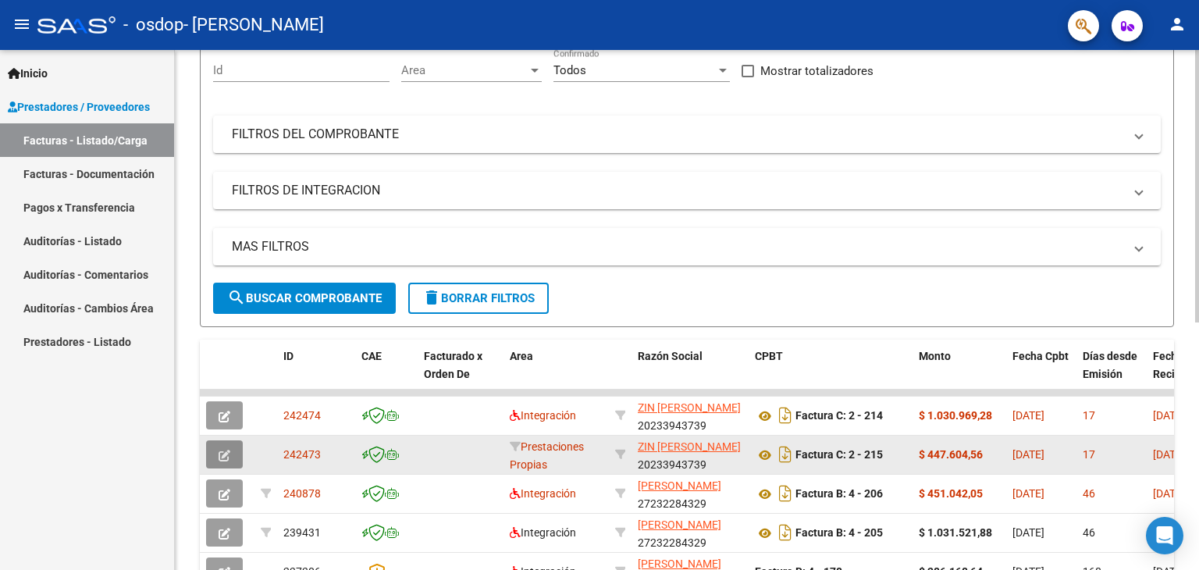
click at [229, 450] on icon "button" at bounding box center [225, 456] width 12 height 12
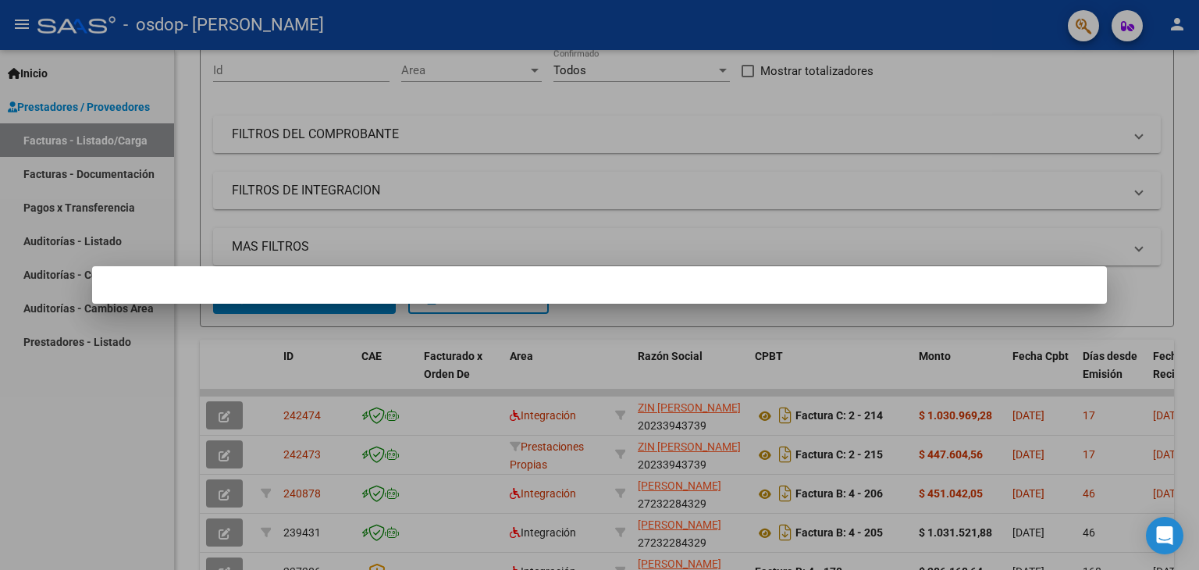
click at [70, 491] on div at bounding box center [599, 285] width 1199 height 570
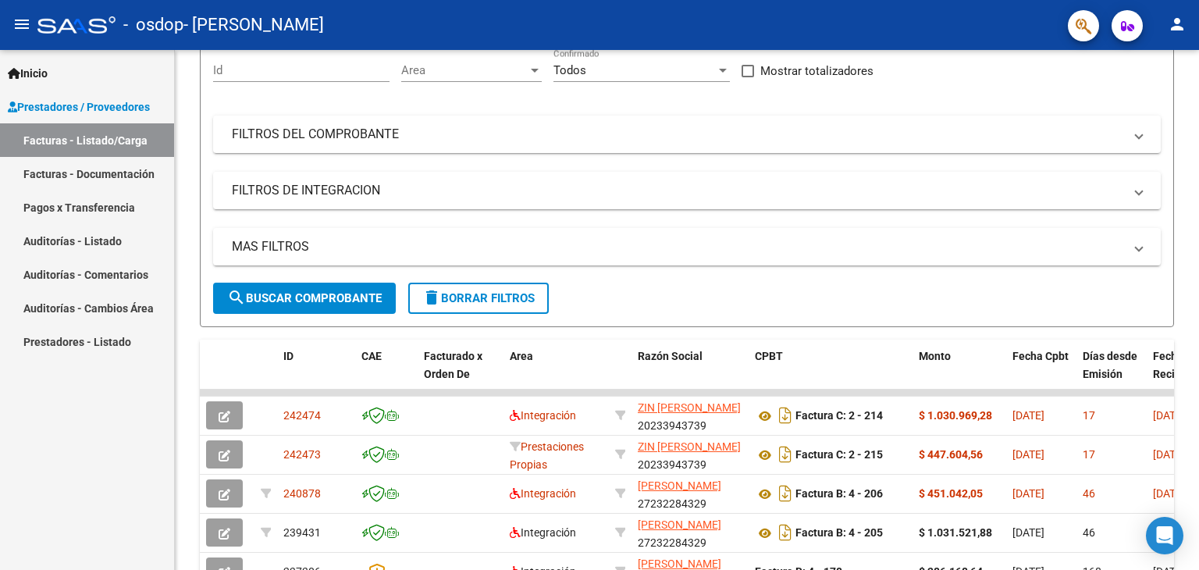
drag, startPoint x: 225, startPoint y: 457, endPoint x: 171, endPoint y: 425, distance: 62.3
click at [171, 425] on div "Inicio Instructivos Contacto OS Prestadores / Proveedores Facturas - Listado/Ca…" at bounding box center [87, 310] width 174 height 520
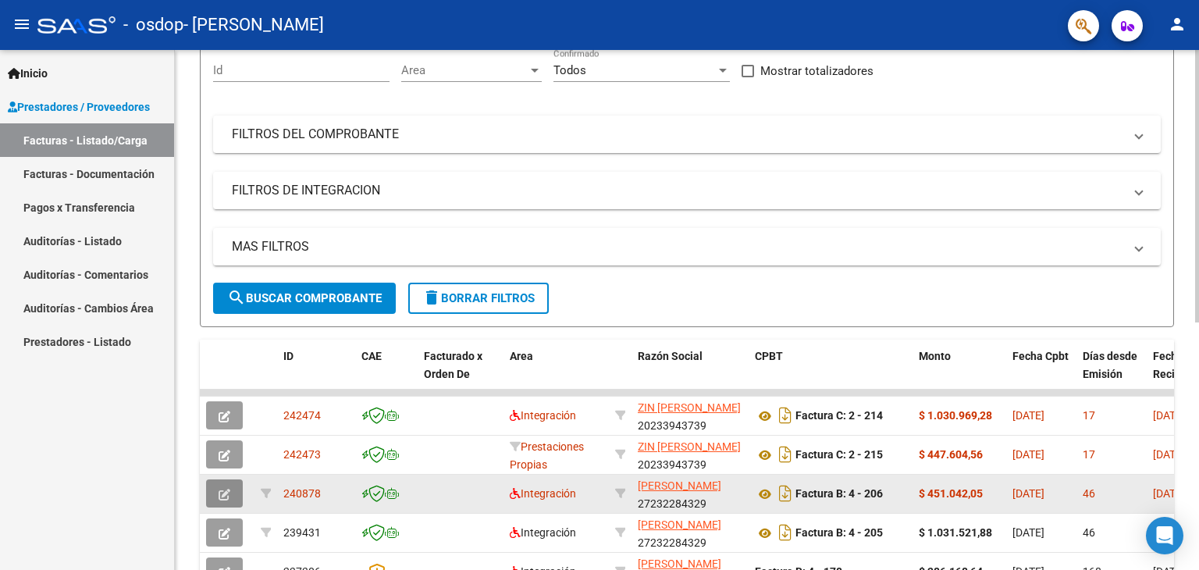
click at [214, 493] on button "button" at bounding box center [224, 493] width 37 height 28
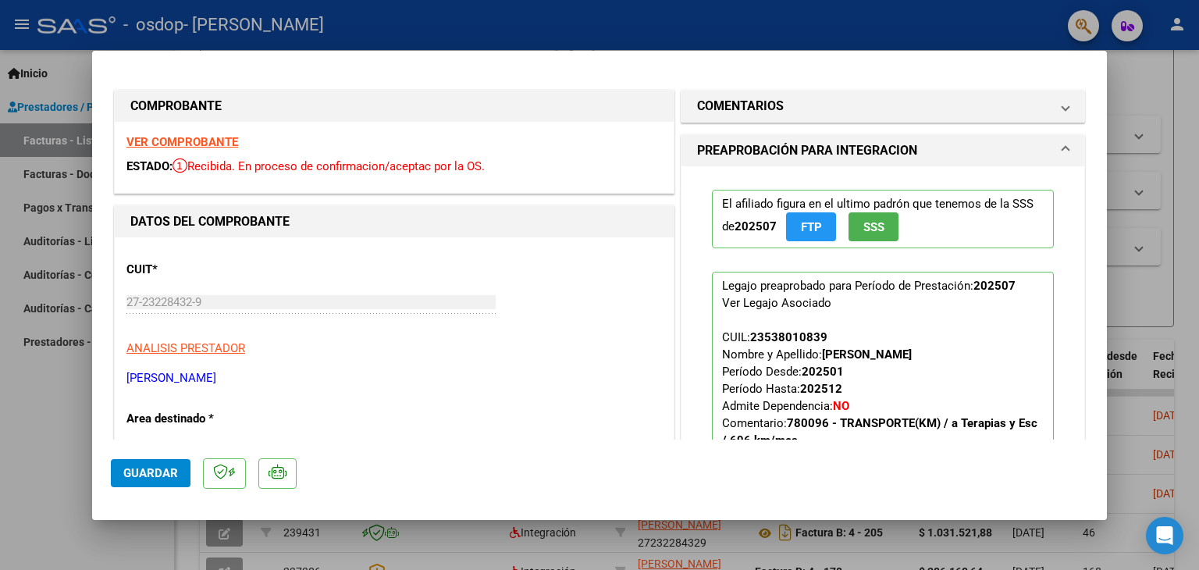
click at [0, 419] on div at bounding box center [599, 285] width 1199 height 570
type input "$ 0,00"
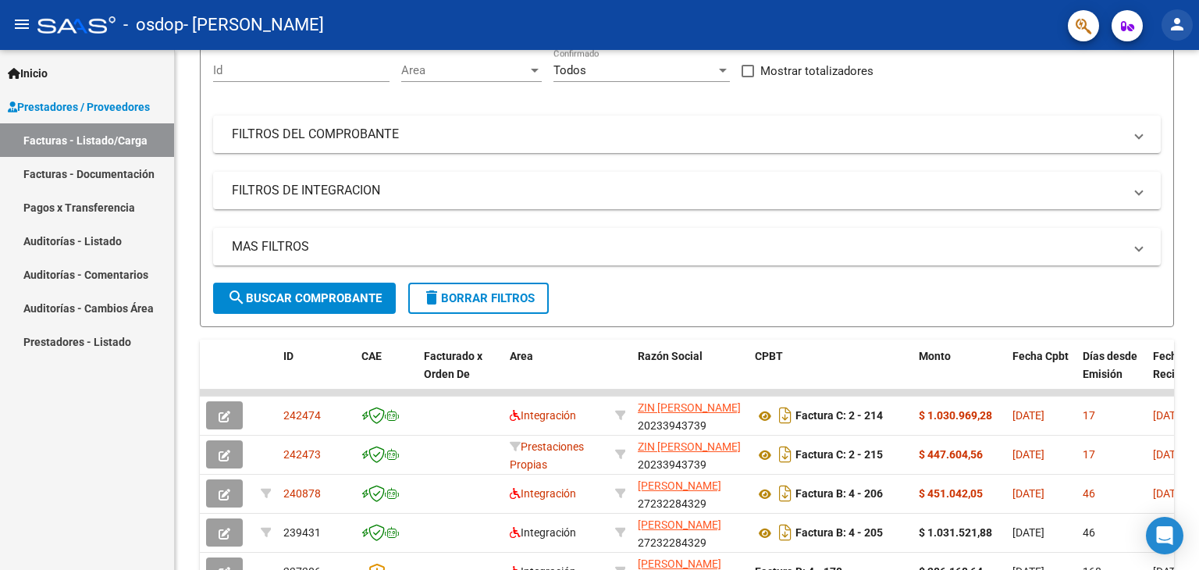
click at [1171, 23] on mat-icon "person" at bounding box center [1177, 24] width 19 height 19
click at [219, 447] on div at bounding box center [599, 285] width 1199 height 570
click at [219, 450] on icon "button" at bounding box center [225, 456] width 12 height 12
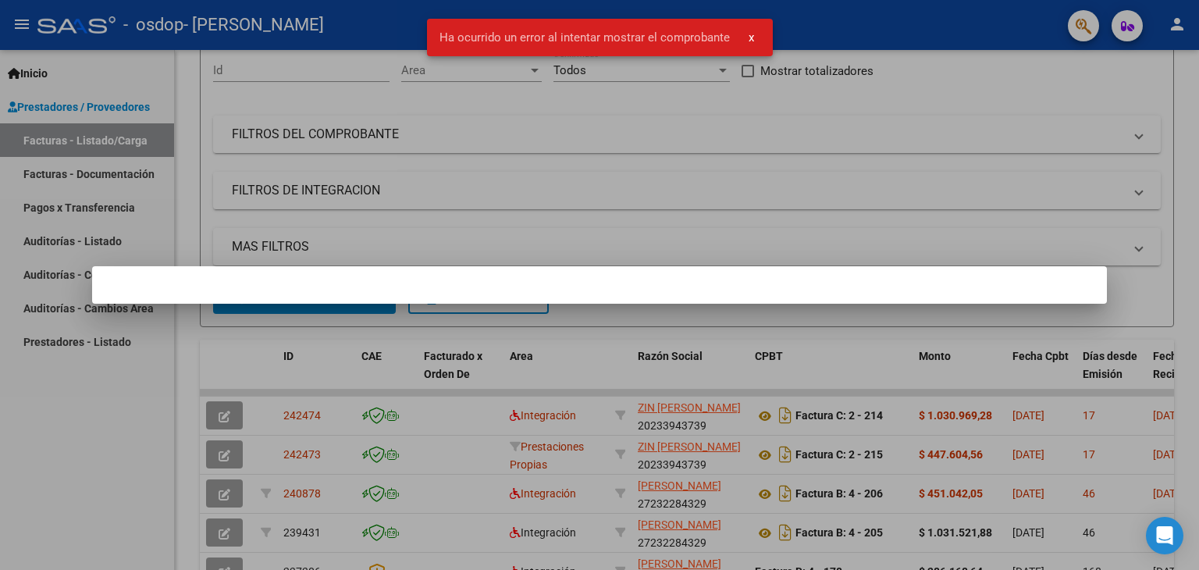
click at [1151, 30] on div at bounding box center [599, 285] width 1199 height 570
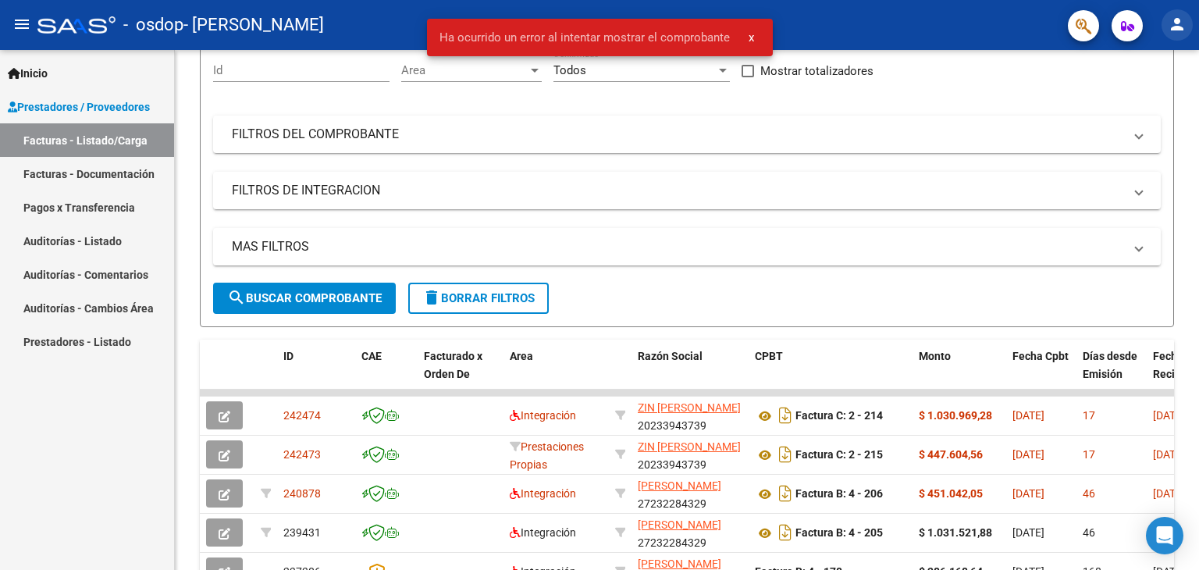
click at [1180, 27] on mat-icon "person" at bounding box center [1177, 24] width 19 height 19
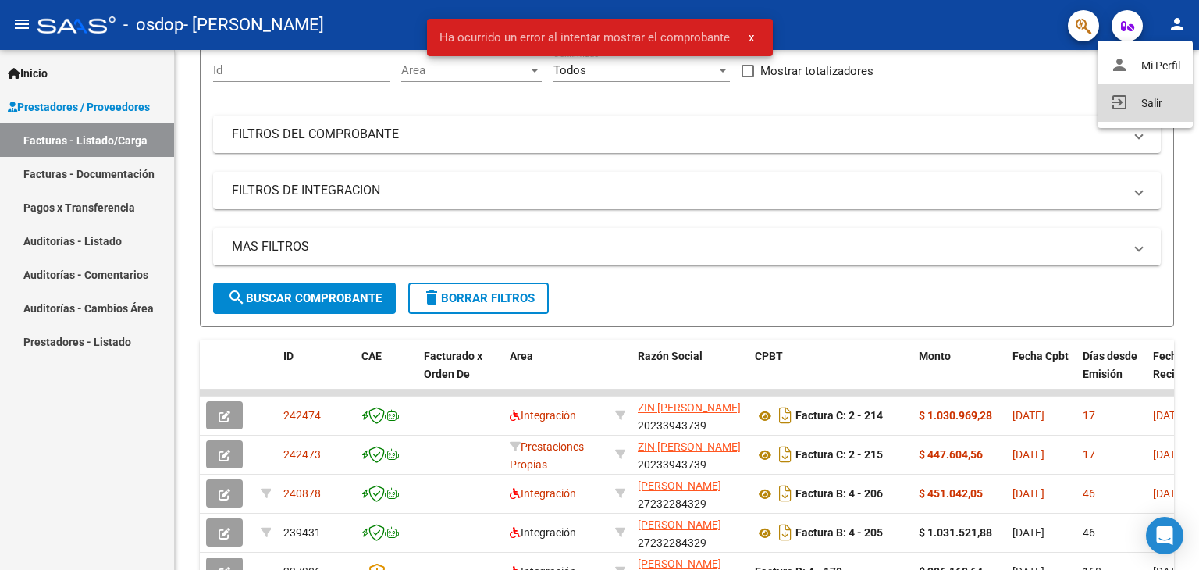
click at [1151, 95] on button "exit_to_app Salir" at bounding box center [1145, 102] width 95 height 37
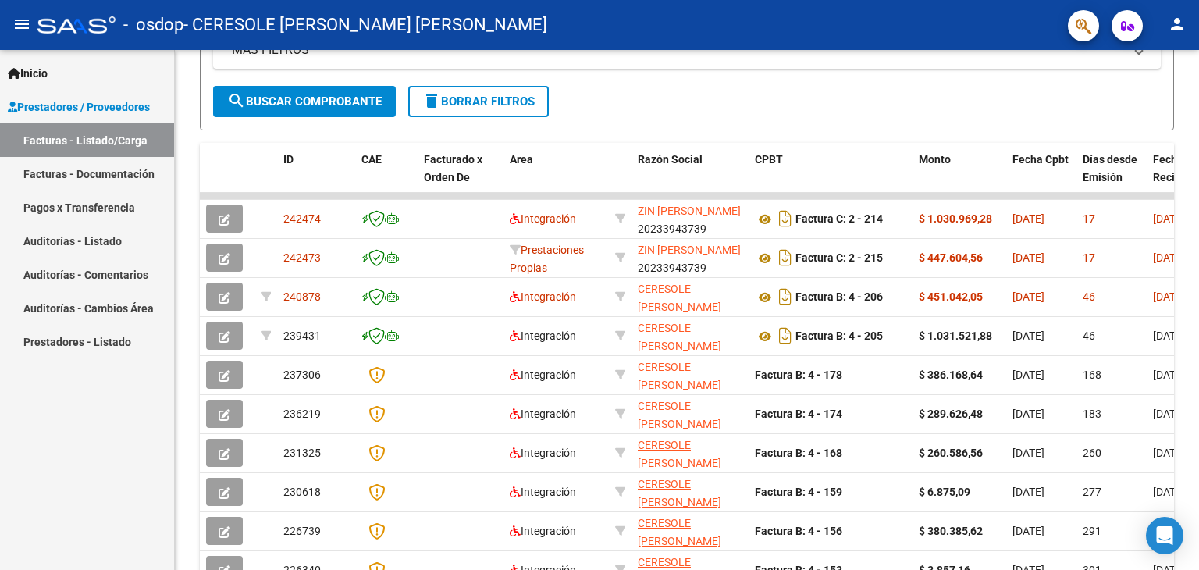
scroll to position [351, 0]
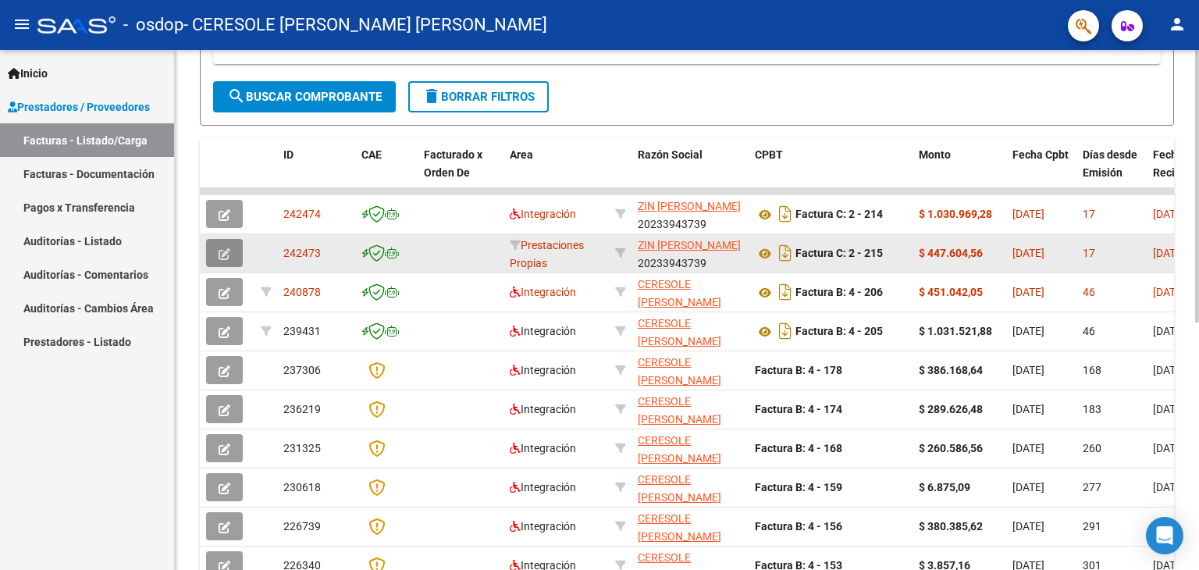
click at [219, 253] on icon "button" at bounding box center [225, 254] width 12 height 12
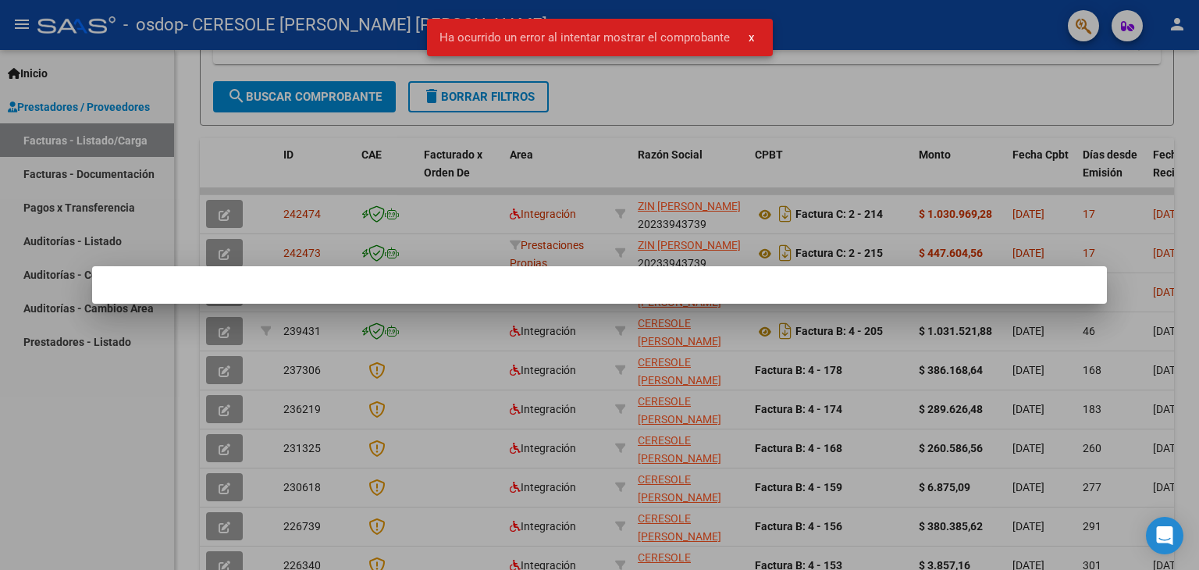
click at [94, 399] on div at bounding box center [599, 285] width 1199 height 570
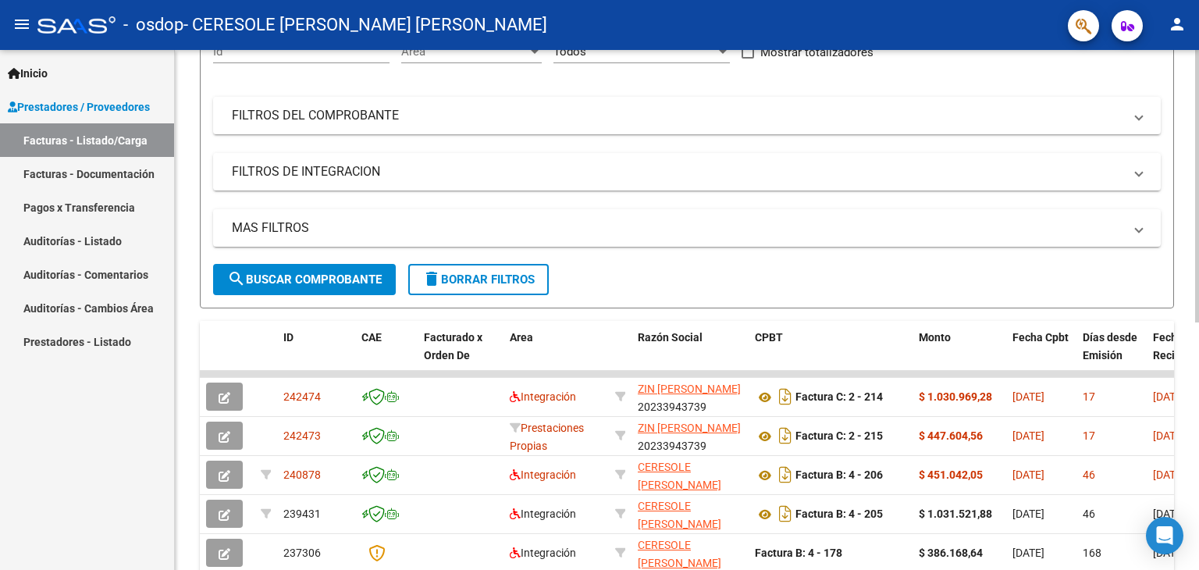
scroll to position [0, 0]
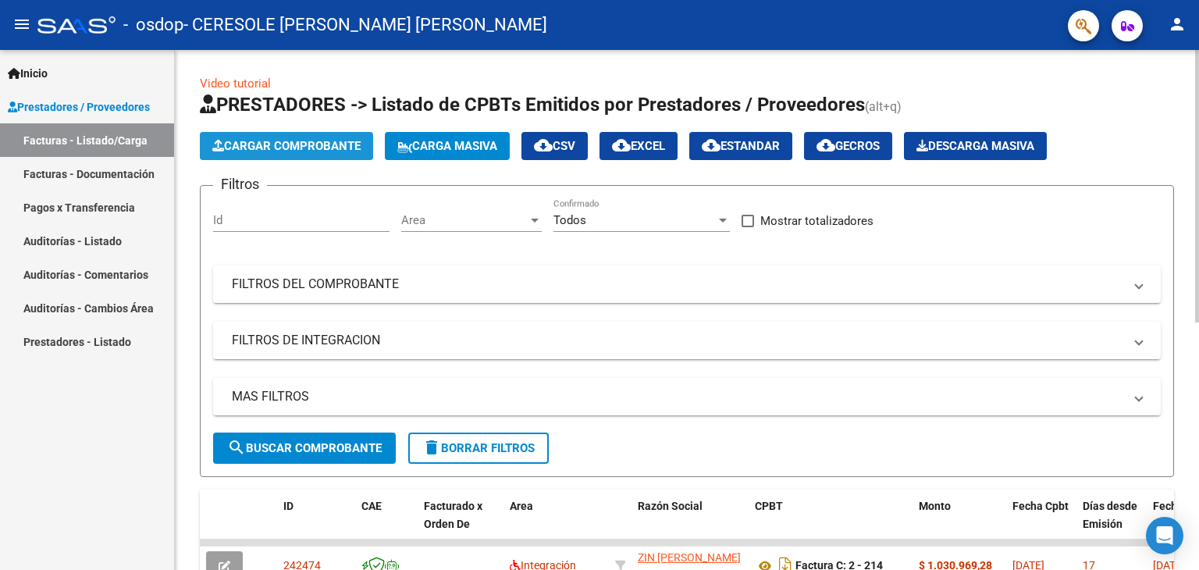
click at [283, 140] on span "Cargar Comprobante" at bounding box center [286, 146] width 148 height 14
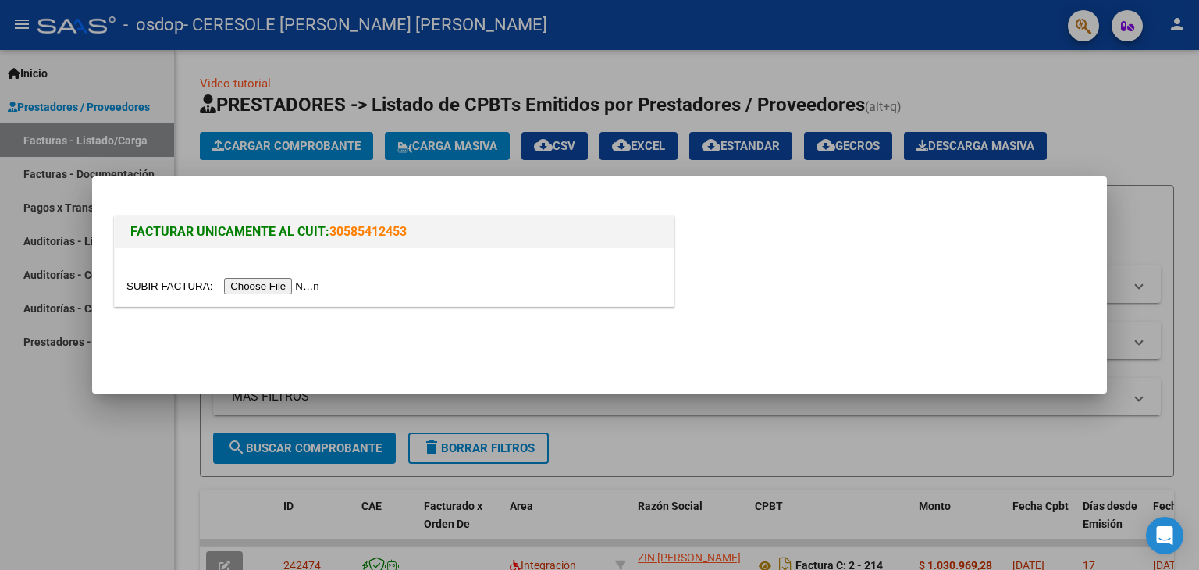
click at [284, 288] on input "file" at bounding box center [225, 286] width 198 height 16
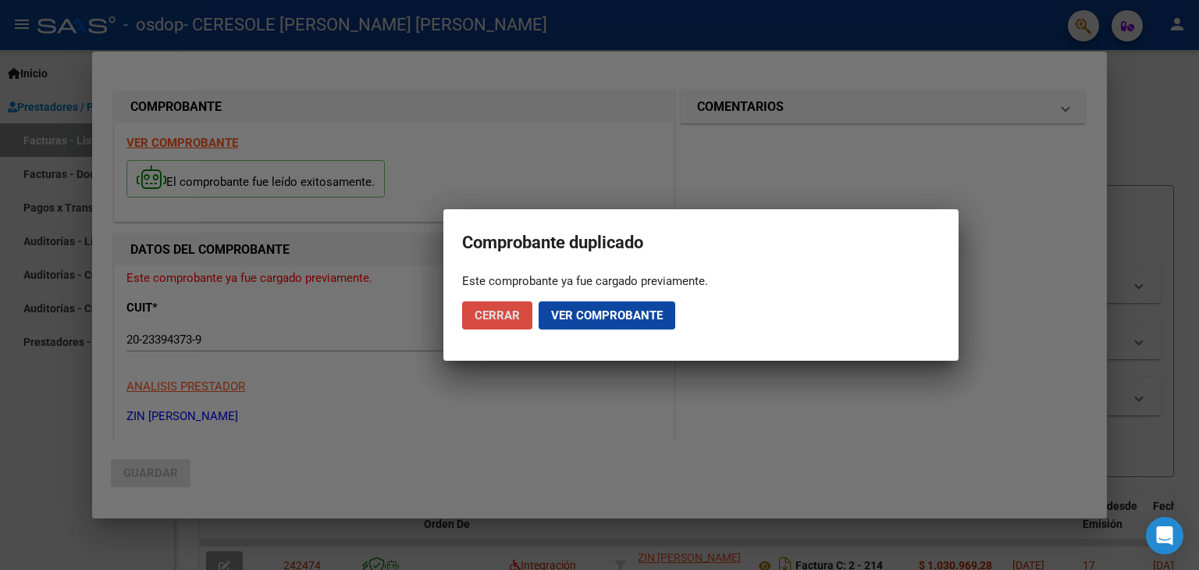
click at [503, 316] on span "Cerrar" at bounding box center [497, 315] width 45 height 14
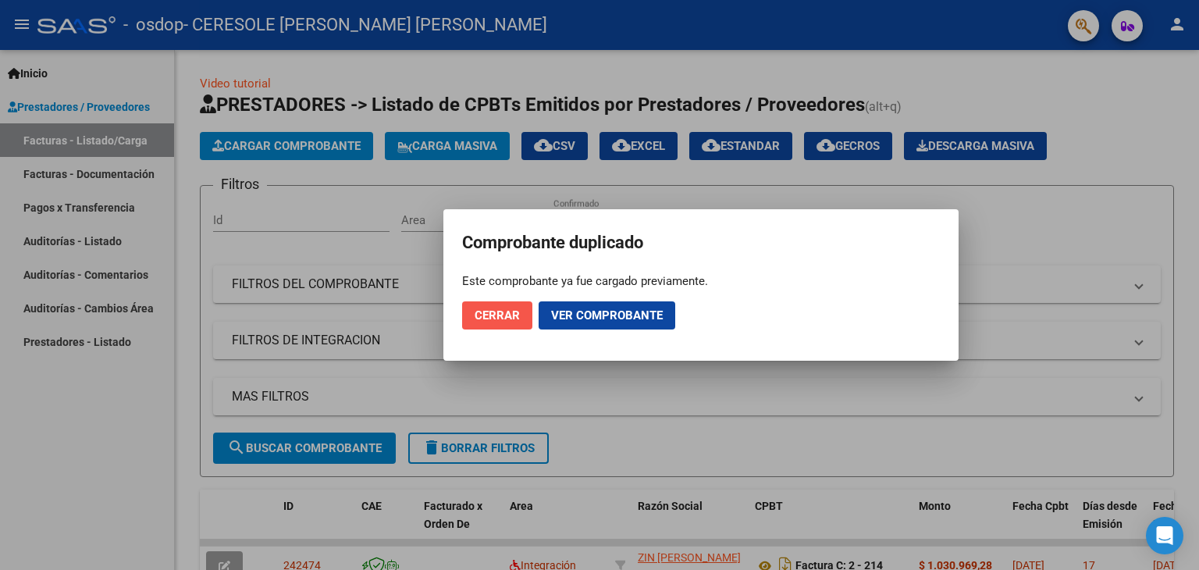
click at [503, 316] on span "Cerrar" at bounding box center [497, 315] width 45 height 14
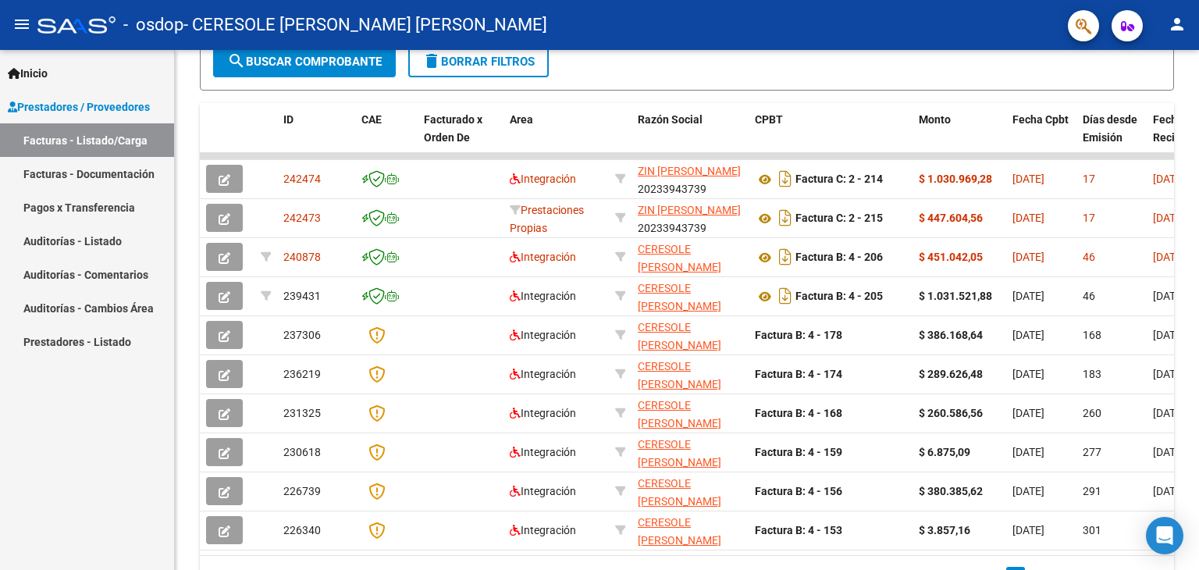
scroll to position [387, 0]
